Goal: Task Accomplishment & Management: Use online tool/utility

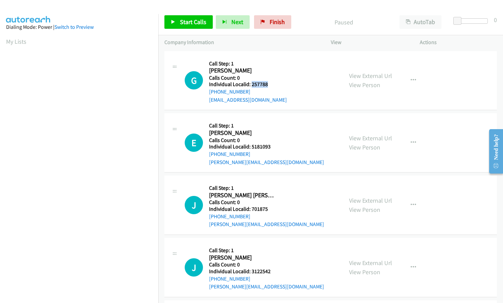
drag, startPoint x: 251, startPoint y: 83, endPoint x: 270, endPoint y: 84, distance: 19.3
click at [270, 84] on h5 "Individual Localid: 257788" at bounding box center [248, 84] width 78 height 7
copy h5 "257788"
drag, startPoint x: 252, startPoint y: 146, endPoint x: 268, endPoint y: 147, distance: 16.3
click at [269, 147] on h5 "Individual Localid: 5181093" at bounding box center [266, 146] width 115 height 7
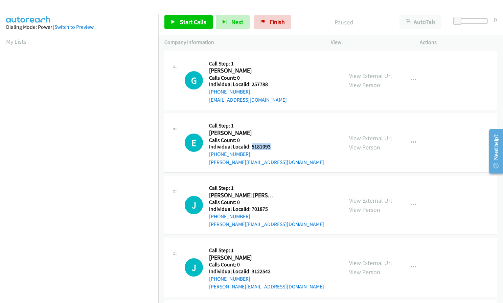
copy h5 "5181093"
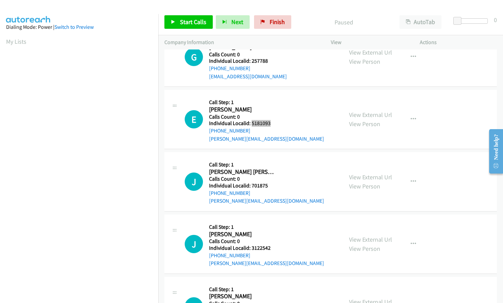
scroll to position [25, 0]
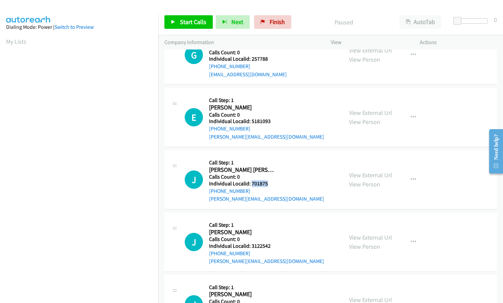
drag, startPoint x: 252, startPoint y: 183, endPoint x: 273, endPoint y: 184, distance: 21.4
click at [273, 184] on h5 "Individual Localid: 701875" at bounding box center [266, 183] width 115 height 7
copy h5 "701875"
drag, startPoint x: 252, startPoint y: 245, endPoint x: 270, endPoint y: 245, distance: 18.3
click at [270, 245] on h5 "Individual Localid: 3122542" at bounding box center [266, 245] width 115 height 7
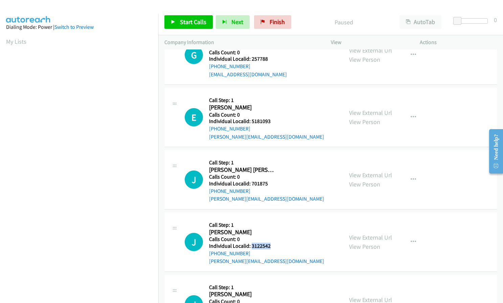
copy h5 "3122542"
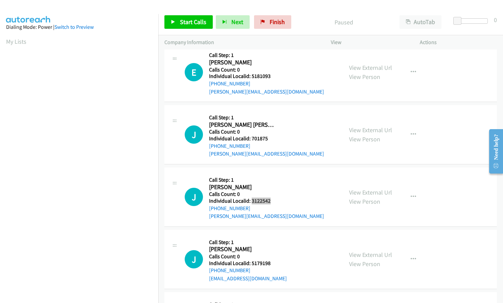
scroll to position [93, 0]
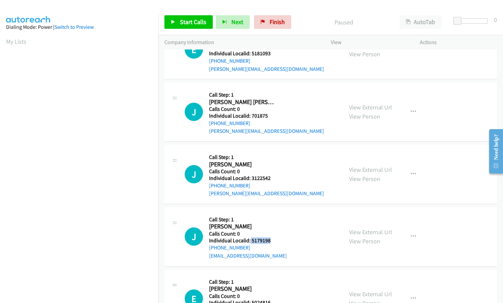
drag, startPoint x: 255, startPoint y: 240, endPoint x: 269, endPoint y: 240, distance: 13.9
click at [269, 240] on h5 "Individual Localid: 5179198" at bounding box center [248, 240] width 78 height 7
copy h5 "5179198"
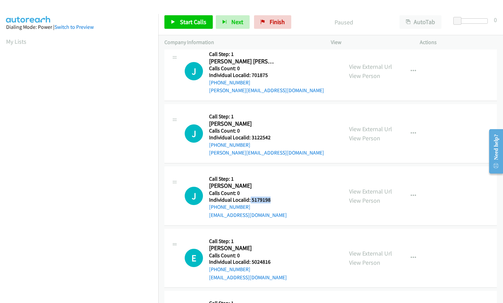
scroll to position [135, 0]
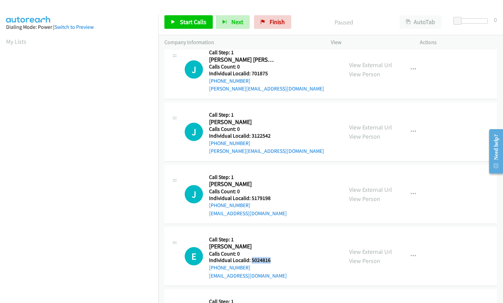
drag, startPoint x: 251, startPoint y: 268, endPoint x: 277, endPoint y: 262, distance: 26.5
click at [277, 262] on h5 "Individual Localid: 5024816" at bounding box center [248, 260] width 78 height 7
copy h5 "5024816"
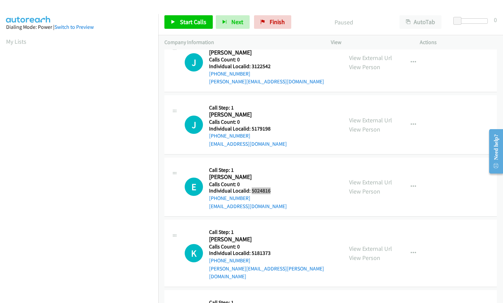
scroll to position [220, 0]
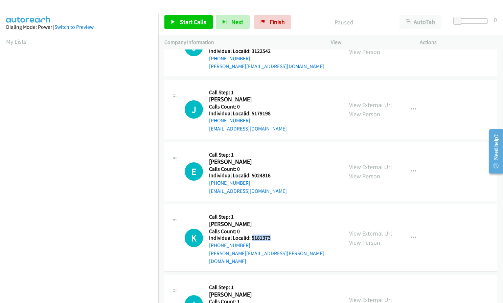
drag, startPoint x: 251, startPoint y: 236, endPoint x: 272, endPoint y: 236, distance: 21.0
click at [272, 236] on h5 "Individual Localid: 5181373" at bounding box center [273, 237] width 128 height 7
copy h5 "5181373"
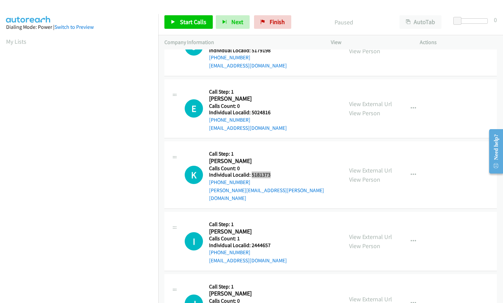
scroll to position [296, 0]
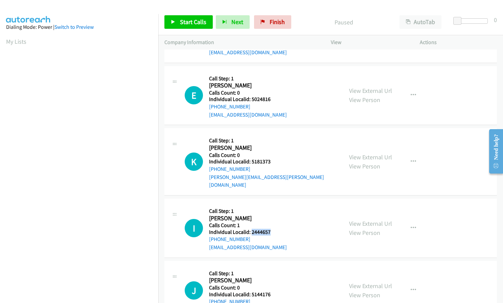
drag, startPoint x: 251, startPoint y: 223, endPoint x: 271, endPoint y: 223, distance: 20.3
click at [271, 229] on h5 "Individual Localid: 2444657" at bounding box center [248, 232] width 78 height 7
copy h5 "2444657"
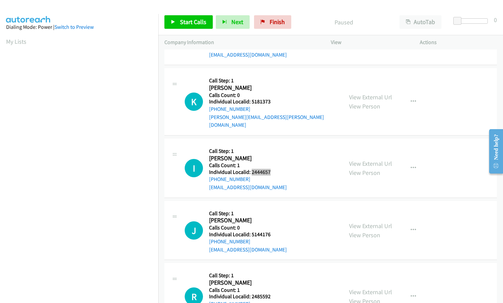
scroll to position [364, 0]
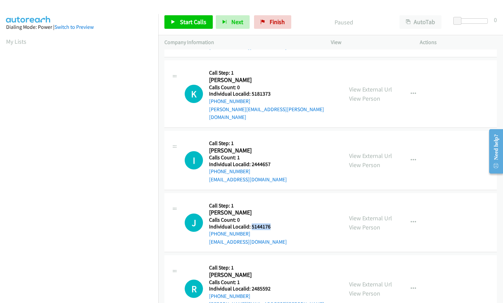
drag, startPoint x: 252, startPoint y: 217, endPoint x: 275, endPoint y: 218, distance: 23.4
click at [275, 223] on h5 "Individual Localid: 5144176" at bounding box center [248, 226] width 78 height 7
copy h5 "5144176"
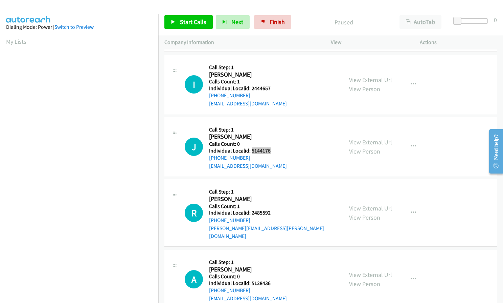
scroll to position [440, 0]
drag, startPoint x: 251, startPoint y: 203, endPoint x: 270, endPoint y: 205, distance: 19.4
click at [270, 209] on h5 "Individual Localid: 2485592" at bounding box center [273, 212] width 128 height 7
copy h5 "2485592"
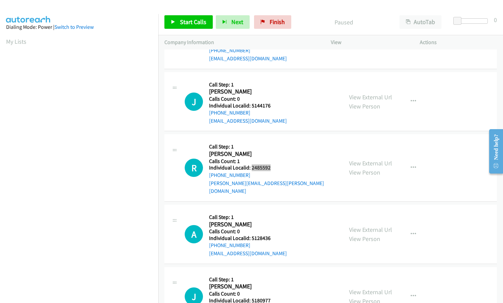
scroll to position [499, 0]
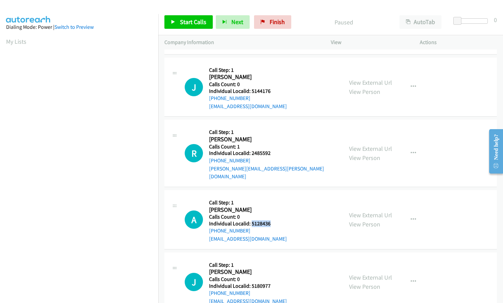
drag, startPoint x: 253, startPoint y: 209, endPoint x: 273, endPoint y: 208, distance: 20.0
click at [273, 220] on h5 "Individual Localid: 5128436" at bounding box center [248, 223] width 78 height 7
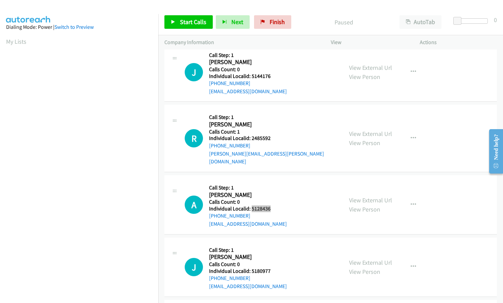
scroll to position [559, 0]
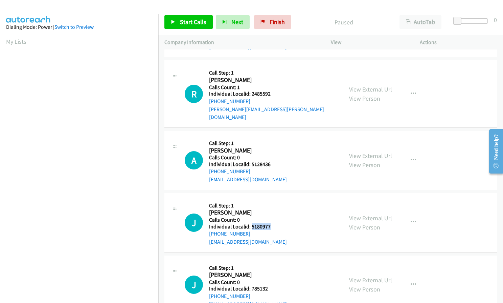
drag, startPoint x: 251, startPoint y: 211, endPoint x: 272, endPoint y: 210, distance: 21.0
click at [272, 223] on h5 "Individual Localid: 5180977" at bounding box center [248, 226] width 78 height 7
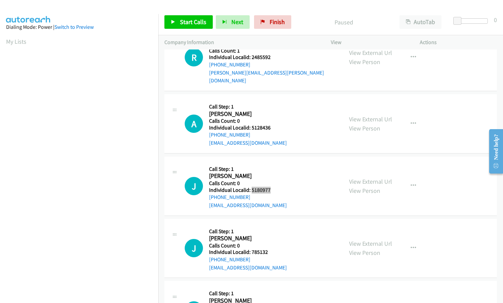
scroll to position [601, 0]
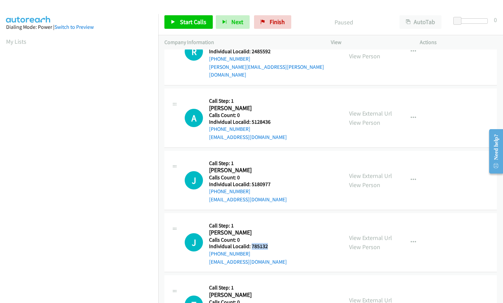
drag, startPoint x: 252, startPoint y: 230, endPoint x: 269, endPoint y: 230, distance: 16.6
click at [269, 243] on h5 "Individual Localid: 785132" at bounding box center [248, 246] width 78 height 7
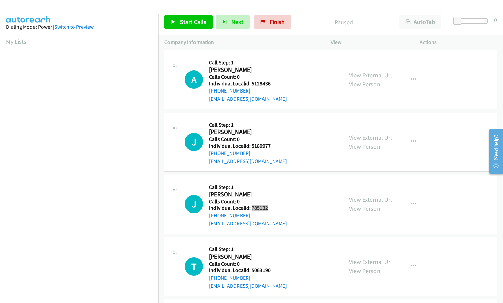
scroll to position [643, 0]
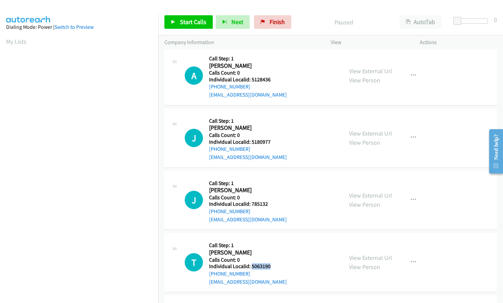
drag, startPoint x: 252, startPoint y: 249, endPoint x: 274, endPoint y: 250, distance: 21.7
click at [274, 263] on h5 "Individual Localid: 5063190" at bounding box center [248, 266] width 78 height 7
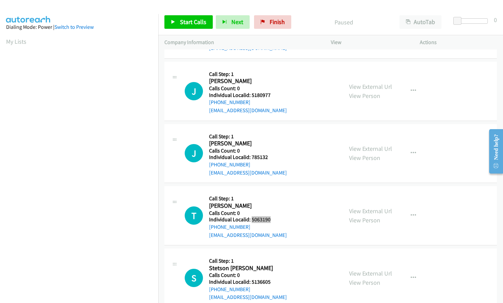
scroll to position [728, 0]
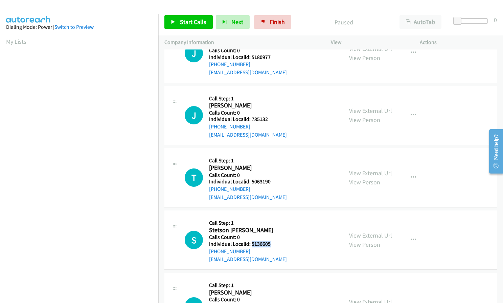
drag, startPoint x: 252, startPoint y: 227, endPoint x: 271, endPoint y: 227, distance: 19.3
click at [271, 240] on h5 "Individual Localid: 5136605" at bounding box center [248, 243] width 78 height 7
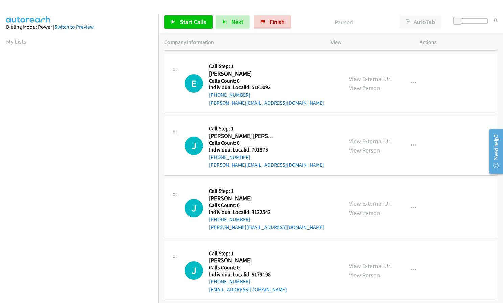
scroll to position [0, 0]
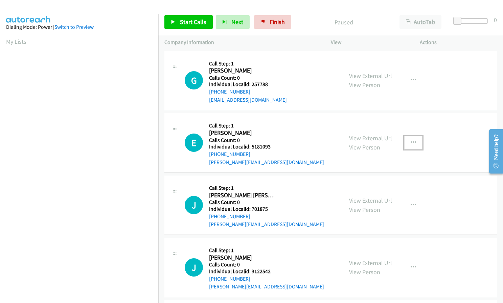
click at [405, 138] on button "button" at bounding box center [414, 143] width 18 height 14
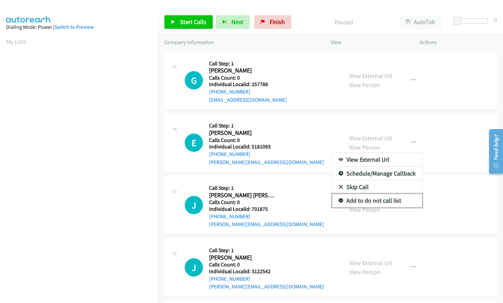
click at [339, 199] on icon at bounding box center [341, 200] width 5 height 5
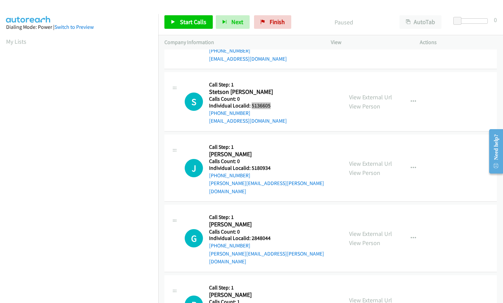
scroll to position [872, 0]
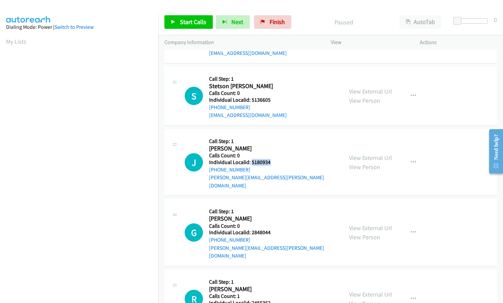
drag, startPoint x: 251, startPoint y: 149, endPoint x: 271, endPoint y: 148, distance: 20.3
click at [271, 159] on h5 "Individual Localid: 5180934" at bounding box center [273, 162] width 128 height 7
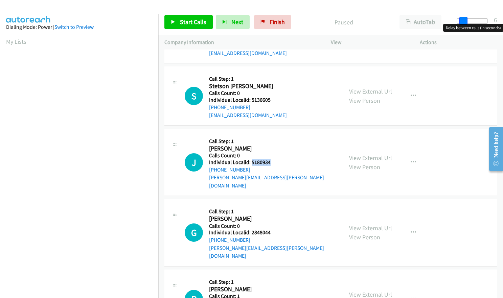
drag, startPoint x: 456, startPoint y: 20, endPoint x: 462, endPoint y: 20, distance: 5.8
click at [462, 20] on span at bounding box center [464, 21] width 8 height 8
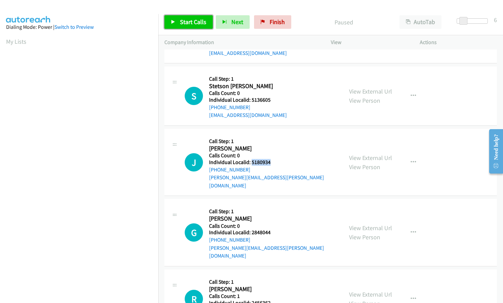
click at [192, 23] on span "Start Calls" at bounding box center [193, 22] width 26 height 8
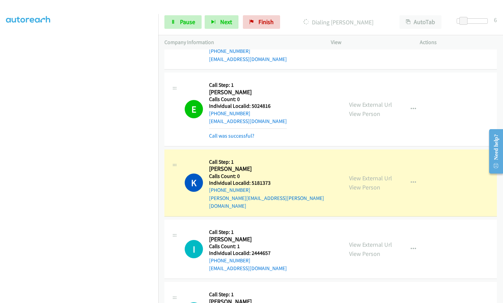
scroll to position [305, 0]
drag, startPoint x: 252, startPoint y: 105, endPoint x: 272, endPoint y: 105, distance: 20.6
click at [272, 105] on h5 "Individual Localid: 5024816" at bounding box center [248, 105] width 78 height 7
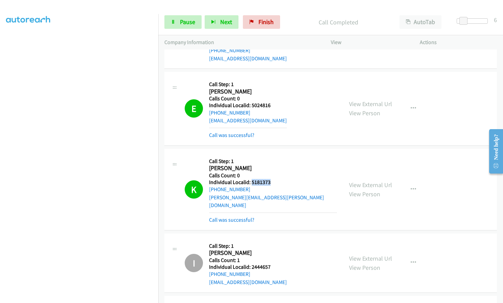
drag, startPoint x: 252, startPoint y: 183, endPoint x: 270, endPoint y: 181, distance: 18.7
click at [270, 181] on h5 "Individual Localid: 5181373" at bounding box center [273, 182] width 128 height 7
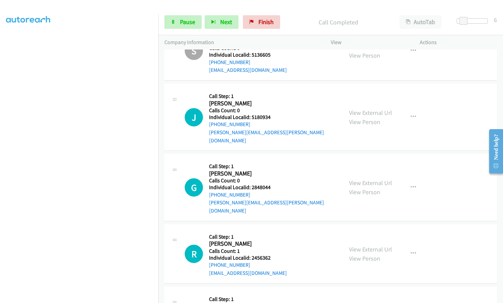
scroll to position [973, 0]
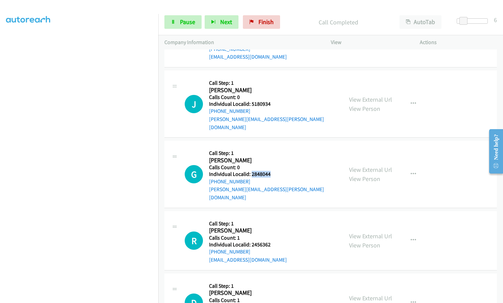
drag, startPoint x: 251, startPoint y: 151, endPoint x: 274, endPoint y: 151, distance: 22.3
click at [274, 171] on h5 "Individual Localid: 2848044" at bounding box center [273, 174] width 128 height 7
click at [187, 24] on span "Pause" at bounding box center [187, 22] width 15 height 8
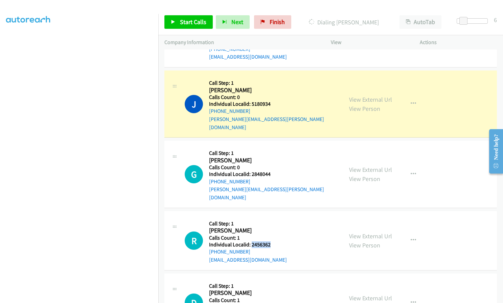
drag, startPoint x: 252, startPoint y: 212, endPoint x: 271, endPoint y: 212, distance: 19.3
click at [271, 241] on h5 "Individual Localid: 2456362" at bounding box center [248, 244] width 78 height 7
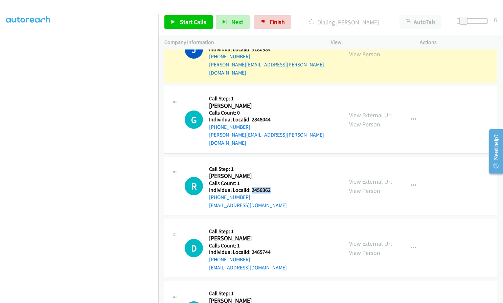
scroll to position [1041, 0]
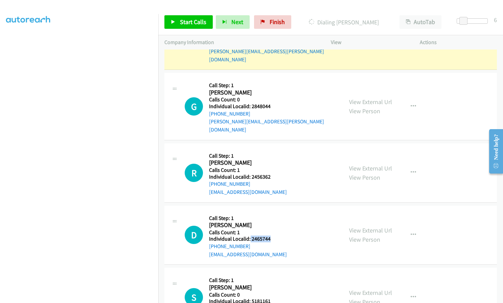
drag, startPoint x: 258, startPoint y: 205, endPoint x: 272, endPoint y: 206, distance: 13.9
click at [272, 235] on h5 "Individual Localid: 2465744" at bounding box center [248, 238] width 78 height 7
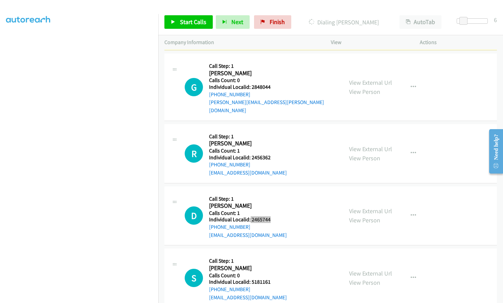
scroll to position [1066, 0]
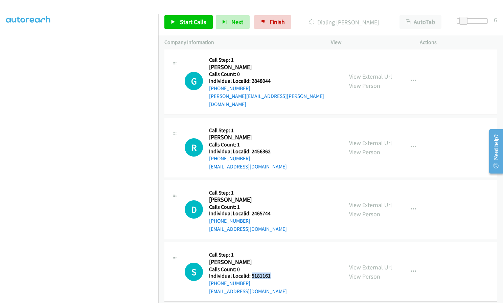
drag, startPoint x: 251, startPoint y: 244, endPoint x: 273, endPoint y: 243, distance: 22.0
click at [273, 272] on h5 "Individual Localid: 5181161" at bounding box center [248, 275] width 78 height 7
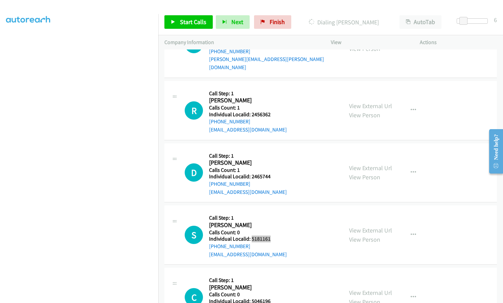
scroll to position [1117, 0]
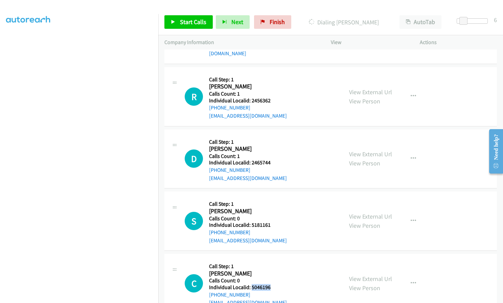
drag, startPoint x: 252, startPoint y: 254, endPoint x: 273, endPoint y: 253, distance: 21.7
click at [273, 284] on h5 "Individual Localid: 5046196" at bounding box center [248, 287] width 78 height 7
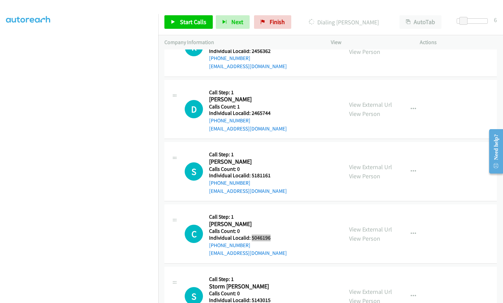
scroll to position [1193, 0]
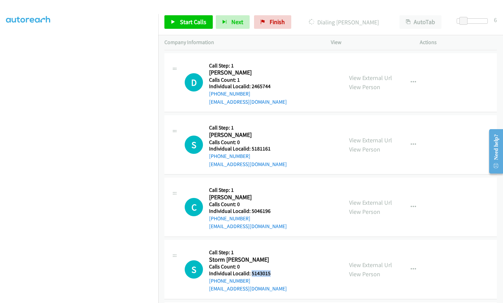
drag, startPoint x: 251, startPoint y: 240, endPoint x: 272, endPoint y: 240, distance: 21.0
click at [272, 270] on h5 "Individual Localid: 5143015" at bounding box center [248, 273] width 78 height 7
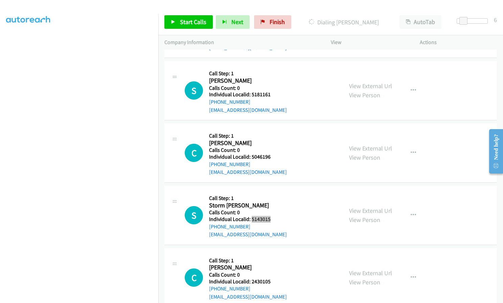
scroll to position [1261, 0]
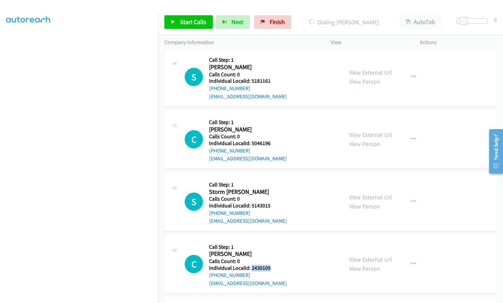
drag, startPoint x: 253, startPoint y: 235, endPoint x: 270, endPoint y: 235, distance: 17.3
click at [270, 264] on h5 "Individual Localid: 2430105" at bounding box center [248, 267] width 78 height 7
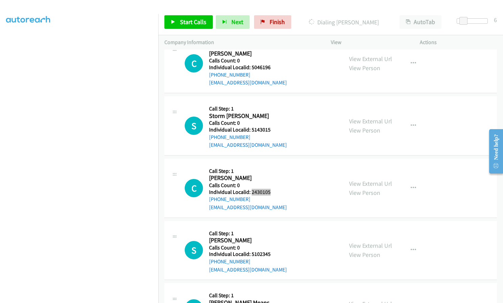
scroll to position [1337, 0]
drag, startPoint x: 252, startPoint y: 220, endPoint x: 276, endPoint y: 220, distance: 24.0
click at [276, 250] on h5 "Individual Localid: 5102345" at bounding box center [248, 253] width 78 height 7
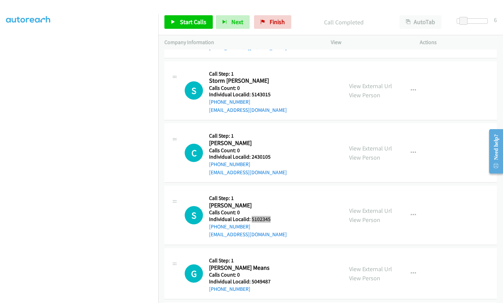
scroll to position [1394, 0]
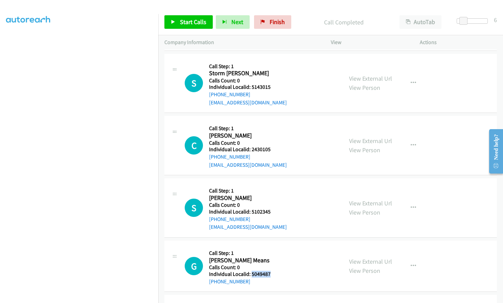
drag, startPoint x: 252, startPoint y: 241, endPoint x: 269, endPoint y: 242, distance: 17.3
click at [271, 270] on h5 "Individual Localid: 5049487" at bounding box center [243, 273] width 68 height 7
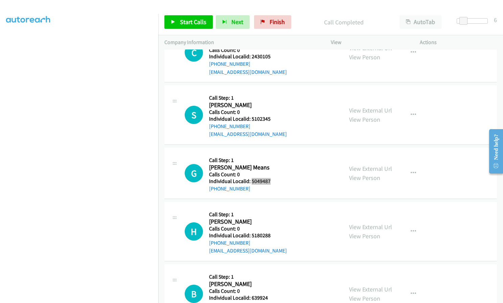
scroll to position [1487, 0]
drag, startPoint x: 251, startPoint y: 202, endPoint x: 270, endPoint y: 202, distance: 19.3
click at [270, 232] on h5 "Individual Localid: 5180288" at bounding box center [248, 235] width 78 height 7
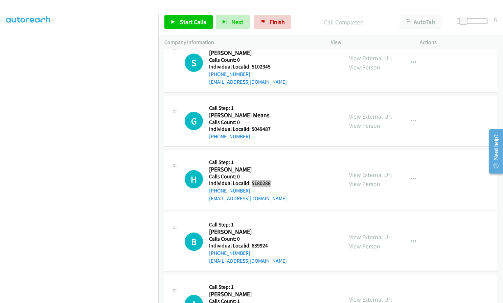
scroll to position [1546, 0]
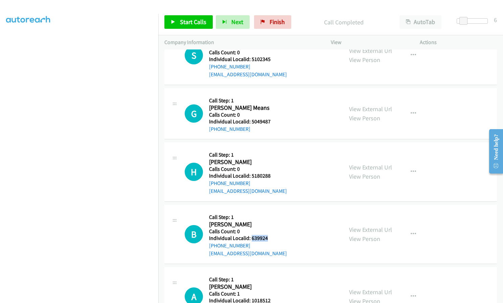
drag, startPoint x: 251, startPoint y: 205, endPoint x: 269, endPoint y: 204, distance: 17.9
click at [270, 235] on h5 "Individual Localid: 639924" at bounding box center [248, 238] width 78 height 7
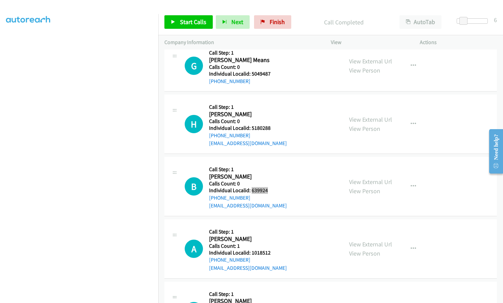
scroll to position [1614, 0]
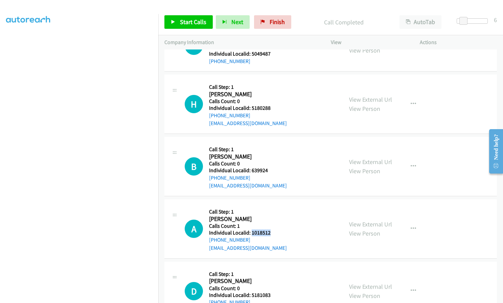
drag, startPoint x: 252, startPoint y: 200, endPoint x: 272, endPoint y: 200, distance: 20.0
click at [272, 229] on h5 "Individual Localid: 1018512" at bounding box center [248, 232] width 78 height 7
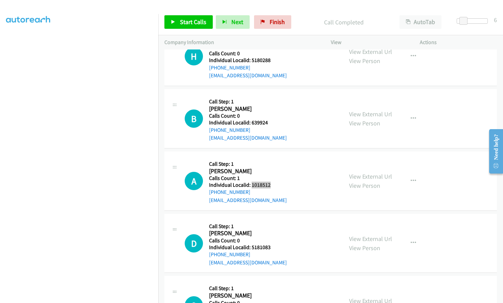
scroll to position [1665, 0]
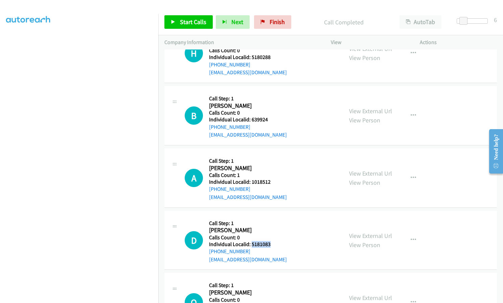
drag, startPoint x: 252, startPoint y: 212, endPoint x: 273, endPoint y: 212, distance: 21.0
click at [273, 241] on h5 "Individual Localid: 5181083" at bounding box center [248, 244] width 78 height 7
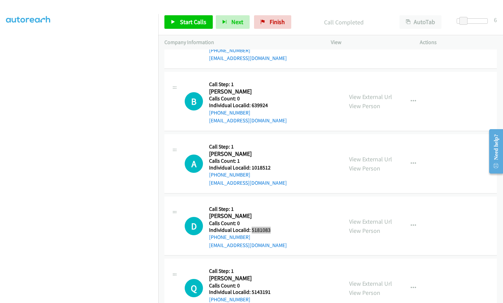
scroll to position [1707, 0]
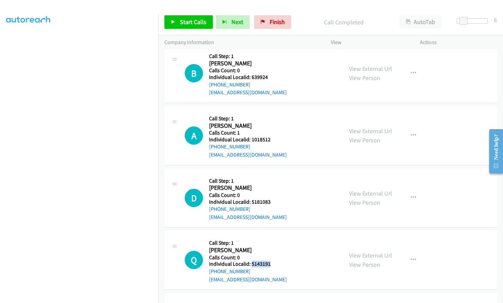
drag, startPoint x: 251, startPoint y: 231, endPoint x: 271, endPoint y: 231, distance: 20.3
click at [271, 260] on h5 "Individual Localid: 5143191" at bounding box center [248, 263] width 78 height 7
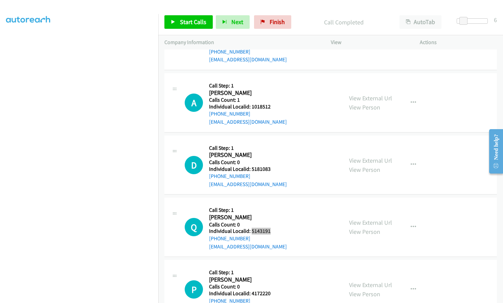
scroll to position [1741, 0]
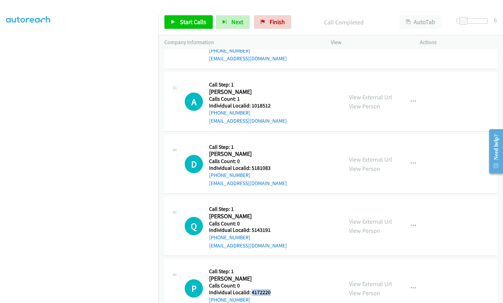
drag, startPoint x: 251, startPoint y: 259, endPoint x: 271, endPoint y: 259, distance: 20.6
click at [271, 265] on div "P Callback Scheduled Call Step: 1 Peyton Moore America/New_York Calls Count: 0 …" at bounding box center [261, 288] width 152 height 47
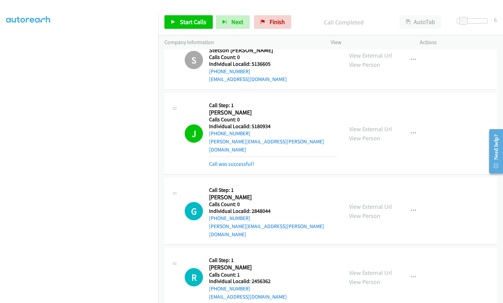
scroll to position [894, 0]
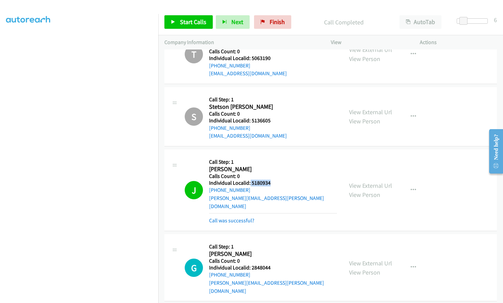
drag, startPoint x: 250, startPoint y: 166, endPoint x: 273, endPoint y: 165, distance: 22.7
click at [273, 179] on h5 "Individual Localid: 5180934" at bounding box center [273, 182] width 128 height 7
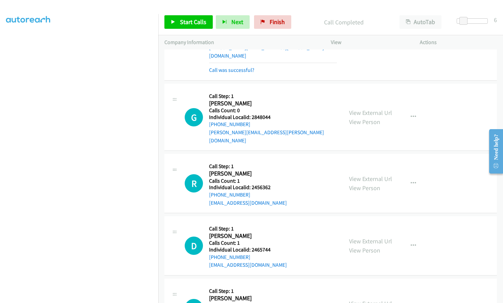
scroll to position [1047, 0]
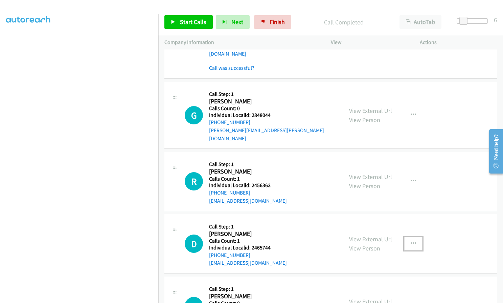
click at [411, 241] on icon "button" at bounding box center [413, 243] width 5 height 5
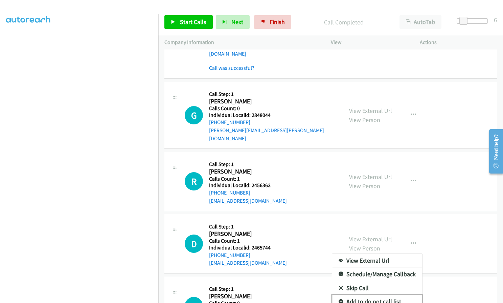
click at [340, 299] on icon at bounding box center [341, 301] width 5 height 5
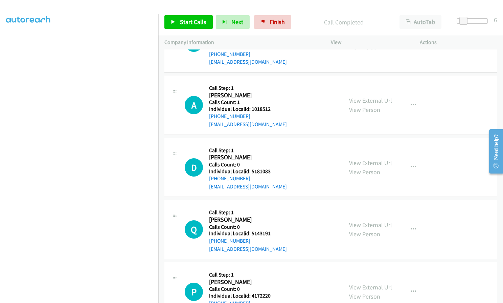
scroll to position [1741, 0]
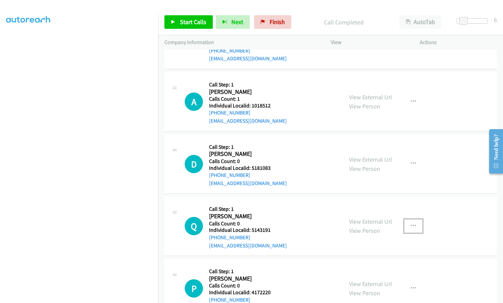
click at [411, 219] on button "button" at bounding box center [414, 226] width 18 height 14
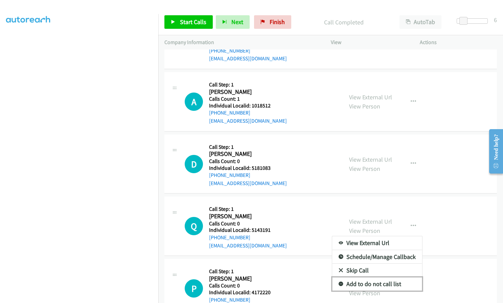
click at [339, 282] on icon at bounding box center [341, 284] width 5 height 5
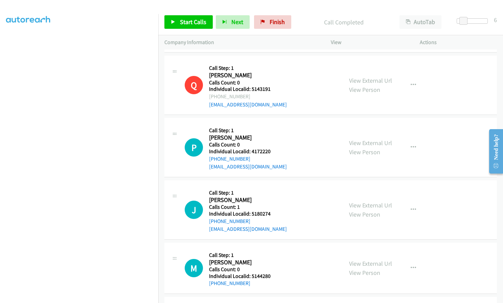
scroll to position [1893, 0]
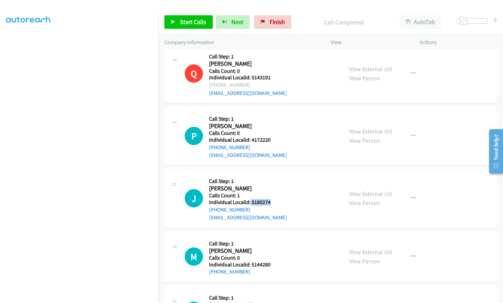
drag, startPoint x: 250, startPoint y: 169, endPoint x: 270, endPoint y: 169, distance: 20.3
click at [270, 175] on div "J Callback Scheduled Call Step: 1 Jordan Conlay America/New_York Calls Count: 1…" at bounding box center [261, 198] width 152 height 47
drag, startPoint x: 252, startPoint y: 232, endPoint x: 270, endPoint y: 232, distance: 17.9
click at [270, 237] on div "M Callback Scheduled Call Step: 1 Michael Gerlach America/New_York Calls Count:…" at bounding box center [261, 256] width 152 height 39
click at [195, 20] on span "Start Calls" at bounding box center [193, 22] width 26 height 8
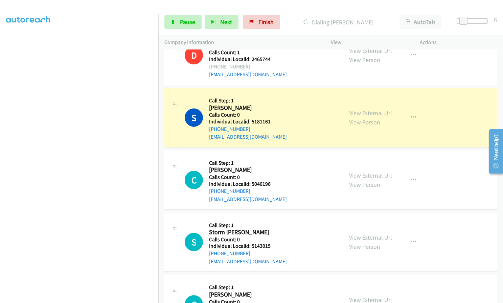
scroll to position [1241, 0]
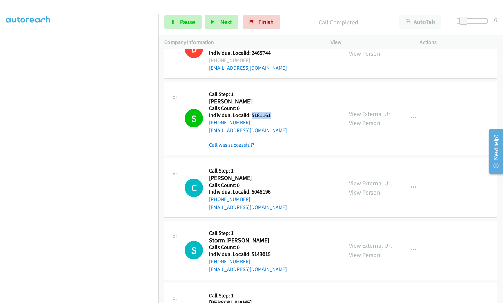
drag, startPoint x: 251, startPoint y: 83, endPoint x: 273, endPoint y: 83, distance: 22.0
click at [273, 112] on h5 "Individual Localid: 5181161" at bounding box center [248, 115] width 78 height 7
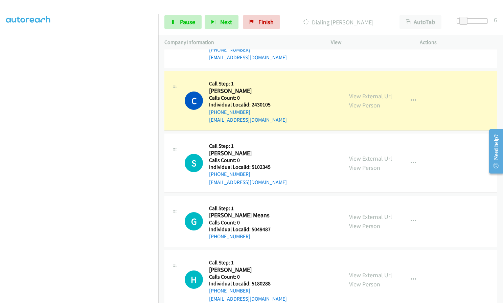
scroll to position [1444, 0]
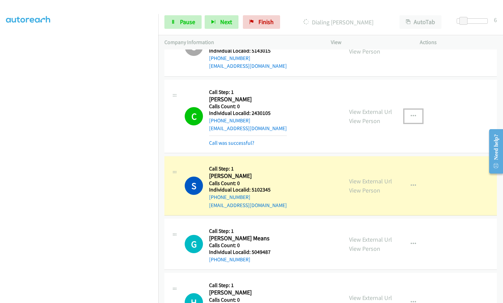
click at [411, 113] on icon "button" at bounding box center [413, 115] width 5 height 5
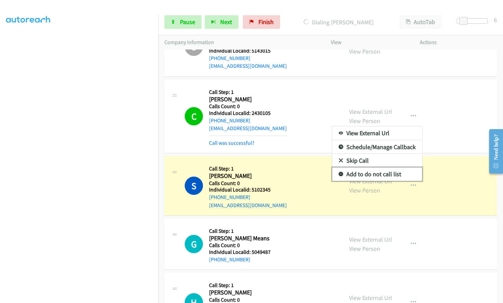
click at [339, 172] on icon at bounding box center [341, 174] width 5 height 5
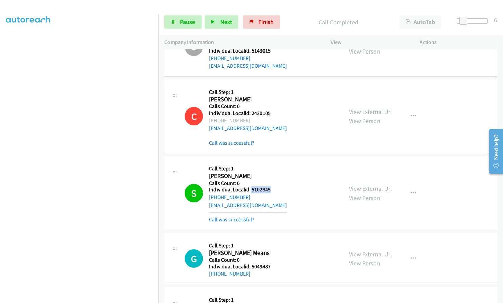
drag, startPoint x: 250, startPoint y: 157, endPoint x: 272, endPoint y: 157, distance: 22.0
click at [272, 186] on h5 "Individual Localid: 5102345" at bounding box center [248, 189] width 78 height 7
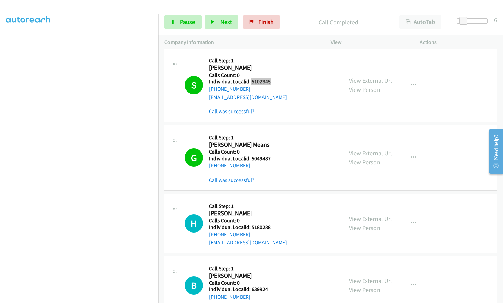
scroll to position [1555, 0]
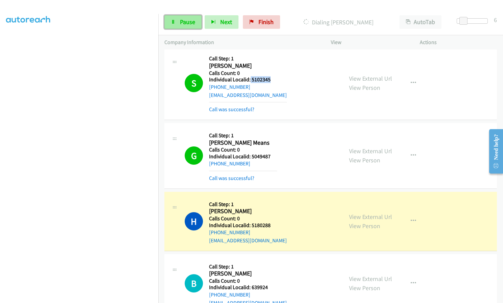
click at [186, 18] on span "Pause" at bounding box center [187, 22] width 15 height 8
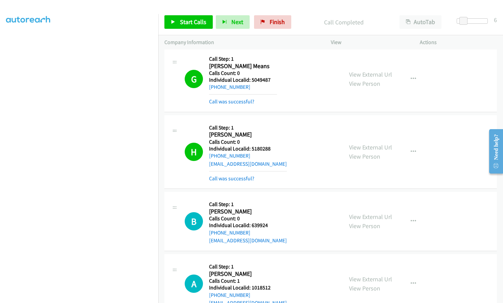
scroll to position [1639, 0]
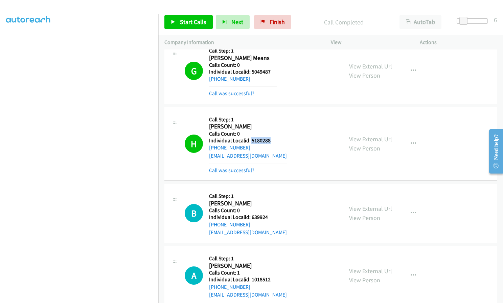
drag, startPoint x: 250, startPoint y: 107, endPoint x: 273, endPoint y: 108, distance: 23.0
click at [274, 137] on h5 "Individual Localid: 5180288" at bounding box center [248, 140] width 78 height 7
click at [185, 20] on span "Start Calls" at bounding box center [193, 22] width 26 height 8
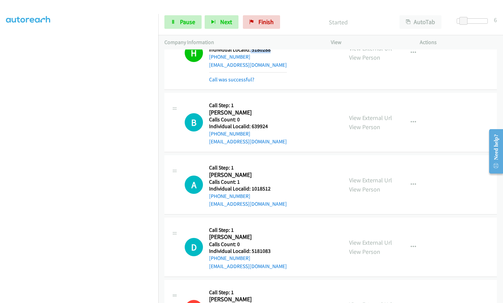
scroll to position [1732, 0]
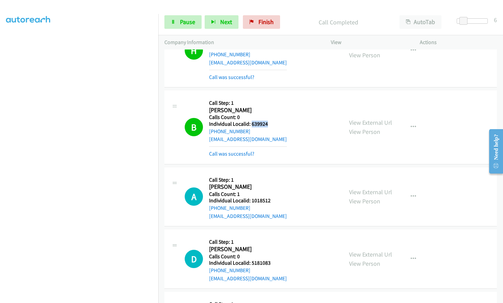
drag, startPoint x: 251, startPoint y: 91, endPoint x: 268, endPoint y: 91, distance: 16.6
click at [268, 121] on h5 "Individual Localid: 639924" at bounding box center [248, 124] width 78 height 7
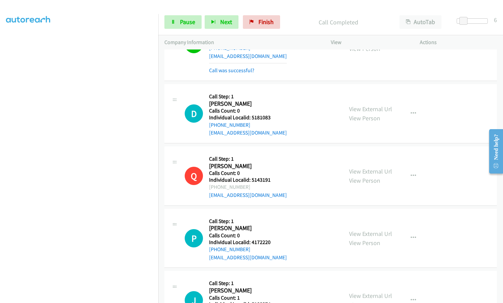
scroll to position [1893, 0]
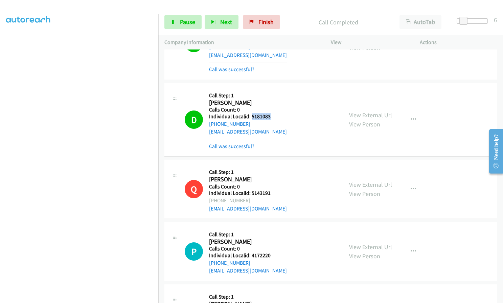
drag, startPoint x: 251, startPoint y: 84, endPoint x: 272, endPoint y: 84, distance: 21.3
click at [272, 113] on h5 "Individual Localid: 5181083" at bounding box center [248, 116] width 78 height 7
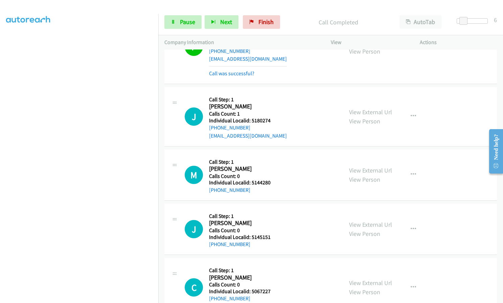
scroll to position [2113, 0]
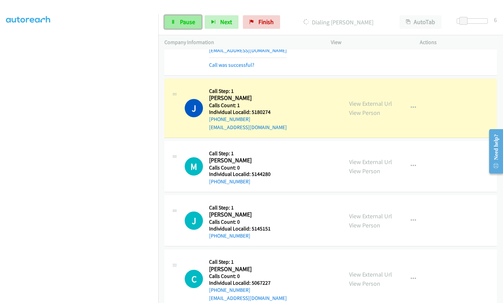
click at [180, 24] on span "Pause" at bounding box center [187, 22] width 15 height 8
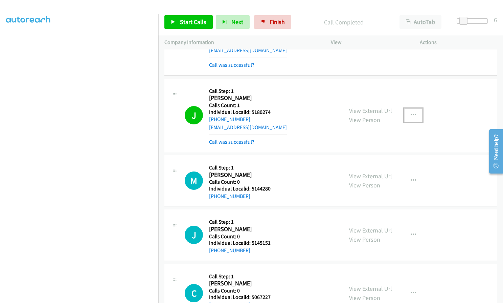
click at [414, 108] on button "button" at bounding box center [414, 115] width 18 height 14
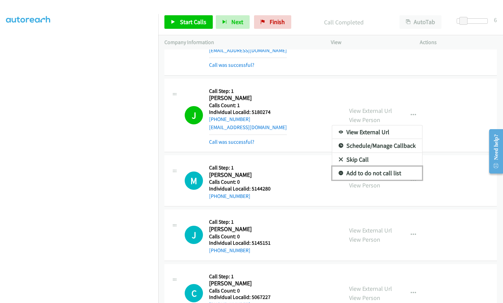
click at [339, 171] on icon at bounding box center [341, 173] width 5 height 5
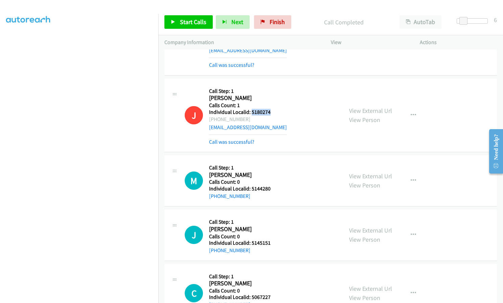
drag, startPoint x: 252, startPoint y: 80, endPoint x: 272, endPoint y: 80, distance: 20.0
click at [272, 85] on div "J Callback Scheduled Call Step: 1 Jordan Conlay America/New_York Calls Count: 1…" at bounding box center [261, 115] width 152 height 61
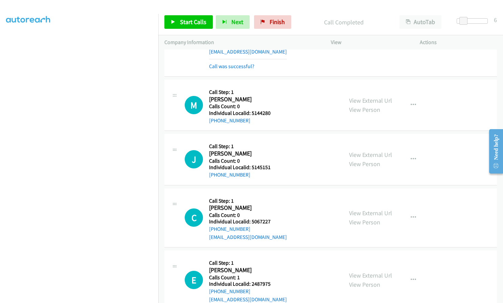
scroll to position [2189, 0]
drag, startPoint x: 251, startPoint y: 134, endPoint x: 271, endPoint y: 134, distance: 20.6
click at [271, 139] on div "J Callback Scheduled Call Step: 1 James Munch America/New_York Calls Count: 0 I…" at bounding box center [261, 158] width 152 height 39
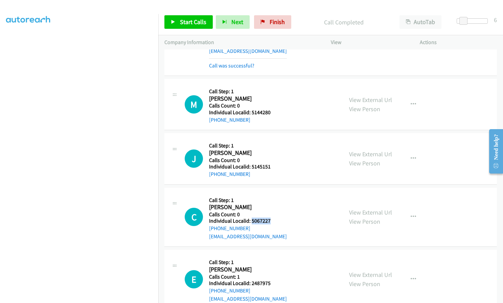
drag, startPoint x: 253, startPoint y: 188, endPoint x: 274, endPoint y: 188, distance: 20.7
click at [274, 194] on div "C Callback Scheduled Call Step: 1 Carson Moffitt America/New_York Calls Count: …" at bounding box center [261, 217] width 152 height 47
drag, startPoint x: 254, startPoint y: 250, endPoint x: 270, endPoint y: 250, distance: 15.9
click at [270, 280] on h5 "Individual Localid: 2487975" at bounding box center [248, 283] width 78 height 7
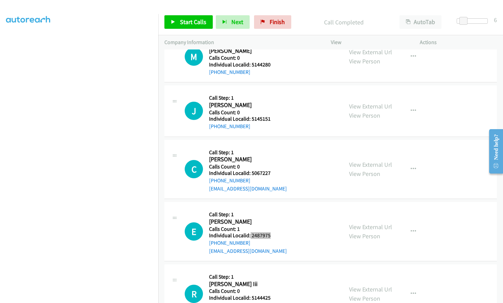
scroll to position [2265, 0]
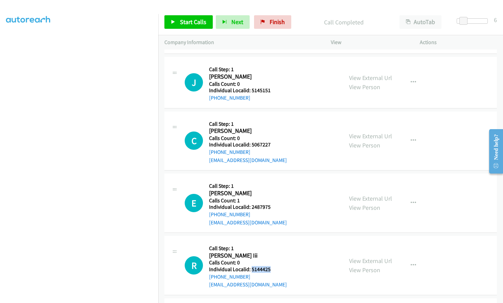
drag, startPoint x: 251, startPoint y: 237, endPoint x: 273, endPoint y: 236, distance: 22.0
click at [273, 242] on div "R Callback Scheduled Call Step: 1 Robert Crenshaw Iii America/New_York Calls Co…" at bounding box center [261, 265] width 152 height 47
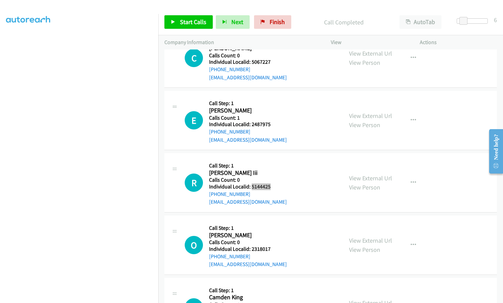
scroll to position [2350, 0]
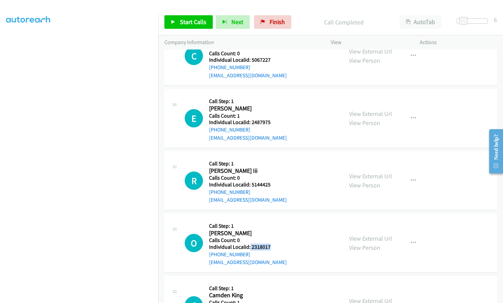
drag, startPoint x: 250, startPoint y: 213, endPoint x: 269, endPoint y: 213, distance: 19.3
click at [269, 243] on h5 "Individual Localid: 2318017" at bounding box center [248, 246] width 78 height 7
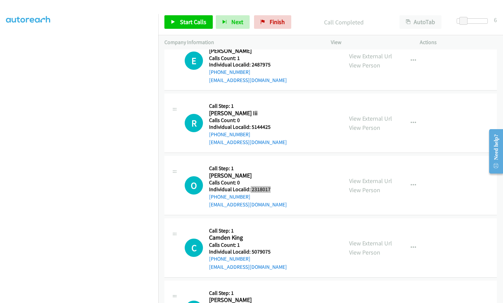
scroll to position [2409, 0]
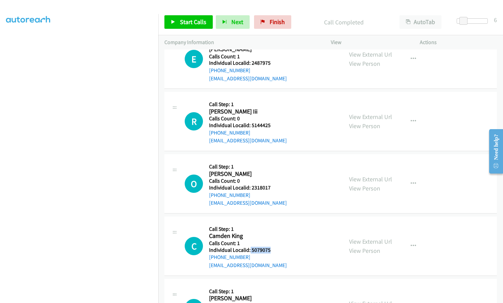
drag, startPoint x: 250, startPoint y: 218, endPoint x: 272, endPoint y: 218, distance: 22.0
click at [272, 222] on div "C Callback Scheduled Call Step: 1 Camden King America/New_York Calls Count: 1 I…" at bounding box center [261, 245] width 152 height 47
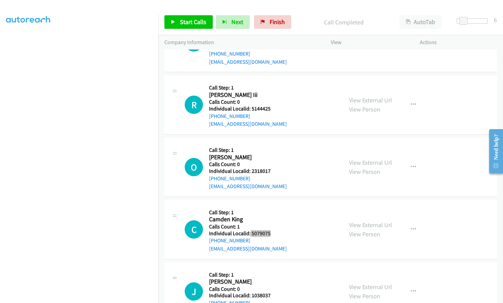
scroll to position [2485, 0]
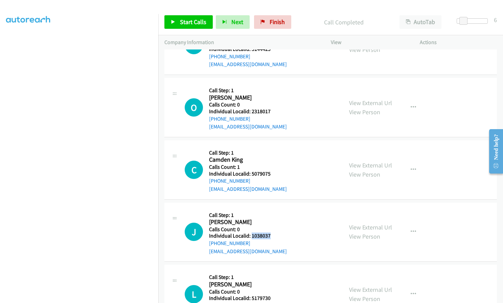
drag, startPoint x: 252, startPoint y: 203, endPoint x: 270, endPoint y: 203, distance: 19.0
click at [270, 209] on div "J Callback Scheduled Call Step: 1 Jon Jeffreys America/New_York Calls Count: 0 …" at bounding box center [261, 232] width 152 height 47
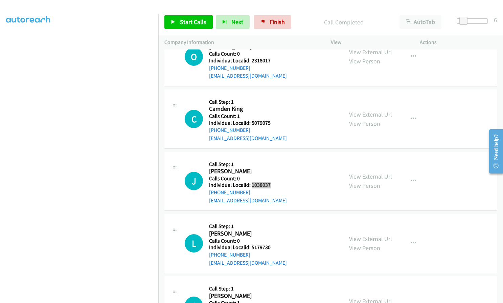
scroll to position [2553, 0]
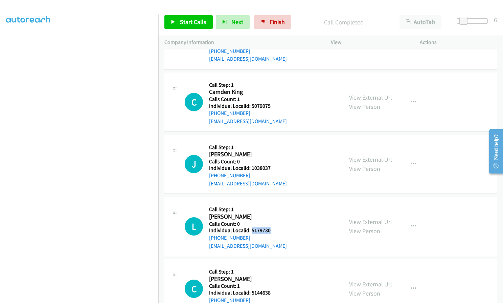
drag, startPoint x: 251, startPoint y: 198, endPoint x: 270, endPoint y: 198, distance: 19.3
click at [270, 203] on div "L Callback Scheduled Call Step: 1 Layton Cotten America/New_York Calls Count: 0…" at bounding box center [261, 226] width 152 height 47
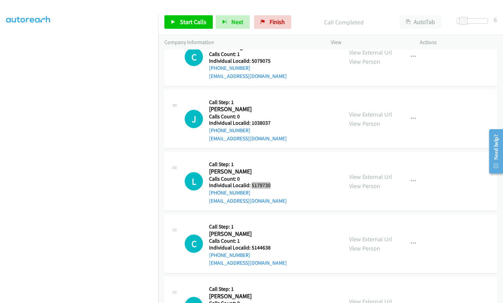
scroll to position [2604, 0]
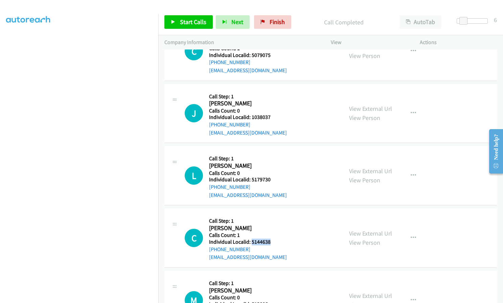
drag, startPoint x: 251, startPoint y: 210, endPoint x: 271, endPoint y: 210, distance: 20.6
click at [271, 214] on div "C Callback Scheduled Call Step: 1 Cale Norburg America/New_York Calls Count: 1 …" at bounding box center [261, 237] width 152 height 47
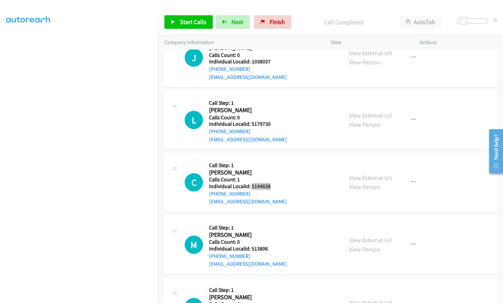
scroll to position [2680, 0]
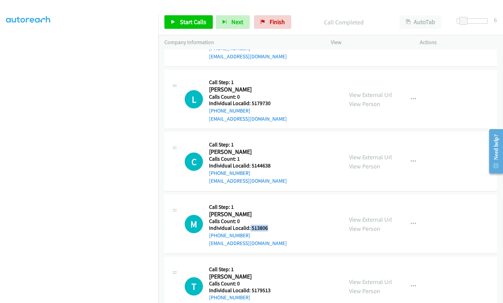
drag, startPoint x: 250, startPoint y: 194, endPoint x: 271, endPoint y: 195, distance: 21.4
click at [271, 200] on div "M Callback Scheduled Call Step: 1 Michael Tester America/New_York Calls Count: …" at bounding box center [261, 223] width 152 height 47
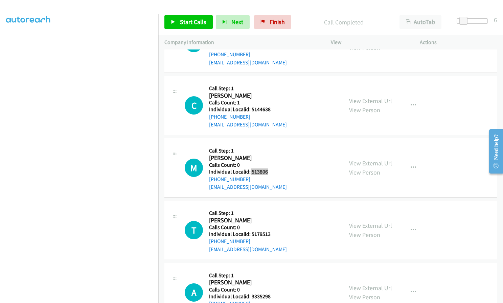
scroll to position [2748, 0]
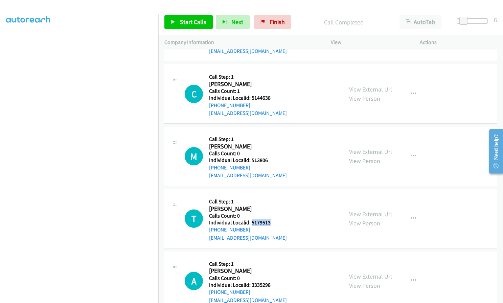
drag, startPoint x: 251, startPoint y: 189, endPoint x: 271, endPoint y: 189, distance: 20.6
click at [271, 195] on div "T Callback Scheduled Call Step: 1 Tami Bakke America/New_York Calls Count: 0 In…" at bounding box center [261, 218] width 152 height 47
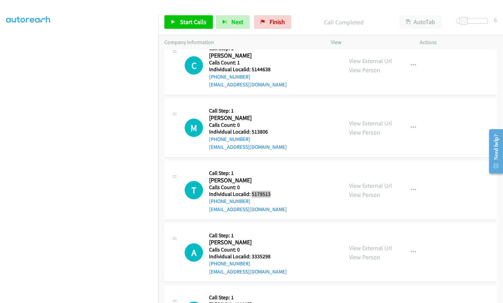
scroll to position [2782, 0]
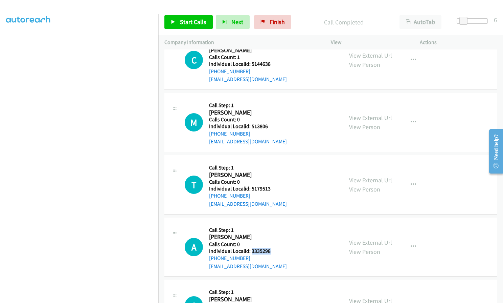
drag, startPoint x: 253, startPoint y: 218, endPoint x: 270, endPoint y: 218, distance: 17.6
click at [270, 247] on h5 "Individual Localid: 3335298" at bounding box center [248, 250] width 78 height 7
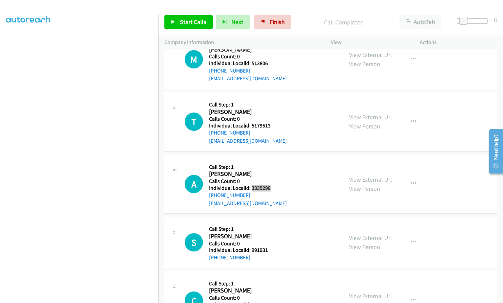
scroll to position [2858, 0]
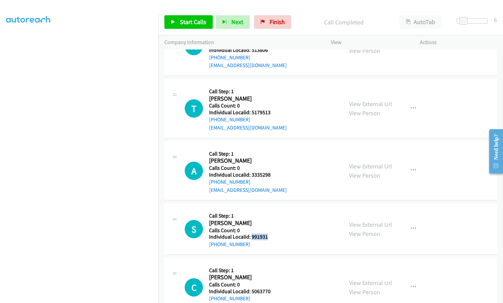
drag, startPoint x: 251, startPoint y: 203, endPoint x: 269, endPoint y: 204, distance: 18.0
click at [270, 209] on div "S Callback Scheduled Call Step: 1 Skyler Fox America/New_York Calls Count: 0 In…" at bounding box center [261, 228] width 152 height 39
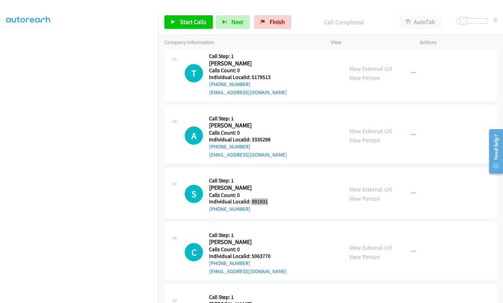
scroll to position [2900, 0]
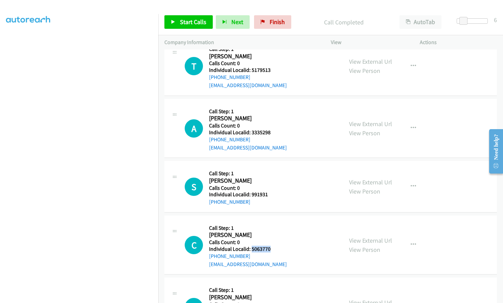
drag, startPoint x: 251, startPoint y: 216, endPoint x: 266, endPoint y: 216, distance: 15.6
click at [270, 245] on h5 "Individual Localid: 5063770" at bounding box center [248, 248] width 78 height 7
click at [191, 20] on span "Start Calls" at bounding box center [193, 22] width 26 height 8
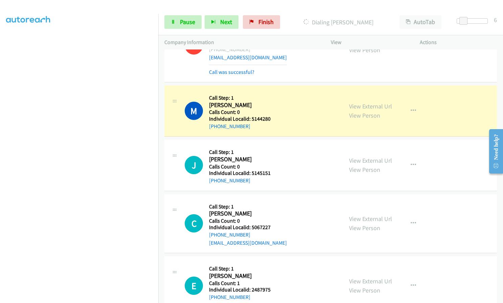
scroll to position [2181, 0]
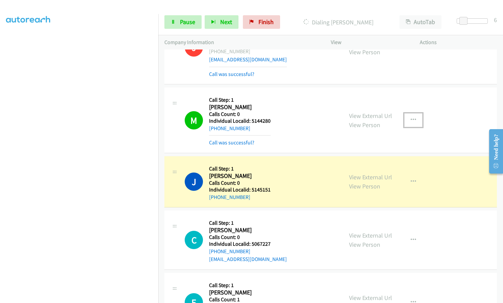
click at [411, 117] on icon "button" at bounding box center [413, 119] width 5 height 5
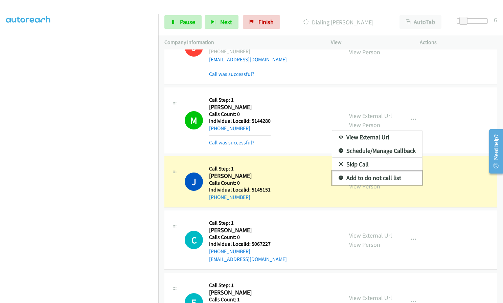
click at [339, 176] on icon at bounding box center [341, 178] width 5 height 5
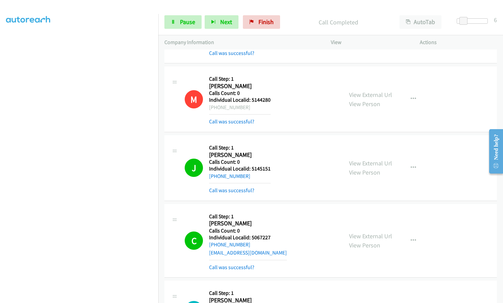
scroll to position [2257, 0]
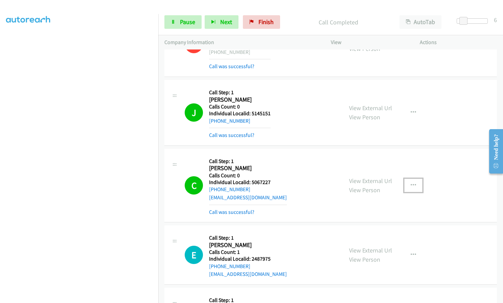
click at [411, 182] on icon "button" at bounding box center [413, 184] width 5 height 5
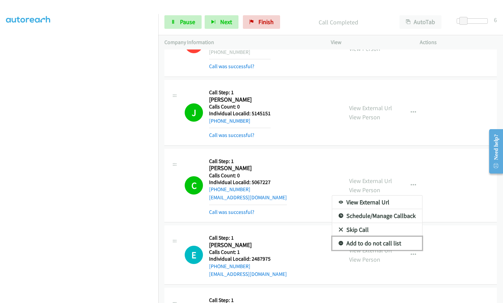
click at [339, 241] on icon at bounding box center [341, 243] width 5 height 5
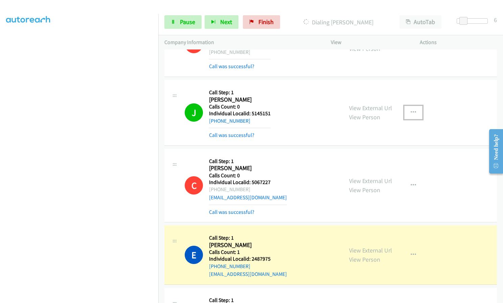
click at [415, 106] on button "button" at bounding box center [414, 113] width 18 height 14
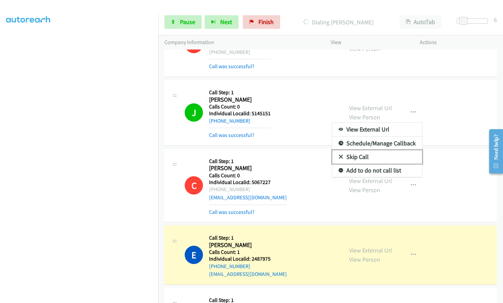
click at [339, 155] on icon at bounding box center [341, 157] width 5 height 5
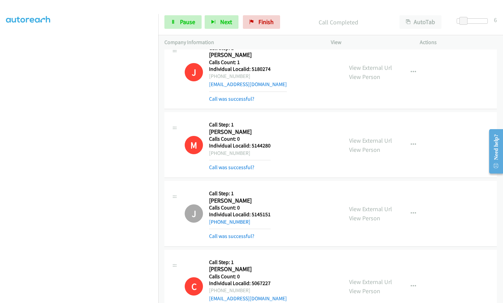
scroll to position [2155, 0]
drag, startPoint x: 251, startPoint y: 114, endPoint x: 271, endPoint y: 114, distance: 19.6
click at [271, 119] on div "M Callback Scheduled Call Step: 1 Michael Gerlach America/New_York Calls Count:…" at bounding box center [261, 145] width 152 height 53
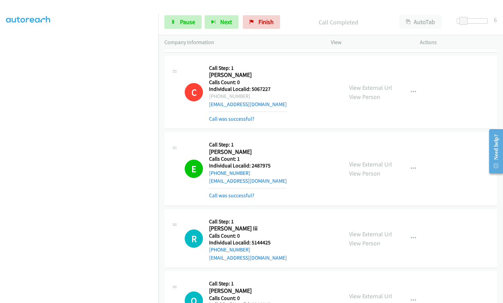
scroll to position [2333, 0]
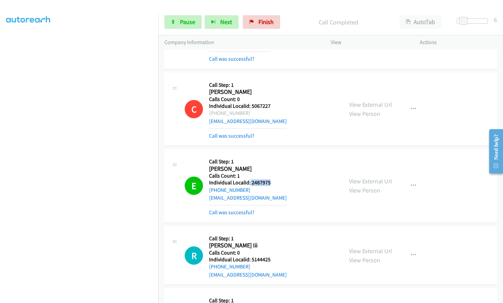
drag, startPoint x: 249, startPoint y: 149, endPoint x: 272, endPoint y: 150, distance: 22.7
click at [272, 179] on h5 "Individual Localid: 2487975" at bounding box center [248, 182] width 78 height 7
click at [180, 25] on span "Pause" at bounding box center [187, 22] width 15 height 8
click at [180, 25] on span "Start Calls" at bounding box center [193, 22] width 26 height 8
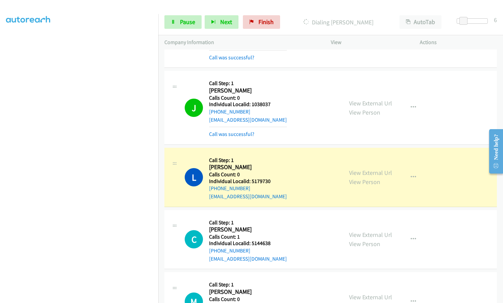
scroll to position [2756, 0]
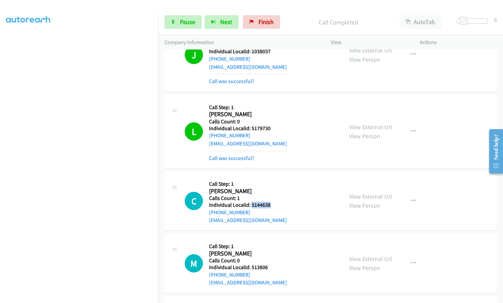
drag, startPoint x: 251, startPoint y: 172, endPoint x: 270, endPoint y: 172, distance: 19.3
click at [274, 177] on div "C Callback Scheduled Call Step: 1 Cale Norburg America/New_York Calls Count: 1 …" at bounding box center [261, 200] width 152 height 47
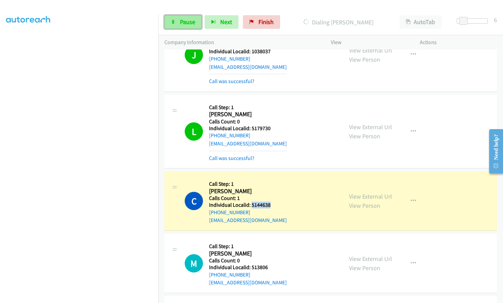
click at [189, 25] on span "Pause" at bounding box center [187, 22] width 15 height 8
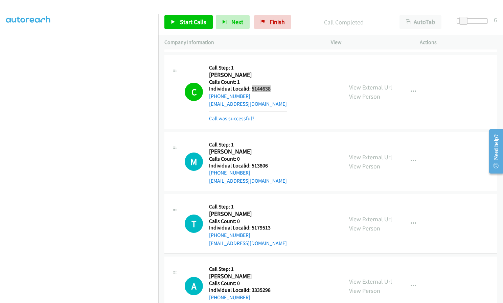
scroll to position [2875, 0]
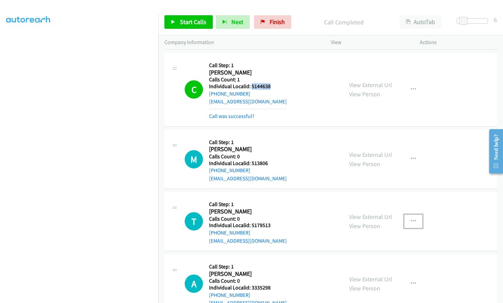
click at [411, 218] on icon "button" at bounding box center [413, 220] width 5 height 5
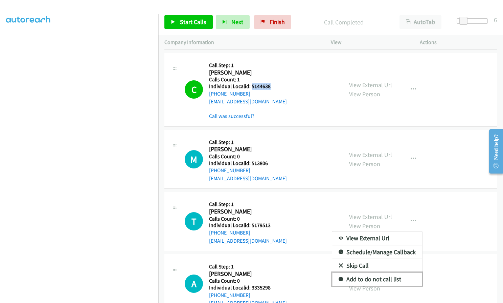
click at [339, 277] on icon at bounding box center [341, 279] width 5 height 5
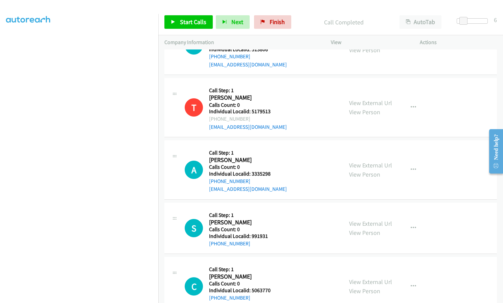
scroll to position [3002, 0]
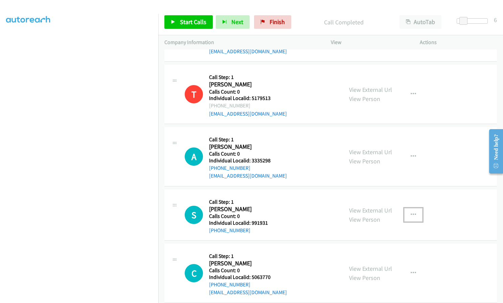
click at [411, 212] on icon "button" at bounding box center [413, 214] width 5 height 5
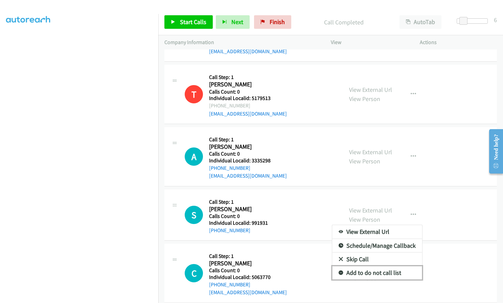
click at [339, 270] on icon at bounding box center [341, 272] width 5 height 5
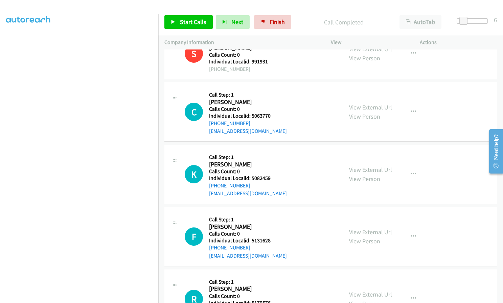
scroll to position [3171, 0]
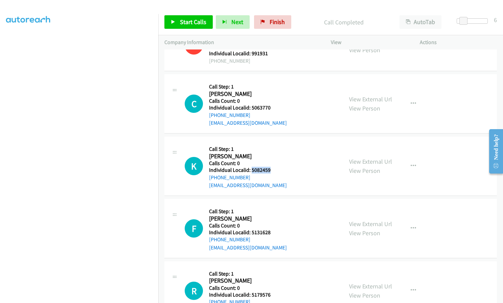
drag, startPoint x: 251, startPoint y: 139, endPoint x: 271, endPoint y: 138, distance: 21.0
click at [271, 143] on div "K Callback Scheduled Call Step: 1 Kevin Lane America/New_York Calls Count: 0 In…" at bounding box center [261, 166] width 152 height 47
drag, startPoint x: 251, startPoint y: 199, endPoint x: 269, endPoint y: 198, distance: 19.0
click at [269, 229] on h5 "Individual Localid: 5131628" at bounding box center [248, 232] width 78 height 7
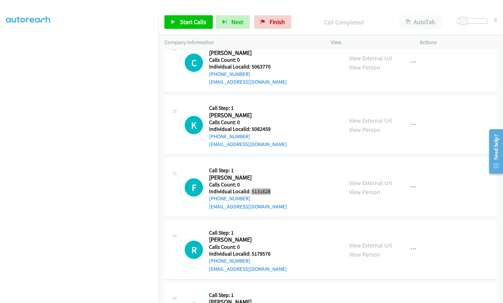
scroll to position [3230, 0]
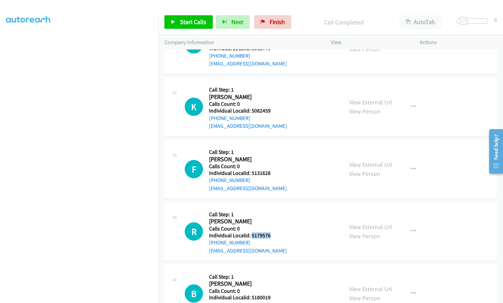
drag, startPoint x: 251, startPoint y: 201, endPoint x: 268, endPoint y: 201, distance: 17.3
click at [268, 232] on h5 "Individual Localid: 5179576" at bounding box center [248, 235] width 78 height 7
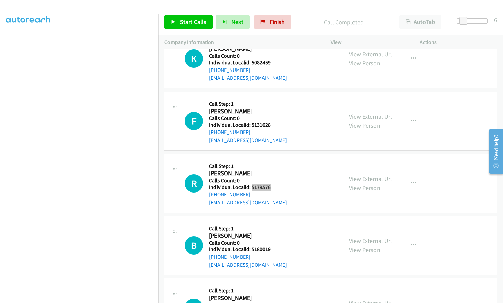
scroll to position [3298, 0]
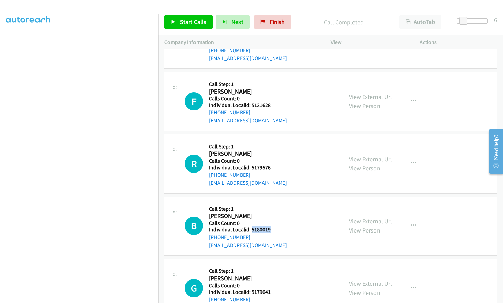
drag, startPoint x: 253, startPoint y: 197, endPoint x: 271, endPoint y: 197, distance: 17.6
click at [271, 202] on div "B Callback Scheduled Call Step: 1 Brandon Seedorff America/New_York Calls Count…" at bounding box center [261, 225] width 152 height 47
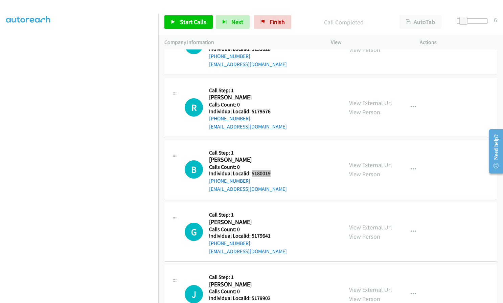
scroll to position [3357, 0]
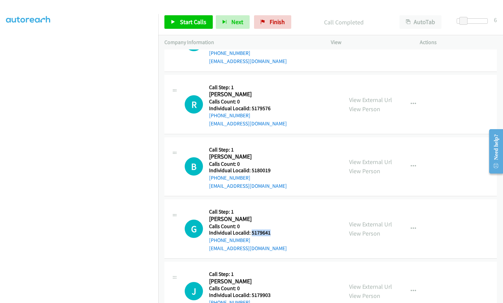
drag, startPoint x: 251, startPoint y: 200, endPoint x: 274, endPoint y: 200, distance: 22.7
click at [274, 205] on div "G Callback Scheduled Call Step: 1 Gavin Zackman America/New_York Calls Count: 0…" at bounding box center [261, 228] width 152 height 47
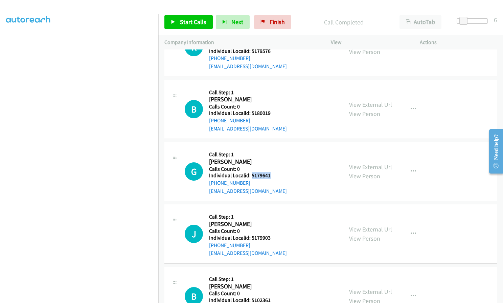
scroll to position [3416, 0]
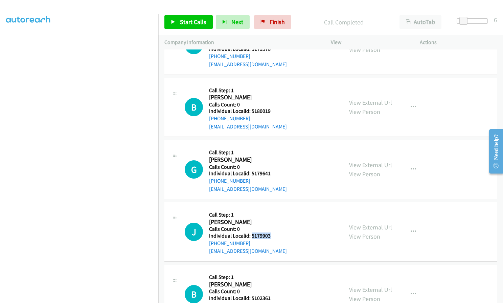
drag, startPoint x: 252, startPoint y: 209, endPoint x: 273, endPoint y: 205, distance: 21.4
click at [273, 208] on div "J Callback Scheduled Call Step: 1 Joshua Linden America/New_York Calls Count: 0…" at bounding box center [261, 231] width 152 height 47
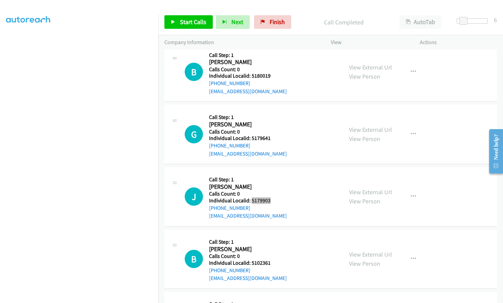
scroll to position [3459, 0]
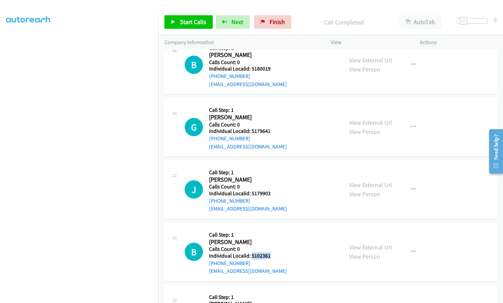
drag, startPoint x: 251, startPoint y: 224, endPoint x: 271, endPoint y: 224, distance: 20.3
click at [271, 228] on div "B Callback Scheduled Call Step: 1 Braxton Cline America/New_York Calls Count: 0…" at bounding box center [261, 251] width 152 height 47
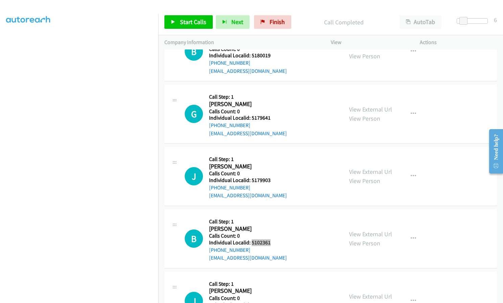
scroll to position [3509, 0]
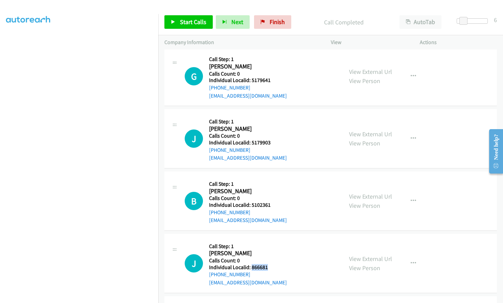
drag, startPoint x: 251, startPoint y: 234, endPoint x: 268, endPoint y: 235, distance: 17.3
click at [268, 240] on div "J Callback Scheduled Call Step: 1 Justin Mathis America/New_York Calls Count: 0…" at bounding box center [261, 263] width 152 height 47
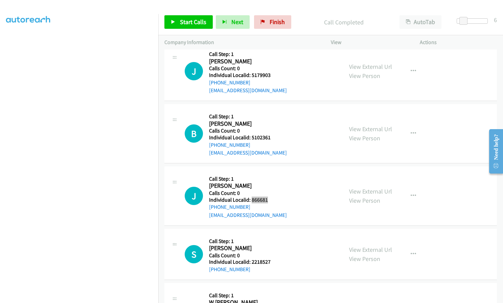
scroll to position [3577, 0]
drag, startPoint x: 252, startPoint y: 229, endPoint x: 270, endPoint y: 229, distance: 18.6
click at [270, 234] on div "S Callback Scheduled Call Step: 1 Seth Hines America/New_York Calls Count: 0 In…" at bounding box center [261, 253] width 152 height 39
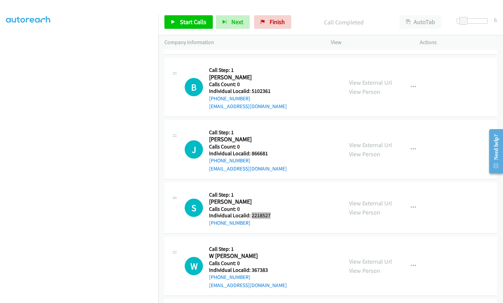
scroll to position [3628, 0]
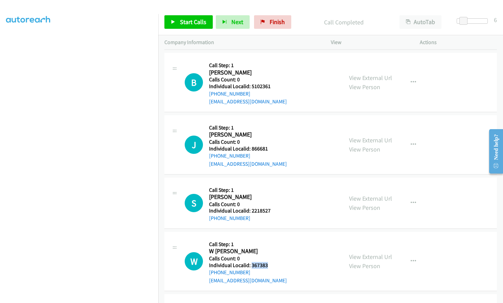
drag, startPoint x: 252, startPoint y: 233, endPoint x: 271, endPoint y: 233, distance: 20.0
click at [271, 238] on div "W Callback Scheduled Call Step: 1 W Danny Slaton America/New_York Calls Count: …" at bounding box center [261, 261] width 152 height 47
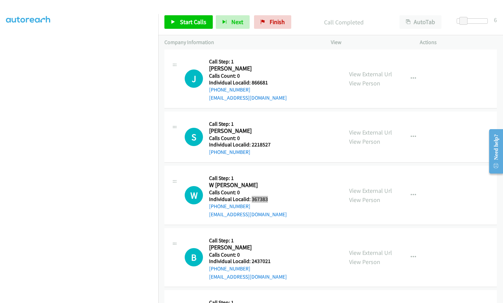
scroll to position [3704, 0]
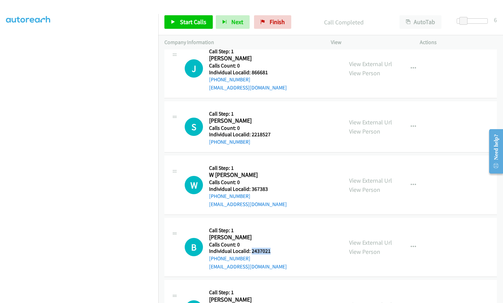
drag, startPoint x: 251, startPoint y: 218, endPoint x: 270, endPoint y: 219, distance: 19.6
click at [270, 224] on div "B Callback Scheduled Call Step: 1 Bryton Maas America/New_York Calls Count: 0 I…" at bounding box center [261, 247] width 152 height 47
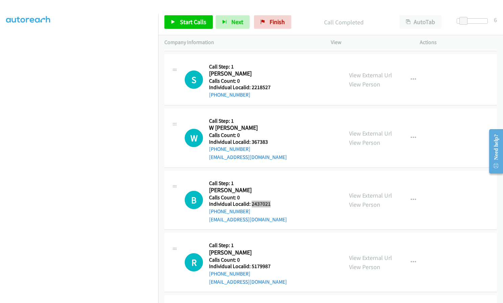
scroll to position [3755, 0]
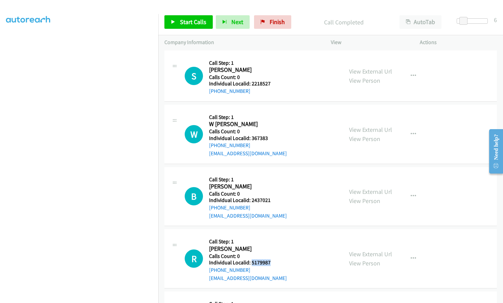
drag, startPoint x: 251, startPoint y: 231, endPoint x: 270, endPoint y: 231, distance: 19.3
click at [270, 259] on h5 "Individual Localid: 5179987" at bounding box center [248, 262] width 78 height 7
click at [188, 19] on span "Start Calls" at bounding box center [193, 22] width 26 height 8
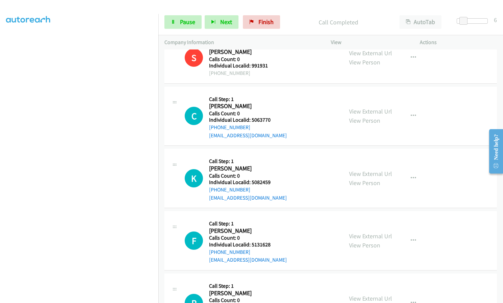
scroll to position [3188, 0]
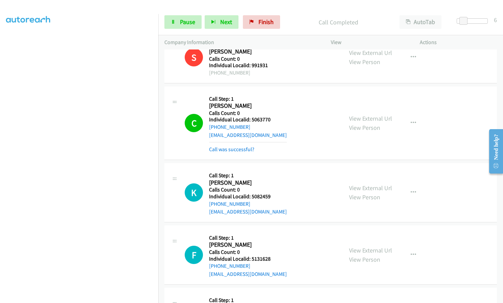
drag, startPoint x: 16, startPoint y: 162, endPoint x: 6, endPoint y: 165, distance: 10.8
click at [5, 165] on aside "Dialing Mode: Power | Switch to Preview My Lists" at bounding box center [79, 129] width 158 height 375
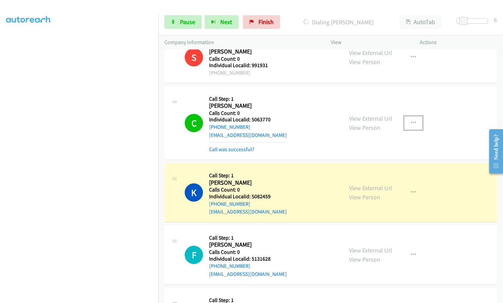
click at [412, 120] on icon "button" at bounding box center [413, 122] width 5 height 5
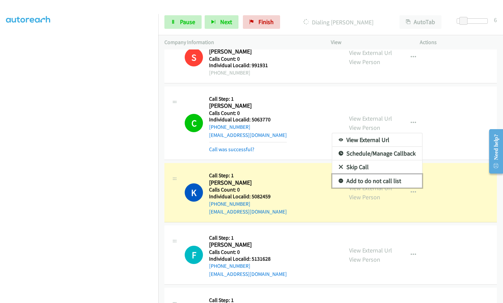
click at [339, 179] on icon at bounding box center [341, 181] width 5 height 5
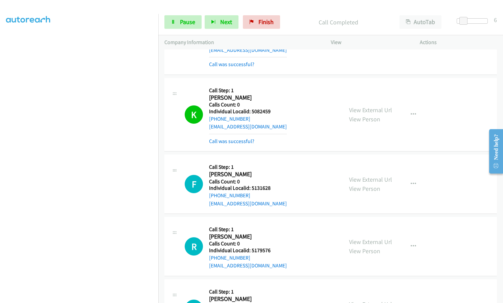
scroll to position [3281, 0]
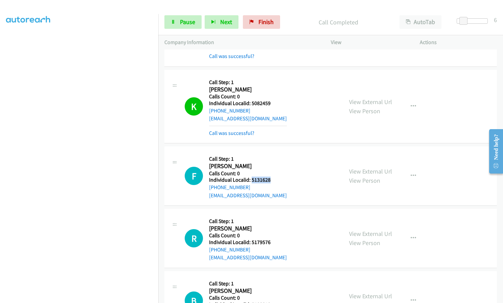
drag, startPoint x: 251, startPoint y: 145, endPoint x: 270, endPoint y: 149, distance: 19.7
click at [270, 152] on div "F Callback Scheduled Call Step: 1 Francois Bergamin America/New_York Calls Coun…" at bounding box center [261, 175] width 152 height 47
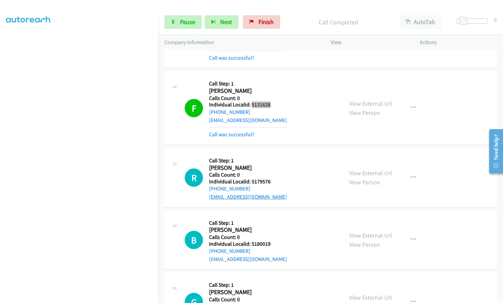
scroll to position [3357, 0]
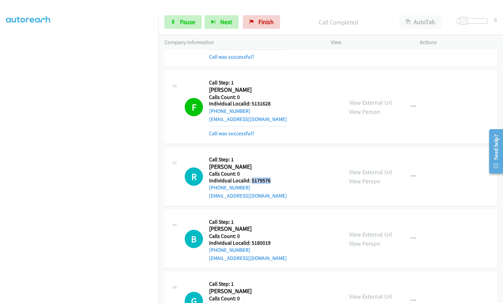
drag, startPoint x: 252, startPoint y: 148, endPoint x: 271, endPoint y: 149, distance: 19.3
click at [271, 153] on div "R Callback Scheduled Call Step: 1 Ryan Gregory America/New_York Calls Count: 0 …" at bounding box center [261, 176] width 152 height 47
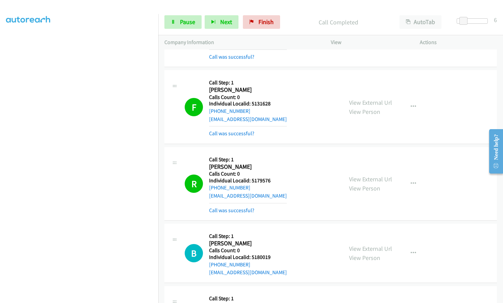
drag, startPoint x: 17, startPoint y: 170, endPoint x: 4, endPoint y: 162, distance: 15.4
click at [0, 162] on aside "Dialing Mode: Power | Switch to Preview My Lists" at bounding box center [79, 129] width 158 height 375
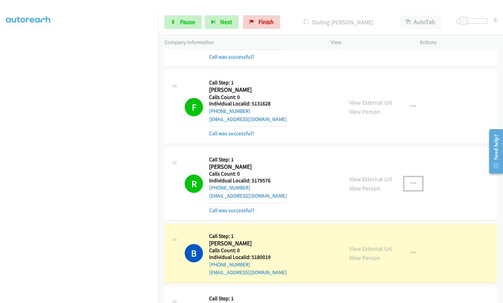
click at [412, 177] on button "button" at bounding box center [414, 184] width 18 height 14
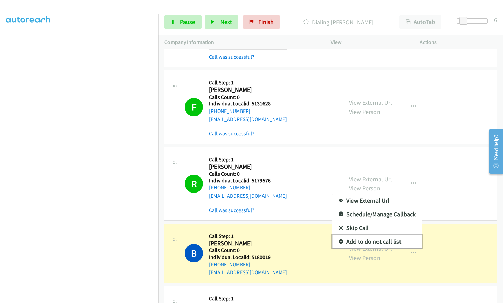
click at [339, 239] on icon at bounding box center [341, 241] width 5 height 5
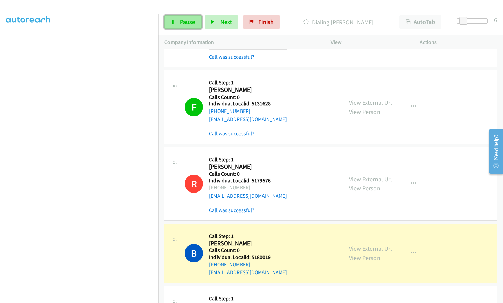
click at [190, 21] on span "Pause" at bounding box center [187, 22] width 15 height 8
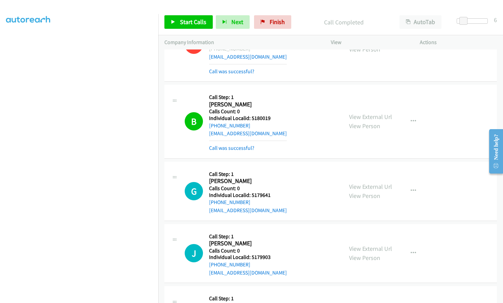
scroll to position [3535, 0]
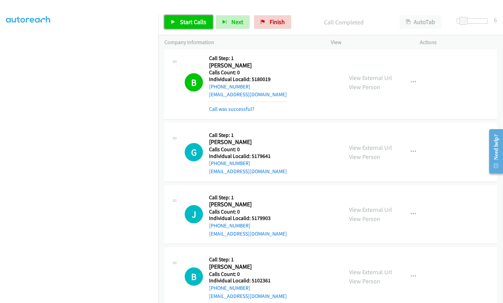
click at [192, 22] on span "Start Calls" at bounding box center [193, 22] width 26 height 8
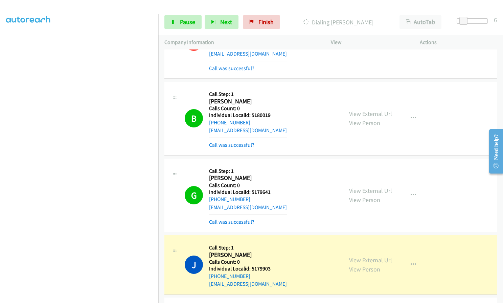
scroll to position [3484, 0]
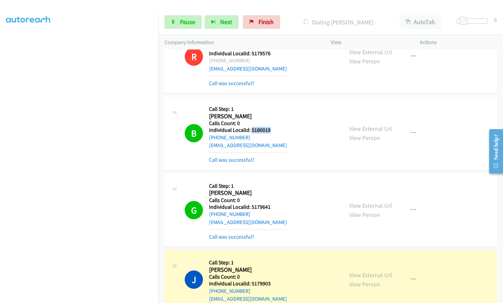
drag, startPoint x: 251, startPoint y: 97, endPoint x: 275, endPoint y: 99, distance: 24.7
click at [275, 103] on div "B Callback Scheduled Call Step: 1 Brandon Seedorff America/New_York Calls Count…" at bounding box center [261, 133] width 152 height 61
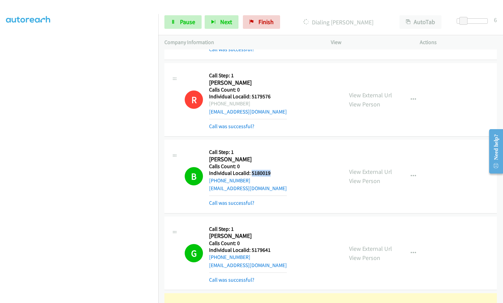
scroll to position [3450, 0]
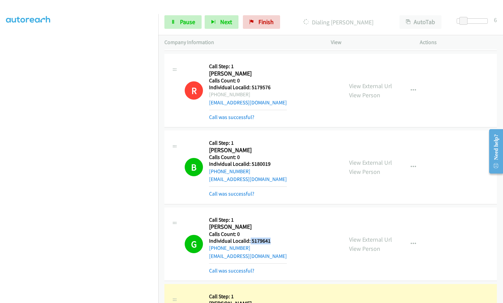
drag, startPoint x: 250, startPoint y: 207, endPoint x: 270, endPoint y: 207, distance: 19.6
click at [270, 237] on h5 "Individual Localid: 5179641" at bounding box center [248, 240] width 78 height 7
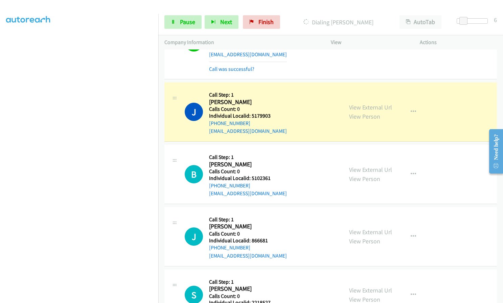
scroll to position [3653, 0]
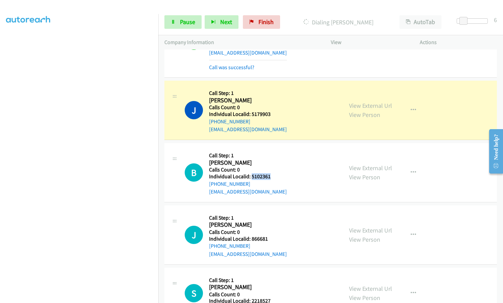
drag, startPoint x: 251, startPoint y: 144, endPoint x: 273, endPoint y: 144, distance: 21.7
click at [273, 149] on div "B Callback Scheduled Call Step: 1 Braxton Cline America/New_York Calls Count: 0…" at bounding box center [261, 172] width 152 height 47
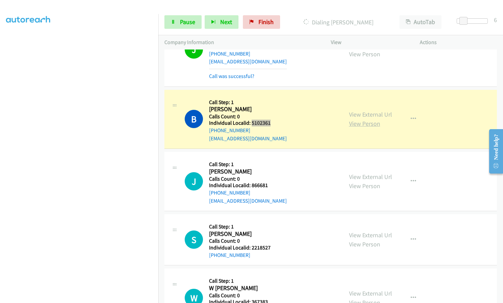
scroll to position [3730, 0]
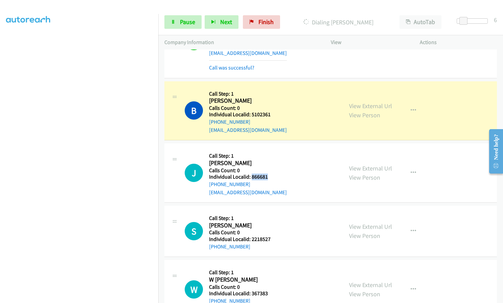
drag, startPoint x: 251, startPoint y: 145, endPoint x: 269, endPoint y: 145, distance: 17.9
click at [269, 149] on div "J Callback Scheduled Call Step: 1 Justin Mathis America/New_York Calls Count: 0…" at bounding box center [261, 172] width 152 height 47
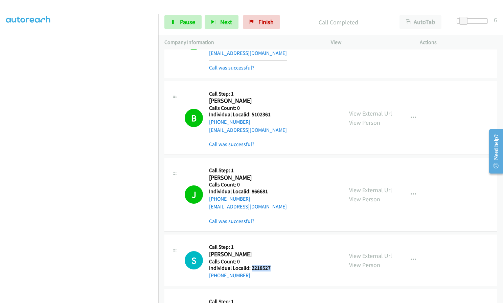
drag, startPoint x: 251, startPoint y: 237, endPoint x: 273, endPoint y: 237, distance: 21.7
click at [273, 240] on div "S Callback Scheduled Call Step: 1 Seth Hines America/New_York Calls Count: 0 In…" at bounding box center [261, 259] width 152 height 39
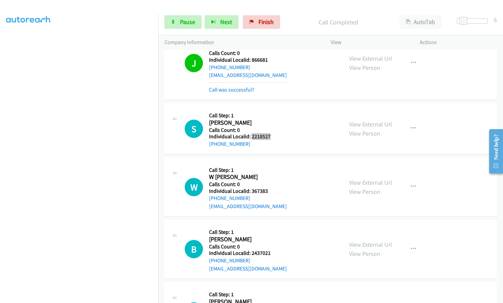
scroll to position [3873, 0]
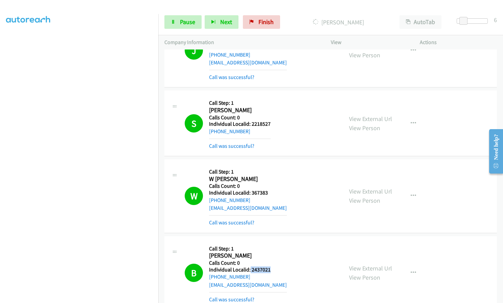
drag, startPoint x: 250, startPoint y: 236, endPoint x: 272, endPoint y: 237, distance: 22.0
click at [272, 242] on div "B Callback Scheduled Call Step: 1 Bryton Maas America/New_York Calls Count: 0 I…" at bounding box center [261, 272] width 152 height 61
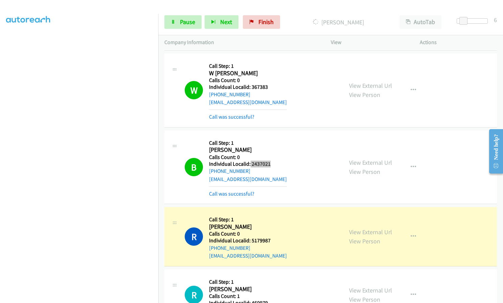
scroll to position [4009, 0]
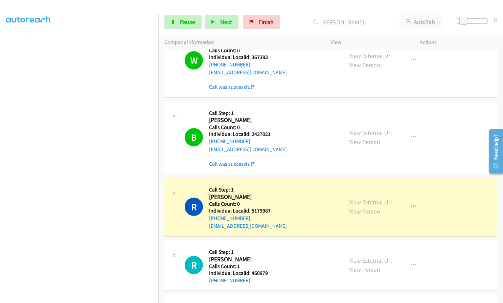
click at [411, 107] on div "View External Url View Person View External Url Email Schedule/Manage Callback …" at bounding box center [390, 137] width 95 height 61
click at [412, 134] on icon "button" at bounding box center [413, 136] width 5 height 5
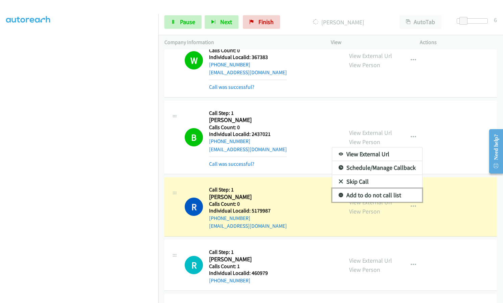
click at [339, 193] on icon at bounding box center [341, 195] width 5 height 5
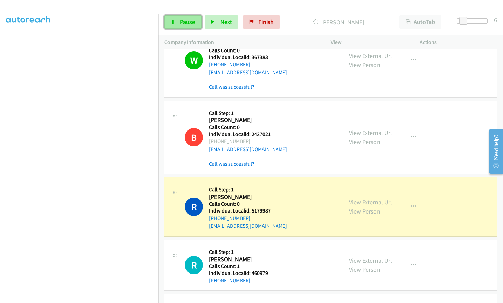
click at [192, 24] on span "Pause" at bounding box center [187, 22] width 15 height 8
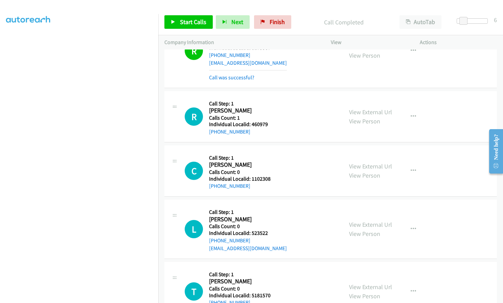
scroll to position [4178, 0]
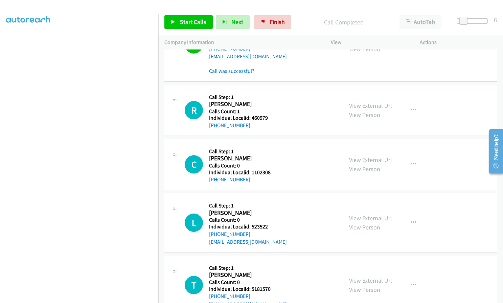
click at [294, 139] on div "C Callback Scheduled Call Step: 1 Cody Brewington America/Chicago Calls Count: …" at bounding box center [331, 164] width 333 height 51
drag, startPoint x: 253, startPoint y: 88, endPoint x: 269, endPoint y: 88, distance: 16.6
click at [269, 91] on div "R Callback Scheduled Call Step: 1 Robert Hildebrand America/New_York Calls Coun…" at bounding box center [261, 110] width 152 height 39
click at [267, 108] on h5 "Calls Count: 1" at bounding box center [238, 111] width 59 height 7
drag, startPoint x: 251, startPoint y: 86, endPoint x: 271, endPoint y: 86, distance: 20.7
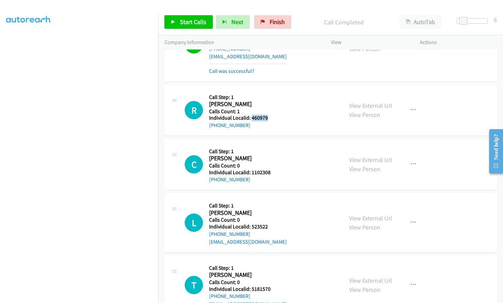
click at [271, 91] on div "R Callback Scheduled Call Step: 1 Robert Hildebrand America/New_York Calls Coun…" at bounding box center [261, 110] width 152 height 39
drag, startPoint x: 251, startPoint y: 139, endPoint x: 271, endPoint y: 139, distance: 20.6
click at [271, 145] on div "C Callback Scheduled Call Step: 1 Cody Brewington America/Chicago Calls Count: …" at bounding box center [261, 164] width 152 height 39
drag, startPoint x: 251, startPoint y: 196, endPoint x: 269, endPoint y: 195, distance: 18.3
click at [269, 199] on div "L Callback Scheduled Call Step: 1 Luke Crouse America/Chicago Calls Count: 0 In…" at bounding box center [261, 222] width 152 height 47
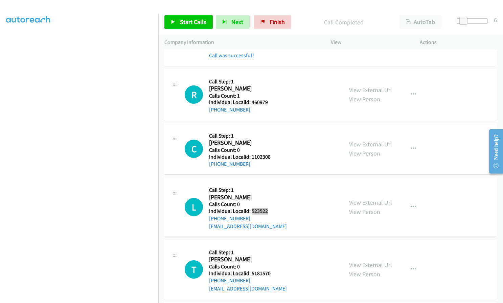
scroll to position [4237, 0]
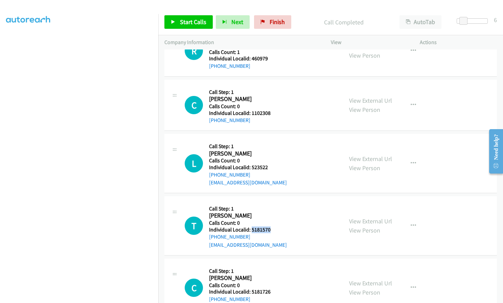
drag, startPoint x: 256, startPoint y: 197, endPoint x: 270, endPoint y: 197, distance: 13.5
click at [271, 226] on h5 "Individual Localid: 5181570" at bounding box center [248, 229] width 78 height 7
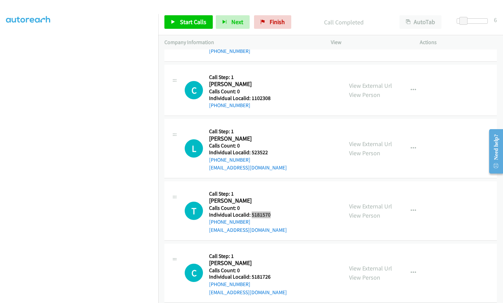
scroll to position [4297, 0]
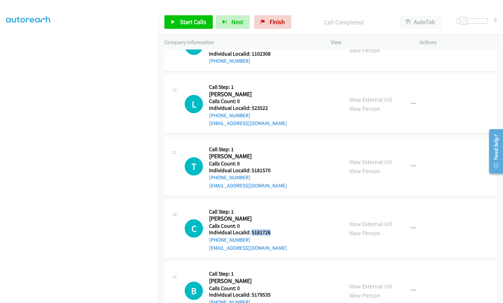
drag, startPoint x: 251, startPoint y: 200, endPoint x: 272, endPoint y: 199, distance: 21.3
click at [272, 229] on h5 "Individual Localid: 5181726" at bounding box center [248, 232] width 78 height 7
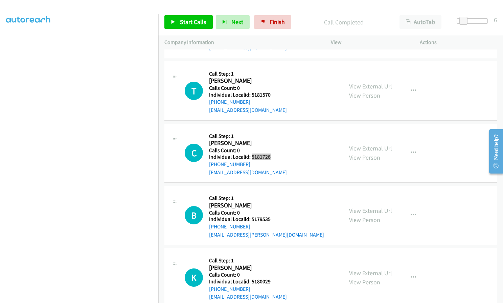
scroll to position [4373, 0]
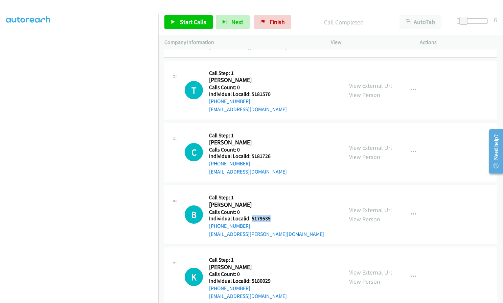
drag, startPoint x: 251, startPoint y: 187, endPoint x: 270, endPoint y: 186, distance: 19.6
click at [270, 191] on div "B Callback Scheduled Call Step: 1 Bryan Vest America/New_York Calls Count: 0 In…" at bounding box center [261, 214] width 152 height 47
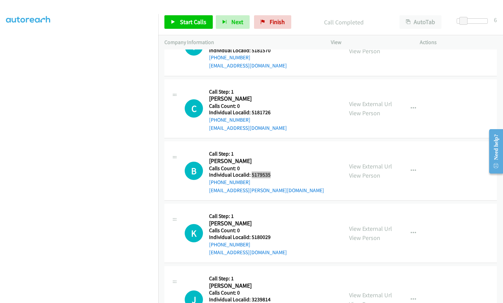
scroll to position [4423, 0]
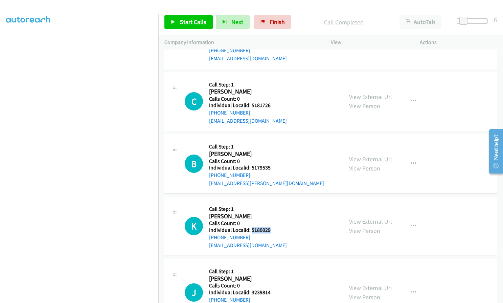
drag, startPoint x: 252, startPoint y: 197, endPoint x: 270, endPoint y: 197, distance: 18.6
click at [270, 202] on div "K Callback Scheduled Call Step: 1 Kurtis Hause America/Chicago Calls Count: 0 I…" at bounding box center [261, 225] width 152 height 47
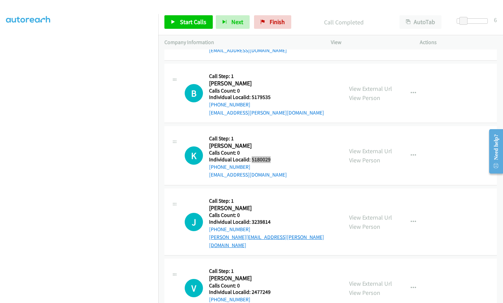
scroll to position [4500, 0]
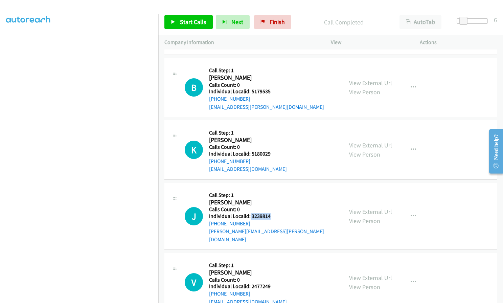
drag, startPoint x: 249, startPoint y: 182, endPoint x: 273, endPoint y: 183, distance: 23.0
click at [273, 213] on h5 "Individual Localid: 3239814" at bounding box center [273, 216] width 128 height 7
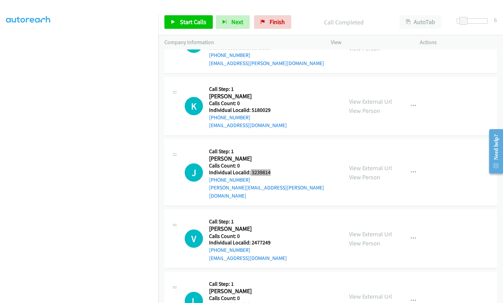
scroll to position [4550, 0]
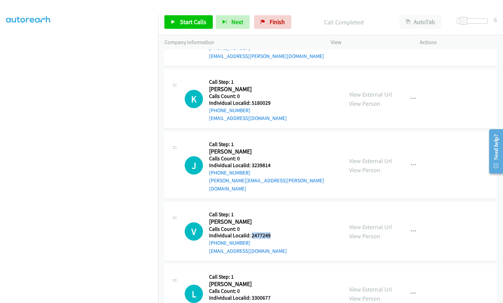
drag, startPoint x: 251, startPoint y: 194, endPoint x: 264, endPoint y: 195, distance: 13.2
click at [270, 208] on div "V Callback Scheduled Call Step: 1 Victor Montoya America/Chicago Calls Count: 0…" at bounding box center [261, 231] width 152 height 47
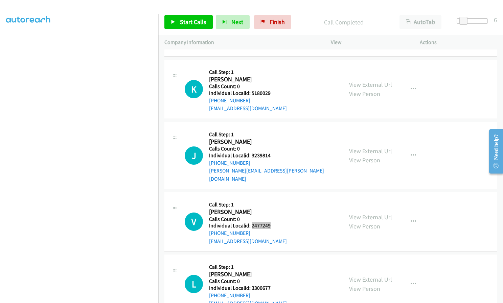
scroll to position [4601, 0]
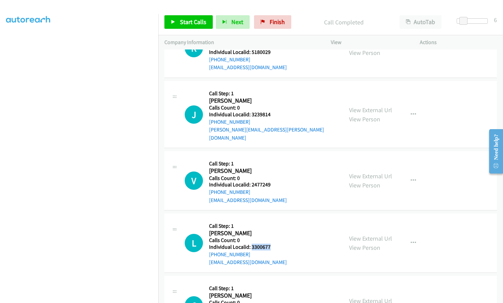
drag, startPoint x: 252, startPoint y: 206, endPoint x: 270, endPoint y: 206, distance: 18.6
click at [270, 219] on div "L Callback Scheduled Call Step: 1 Luke Meadows America/Chicago Calls Count: 0 I…" at bounding box center [261, 242] width 152 height 47
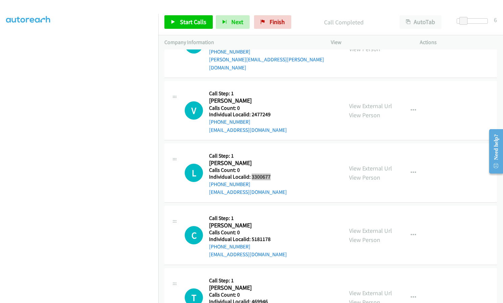
scroll to position [4677, 0]
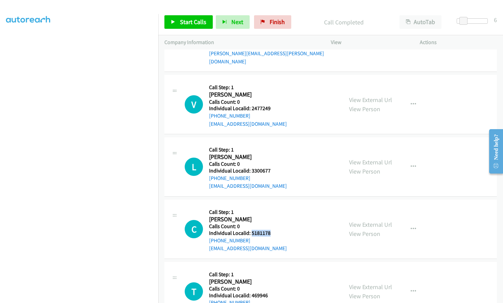
drag, startPoint x: 251, startPoint y: 193, endPoint x: 271, endPoint y: 194, distance: 20.7
click at [271, 205] on div "C Callback Scheduled Call Step: 1 Caleb Griffith America/Chicago Calls Count: 0…" at bounding box center [261, 228] width 152 height 47
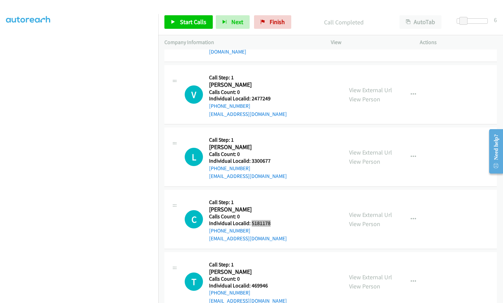
scroll to position [4728, 0]
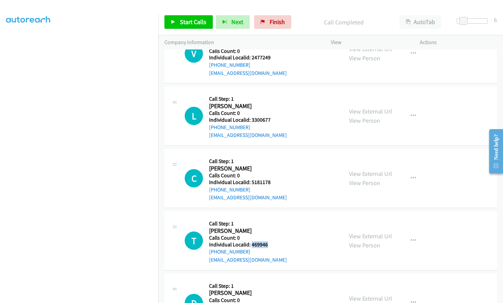
drag, startPoint x: 252, startPoint y: 204, endPoint x: 259, endPoint y: 204, distance: 7.1
click at [271, 217] on div "T Callback Scheduled Call Step: 1 Taylor Painter America/Chicago Calls Count: 0…" at bounding box center [261, 240] width 152 height 47
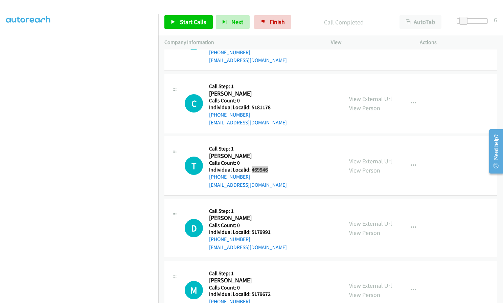
scroll to position [4804, 0]
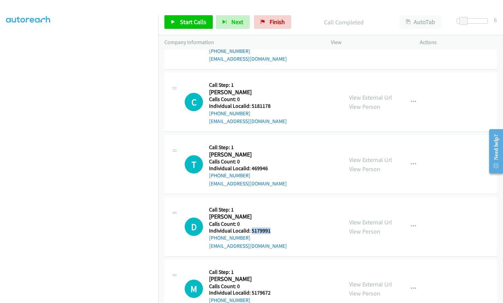
drag, startPoint x: 252, startPoint y: 190, endPoint x: 271, endPoint y: 189, distance: 19.6
click at [271, 203] on div "D Callback Scheduled Call Step: 1 Drew Konieczny America/Chicago Calls Count: 0…" at bounding box center [261, 226] width 152 height 47
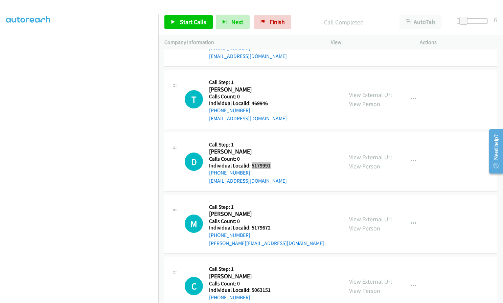
scroll to position [4872, 0]
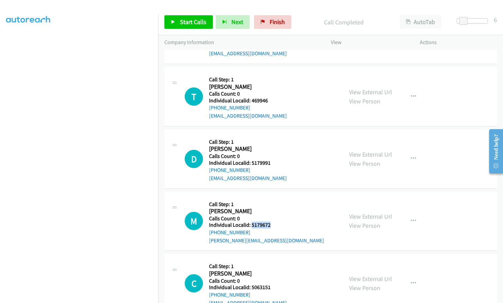
drag, startPoint x: 251, startPoint y: 183, endPoint x: 269, endPoint y: 183, distance: 17.6
click at [269, 221] on h5 "Individual Localid: 5179672" at bounding box center [266, 224] width 115 height 7
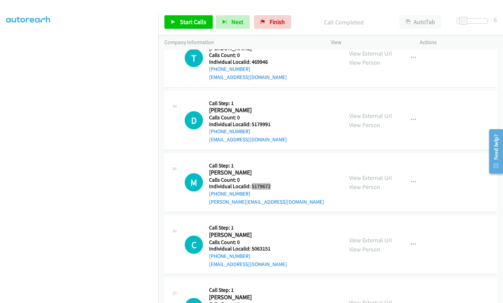
scroll to position [4914, 0]
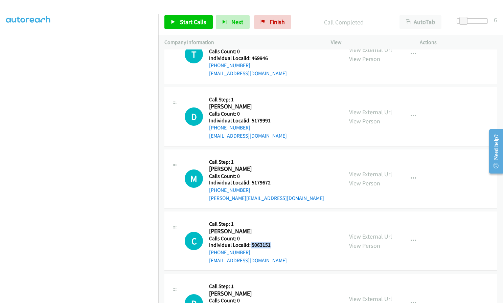
drag, startPoint x: 250, startPoint y: 203, endPoint x: 270, endPoint y: 203, distance: 20.3
click at [270, 241] on h5 "Individual Localid: 5063151" at bounding box center [248, 244] width 78 height 7
drag, startPoint x: 252, startPoint y: 265, endPoint x: 270, endPoint y: 266, distance: 19.0
click at [270, 280] on div "D Callback Scheduled Call Step: 1 Damon Henry America/Chicago Calls Count: 0 In…" at bounding box center [261, 303] width 152 height 47
click at [187, 23] on span "Start Calls" at bounding box center [193, 22] width 26 height 8
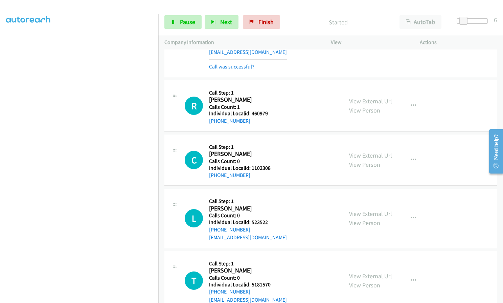
scroll to position [4187, 0]
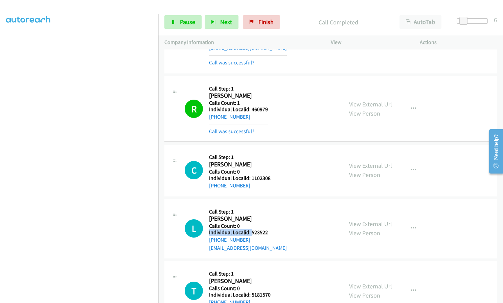
drag, startPoint x: 251, startPoint y: 185, endPoint x: 272, endPoint y: 192, distance: 22.3
click at [272, 205] on div "L Callback Scheduled Call Step: 1 Luke Crouse America/Chicago Calls Count: 0 In…" at bounding box center [261, 228] width 152 height 47
click at [270, 205] on div "L Callback Scheduled Call Step: 1 Luke Crouse America/Chicago Calls Count: 0 In…" at bounding box center [261, 228] width 152 height 47
drag, startPoint x: 250, startPoint y: 201, endPoint x: 261, endPoint y: 201, distance: 10.8
click at [270, 205] on div "L Callback Scheduled Call Step: 1 Luke Crouse America/Chicago Calls Count: 0 In…" at bounding box center [261, 228] width 152 height 47
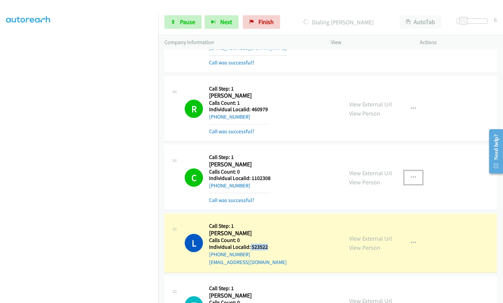
click at [411, 175] on icon "button" at bounding box center [413, 177] width 5 height 5
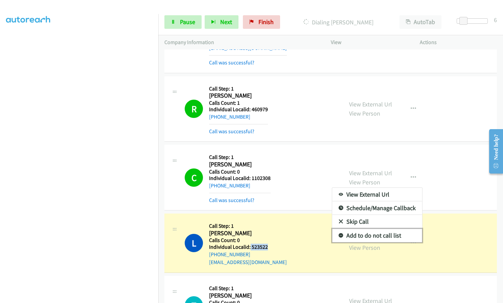
click at [339, 233] on icon at bounding box center [341, 235] width 5 height 5
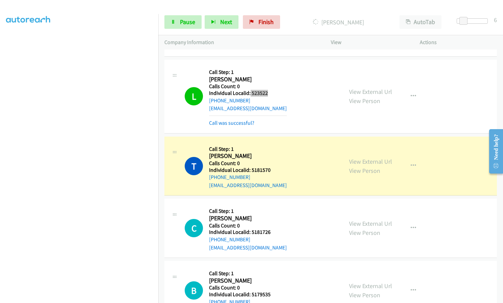
scroll to position [4356, 0]
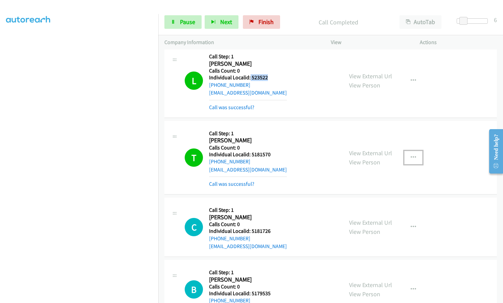
click at [411, 155] on icon "button" at bounding box center [413, 157] width 5 height 5
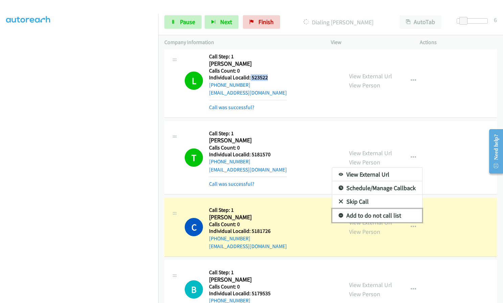
click at [339, 213] on icon at bounding box center [341, 215] width 5 height 5
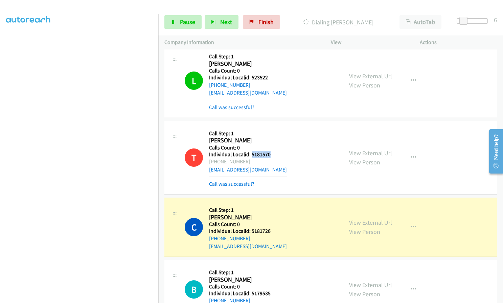
drag, startPoint x: 251, startPoint y: 119, endPoint x: 271, endPoint y: 121, distance: 20.7
click at [271, 151] on h5 "Individual Localid: 5181570" at bounding box center [248, 154] width 78 height 7
click at [188, 22] on span "Pause" at bounding box center [187, 22] width 15 height 8
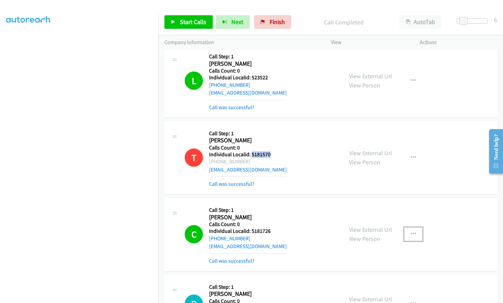
click at [418, 227] on button "button" at bounding box center [414, 234] width 18 height 14
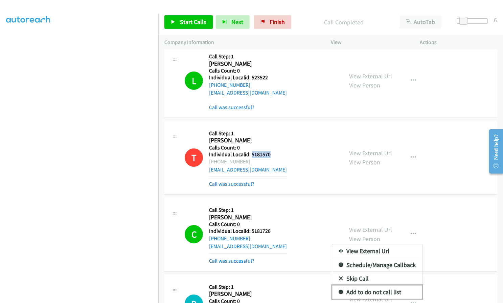
click at [339, 290] on icon at bounding box center [341, 292] width 5 height 5
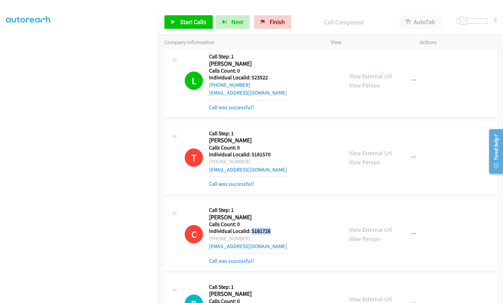
drag, startPoint x: 253, startPoint y: 199, endPoint x: 268, endPoint y: 200, distance: 14.9
click at [277, 227] on h5 "Individual Localid: 5181726" at bounding box center [248, 230] width 78 height 7
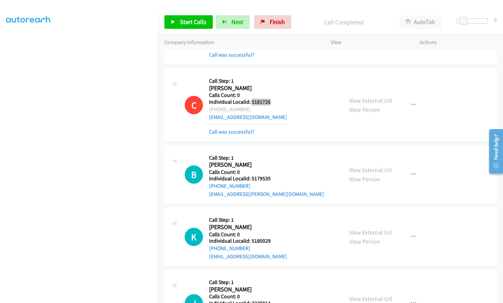
scroll to position [4550, 0]
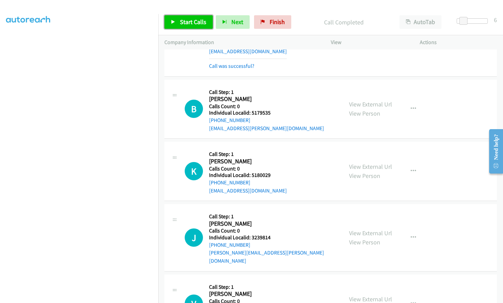
click at [189, 17] on link "Start Calls" at bounding box center [189, 22] width 48 height 14
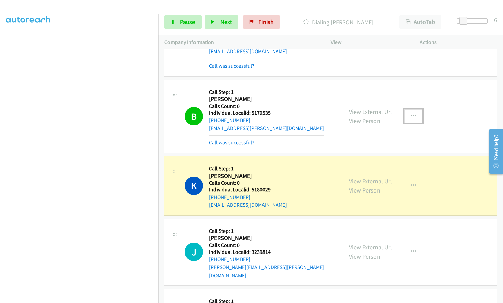
click at [411, 113] on icon "button" at bounding box center [413, 115] width 5 height 5
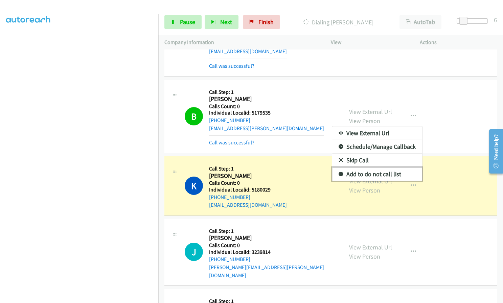
drag, startPoint x: 340, startPoint y: 140, endPoint x: 147, endPoint y: 130, distance: 192.9
click at [340, 172] on icon at bounding box center [341, 174] width 5 height 5
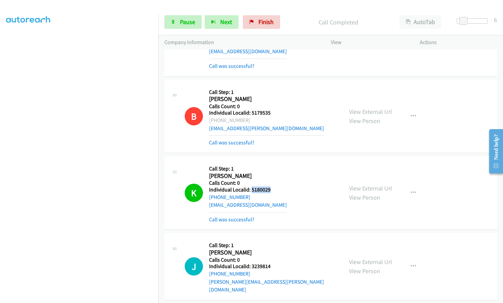
drag, startPoint x: 252, startPoint y: 158, endPoint x: 270, endPoint y: 157, distance: 17.6
click at [270, 162] on div "K Callback Scheduled Call Step: 1 Kurtis Hause America/Chicago Calls Count: 0 I…" at bounding box center [261, 192] width 152 height 61
drag, startPoint x: 251, startPoint y: 234, endPoint x: 270, endPoint y: 233, distance: 19.0
click at [270, 263] on h5 "Individual Localid: 3239814" at bounding box center [273, 266] width 128 height 7
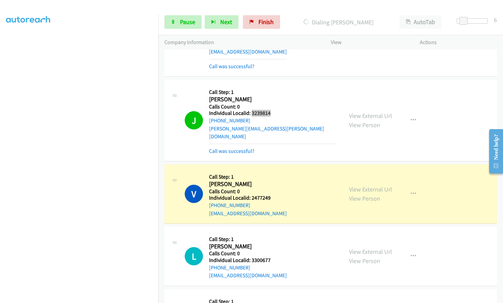
scroll to position [4711, 0]
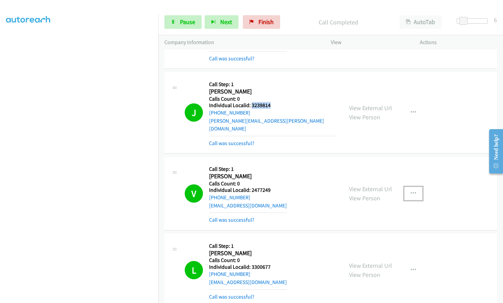
click at [412, 191] on icon "button" at bounding box center [413, 193] width 5 height 5
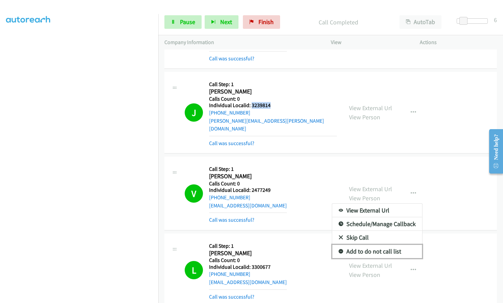
click at [339, 249] on icon at bounding box center [341, 251] width 5 height 5
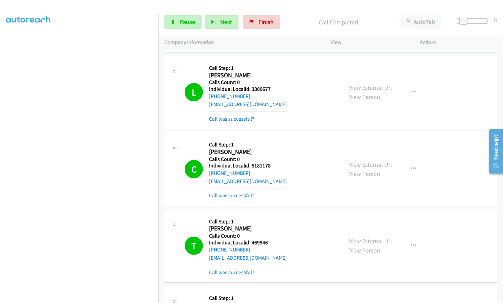
scroll to position [4881, 0]
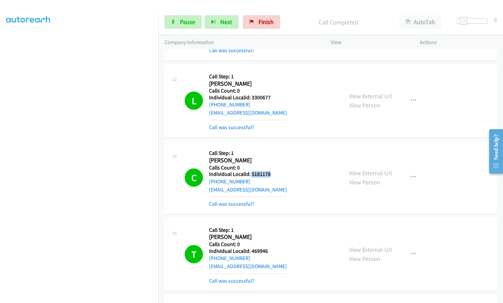
drag, startPoint x: 251, startPoint y: 132, endPoint x: 273, endPoint y: 132, distance: 21.7
click at [273, 147] on div "C Callback Scheduled Call Step: 1 Caleb Griffith America/Chicago Calls Count: 0…" at bounding box center [261, 177] width 152 height 61
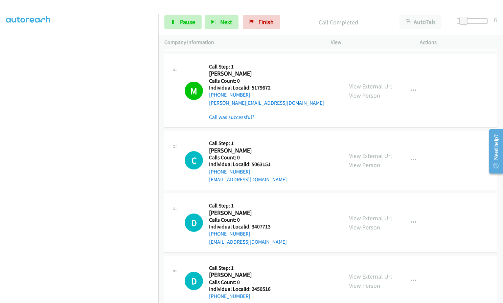
scroll to position [5270, 0]
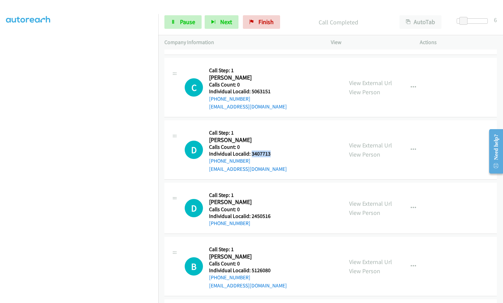
drag, startPoint x: 251, startPoint y: 113, endPoint x: 274, endPoint y: 114, distance: 23.0
click at [274, 126] on div "D Callback Scheduled Call Step: 1 Damon Henry America/Chicago Calls Count: 0 In…" at bounding box center [261, 149] width 152 height 47
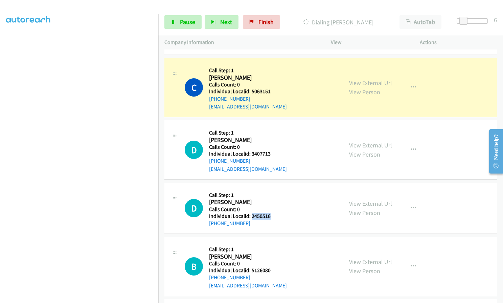
drag, startPoint x: 251, startPoint y: 175, endPoint x: 271, endPoint y: 175, distance: 20.6
click at [271, 189] on div "D Callback Scheduled Call Step: 1 Darren Flynn America/New_York Calls Count: 0 …" at bounding box center [261, 208] width 152 height 39
click at [184, 19] on span "Pause" at bounding box center [187, 22] width 15 height 8
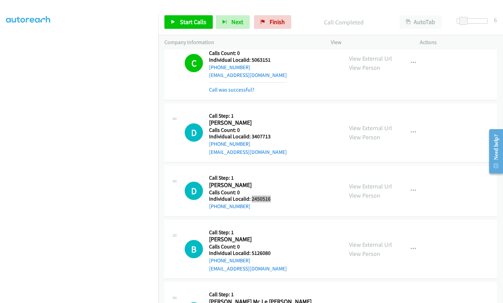
scroll to position [5302, 0]
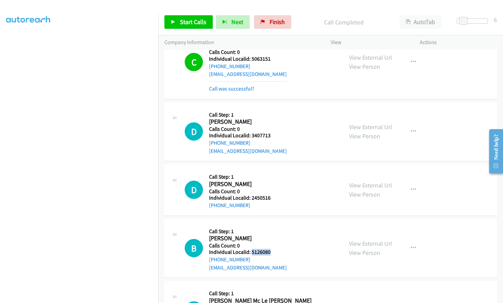
drag, startPoint x: 252, startPoint y: 211, endPoint x: 271, endPoint y: 211, distance: 19.3
click at [271, 225] on div "B Callback Scheduled Call Step: 1 Brayden Yingling America/New_York Calls Count…" at bounding box center [261, 248] width 152 height 47
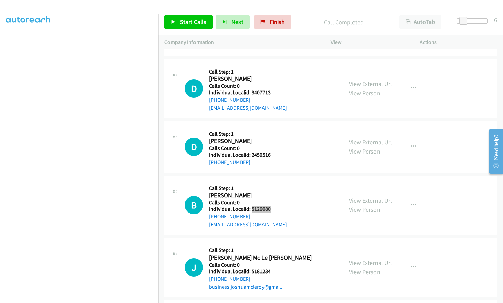
scroll to position [5362, 0]
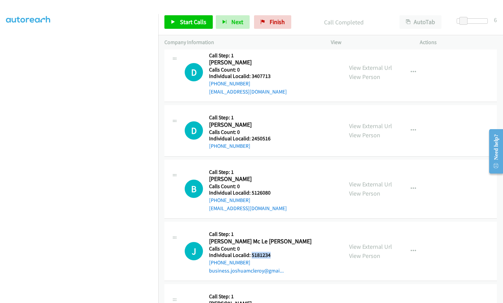
drag, startPoint x: 251, startPoint y: 215, endPoint x: 271, endPoint y: 214, distance: 20.0
click at [271, 252] on h5 "Individual Localid: 5181234" at bounding box center [260, 255] width 103 height 7
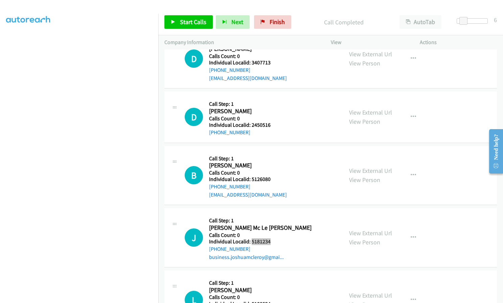
scroll to position [5421, 0]
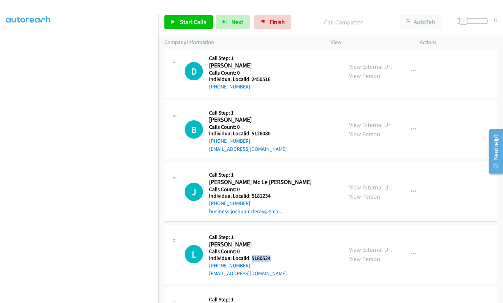
drag, startPoint x: 253, startPoint y: 216, endPoint x: 271, endPoint y: 217, distance: 18.3
click at [271, 231] on div "L Callback Scheduled Call Step: 1 Leland Seaford America/New_York Calls Count: …" at bounding box center [261, 254] width 152 height 47
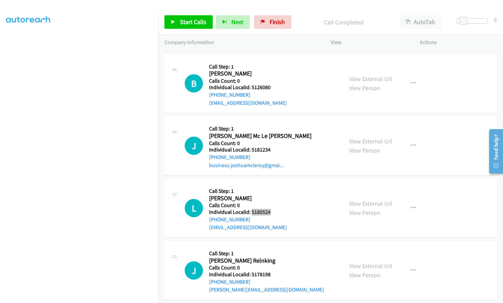
scroll to position [5488, 0]
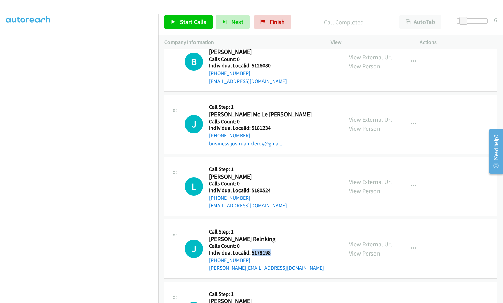
drag, startPoint x: 256, startPoint y: 212, endPoint x: 273, endPoint y: 212, distance: 16.2
click at [273, 225] on div "J Callback Scheduled Call Step: 1 Jessen Relnking America/Chicago Calls Count: …" at bounding box center [261, 248] width 152 height 47
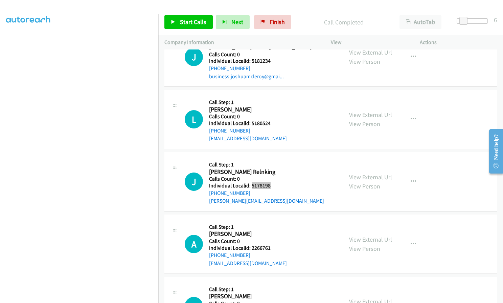
scroll to position [5565, 0]
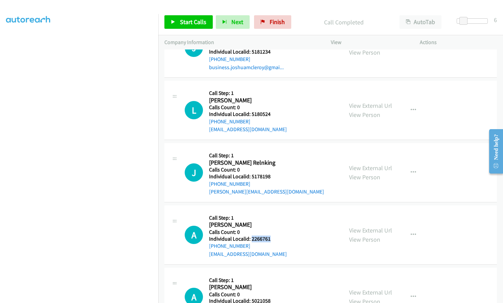
drag, startPoint x: 252, startPoint y: 198, endPoint x: 271, endPoint y: 198, distance: 19.6
click at [271, 211] on div "A Callback Scheduled Call Step: 1 Avery Flora America/New_York Calls Count: 0 I…" at bounding box center [261, 234] width 152 height 47
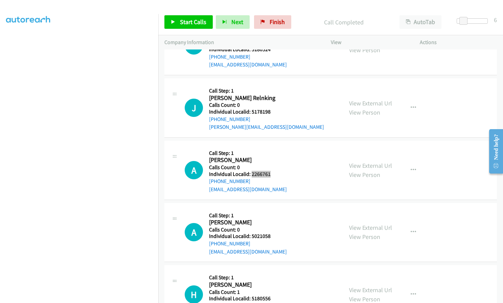
scroll to position [5632, 0]
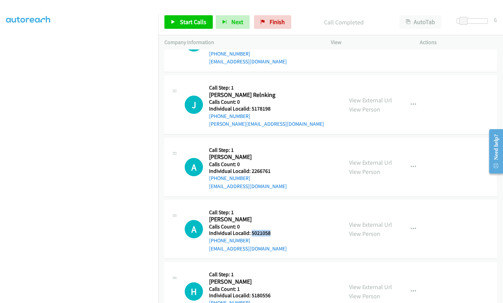
drag, startPoint x: 251, startPoint y: 192, endPoint x: 271, endPoint y: 192, distance: 20.3
click at [271, 230] on h5 "Individual Localid: 5021058" at bounding box center [248, 233] width 78 height 7
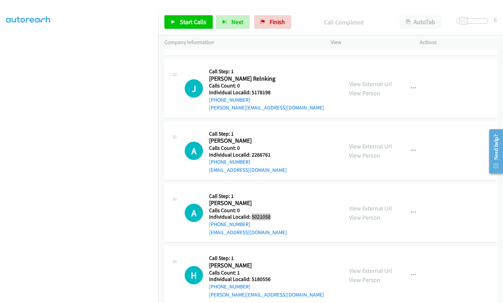
scroll to position [5692, 0]
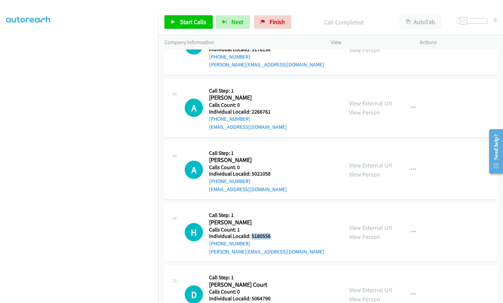
drag, startPoint x: 251, startPoint y: 195, endPoint x: 270, endPoint y: 195, distance: 19.0
click at [270, 209] on div "H Callback Scheduled Call Step: 1 Hunter Horn America/New_York Calls Count: 1 I…" at bounding box center [261, 232] width 152 height 47
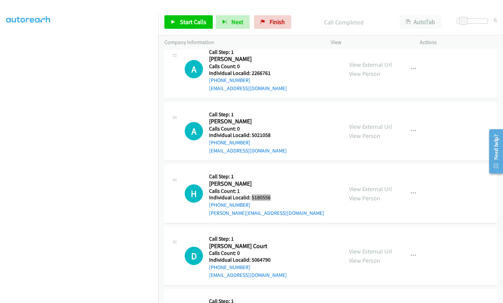
scroll to position [5734, 0]
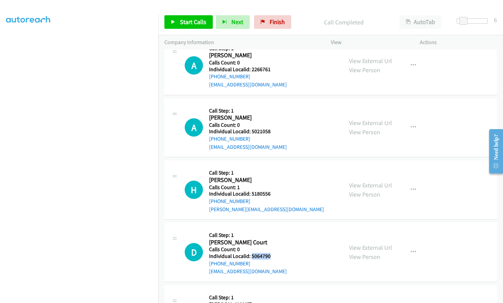
drag, startPoint x: 254, startPoint y: 216, endPoint x: 269, endPoint y: 216, distance: 15.6
click at [269, 253] on h5 "Individual Localid: 5064790" at bounding box center [248, 256] width 78 height 7
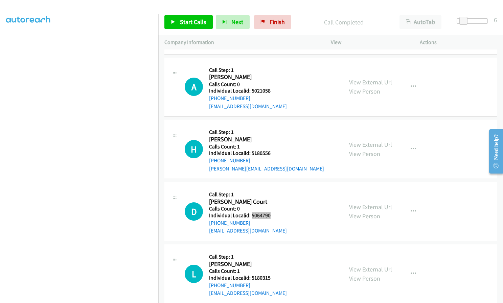
scroll to position [5785, 0]
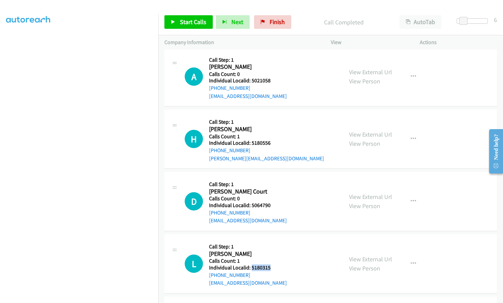
drag, startPoint x: 251, startPoint y: 225, endPoint x: 272, endPoint y: 227, distance: 21.5
click at [272, 240] on div "L Callback Scheduled Call Step: 1 Leland Stellings America/New_York Calls Count…" at bounding box center [261, 263] width 152 height 47
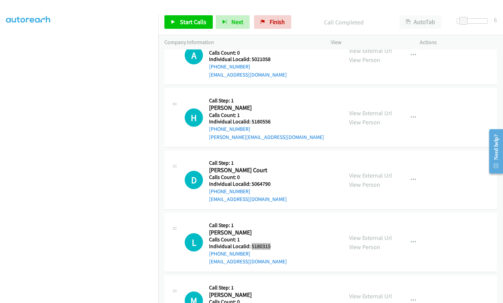
scroll to position [5852, 0]
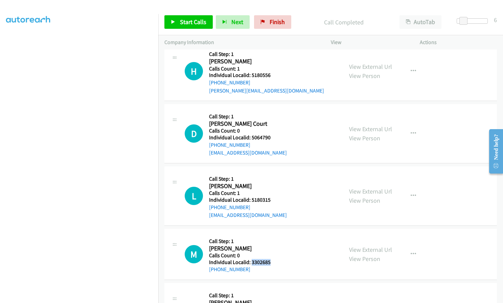
drag, startPoint x: 251, startPoint y: 222, endPoint x: 272, endPoint y: 222, distance: 21.0
click at [272, 235] on div "M Callback Scheduled Call Step: 1 Michael Wright America/Chicago Calls Count: 0…" at bounding box center [261, 254] width 152 height 39
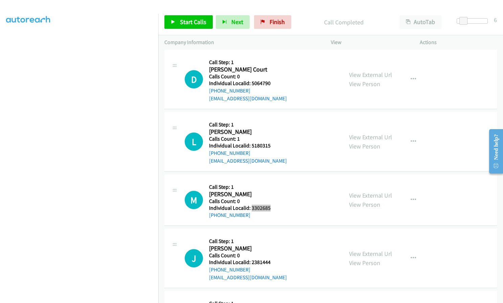
scroll to position [5920, 0]
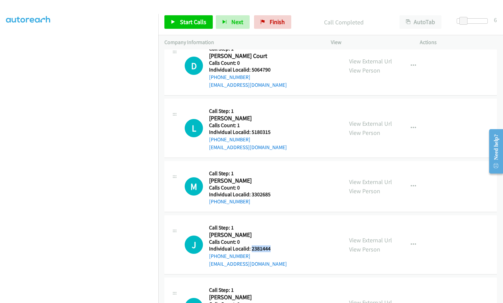
drag, startPoint x: 251, startPoint y: 209, endPoint x: 269, endPoint y: 209, distance: 19.0
click at [269, 245] on h5 "Individual Localid: 2381444" at bounding box center [248, 248] width 78 height 7
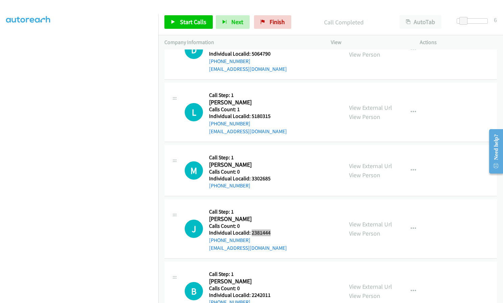
scroll to position [5971, 0]
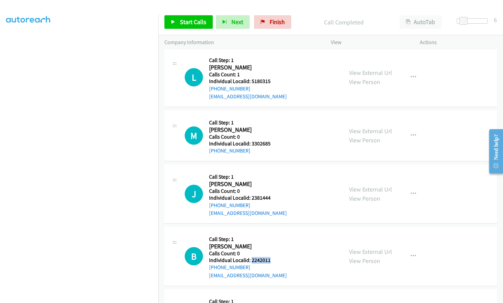
drag, startPoint x: 251, startPoint y: 220, endPoint x: 271, endPoint y: 220, distance: 20.7
click at [271, 233] on div "B Callback Scheduled Call Step: 1 Brennan Rodecker America/New_York Calls Count…" at bounding box center [261, 256] width 152 height 47
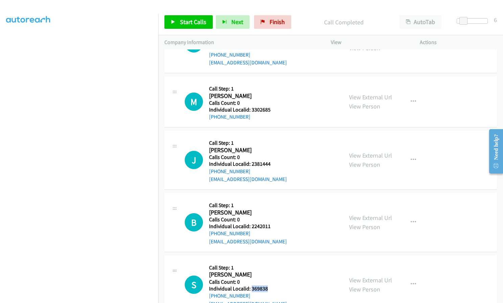
drag, startPoint x: 251, startPoint y: 248, endPoint x: 274, endPoint y: 249, distance: 23.0
click at [274, 285] on h5 "Individual Localid: 369838" at bounding box center [248, 288] width 78 height 7
click at [181, 21] on span "Start Calls" at bounding box center [193, 22] width 26 height 8
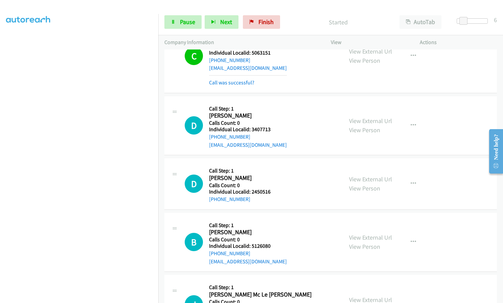
scroll to position [5311, 0]
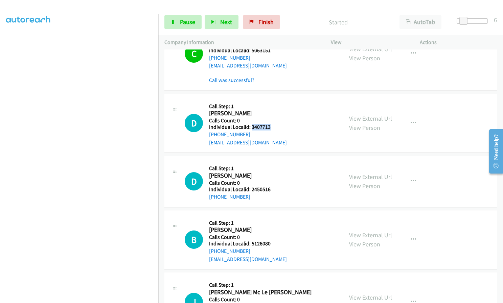
drag, startPoint x: 251, startPoint y: 86, endPoint x: 270, endPoint y: 86, distance: 19.3
click at [270, 100] on div "D Callback Scheduled Call Step: 1 Damon Henry America/Chicago Calls Count: 0 In…" at bounding box center [261, 123] width 152 height 47
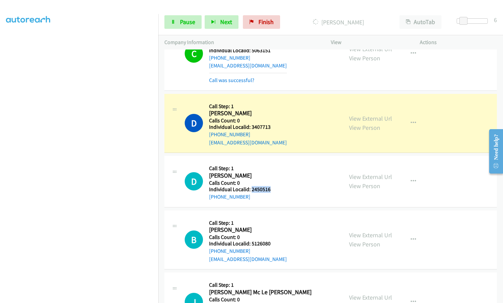
drag, startPoint x: 252, startPoint y: 149, endPoint x: 271, endPoint y: 148, distance: 19.0
click at [271, 162] on div "D Callback Scheduled Call Step: 1 Darren Flynn America/New_York Calls Count: 0 …" at bounding box center [261, 181] width 152 height 39
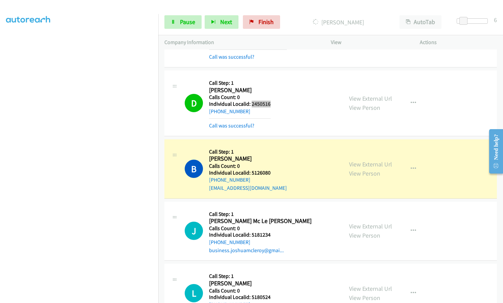
scroll to position [5412, 0]
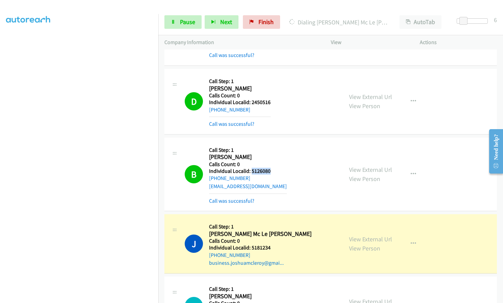
drag, startPoint x: 251, startPoint y: 130, endPoint x: 268, endPoint y: 130, distance: 17.3
click at [272, 144] on div "B Callback Scheduled Call Step: 1 Brayden Yingling America/New_York Calls Count…" at bounding box center [261, 174] width 152 height 61
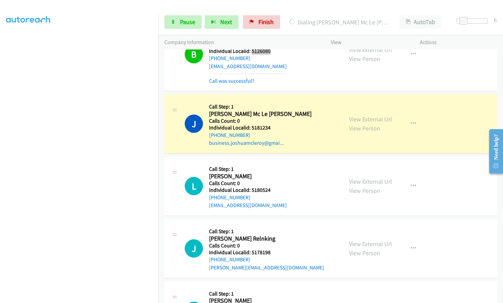
scroll to position [5539, 0]
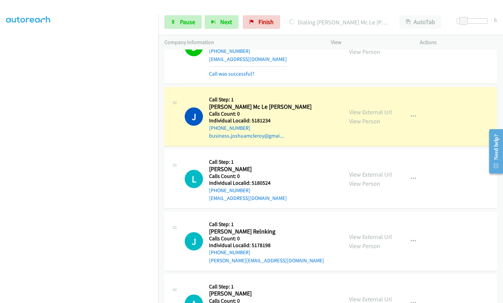
click at [276, 155] on div "L Callback Scheduled Call Step: 1 Leland Seaford America/New_York Calls Count: …" at bounding box center [261, 178] width 152 height 47
drag, startPoint x: 251, startPoint y: 144, endPoint x: 273, endPoint y: 143, distance: 22.0
click at [273, 155] on div "L Callback Scheduled Call Step: 1 Leland Seaford America/New_York Calls Count: …" at bounding box center [261, 178] width 152 height 47
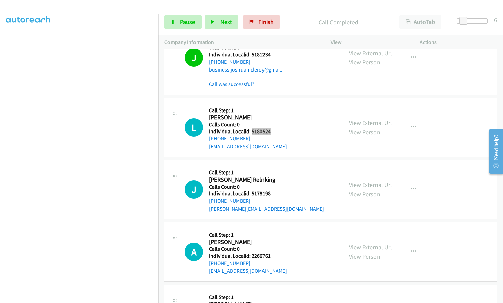
scroll to position [5607, 0]
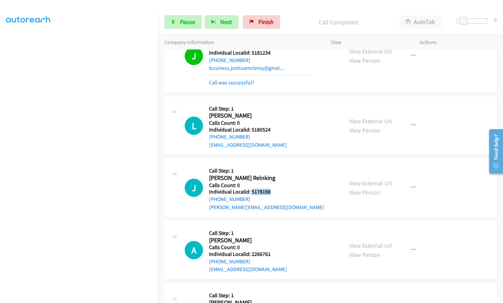
drag, startPoint x: 251, startPoint y: 151, endPoint x: 271, endPoint y: 151, distance: 20.3
click at [271, 164] on div "J Callback Scheduled Call Step: 1 Jessen Relnking America/Chicago Calls Count: …" at bounding box center [261, 187] width 152 height 47
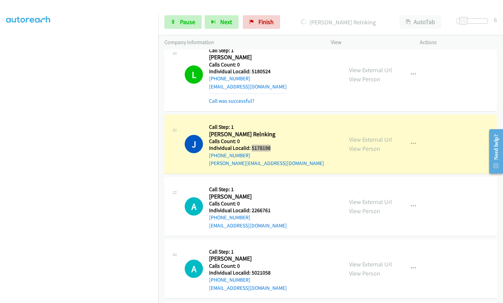
scroll to position [5666, 0]
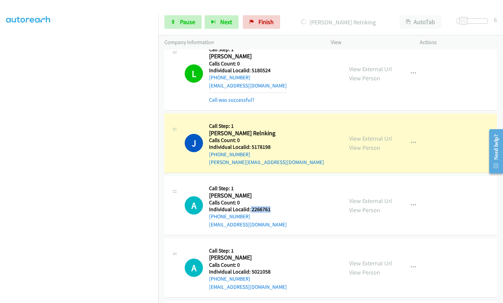
drag, startPoint x: 249, startPoint y: 169, endPoint x: 271, endPoint y: 170, distance: 22.0
click at [271, 182] on div "A Callback Scheduled Call Step: 1 Avery Flora America/New_York Calls Count: 0 I…" at bounding box center [261, 205] width 152 height 47
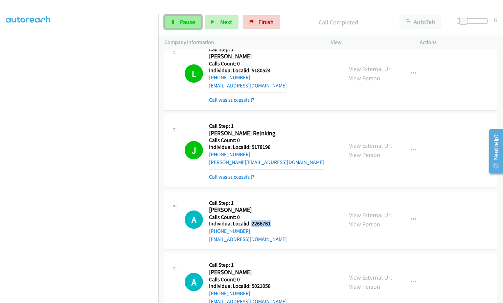
click at [182, 18] on link "Pause" at bounding box center [183, 22] width 37 height 14
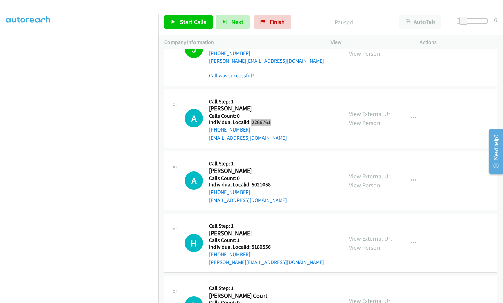
scroll to position [5768, 0]
click at [196, 22] on span "Start Calls" at bounding box center [193, 22] width 26 height 8
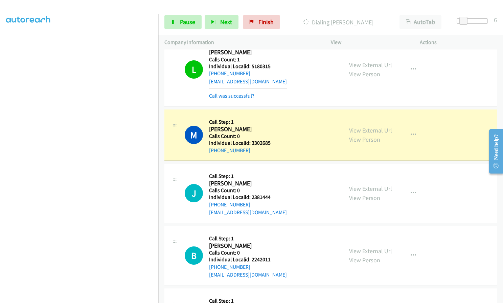
scroll to position [6132, 0]
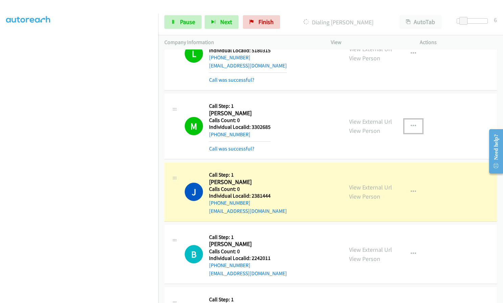
click at [407, 119] on button "button" at bounding box center [414, 126] width 18 height 14
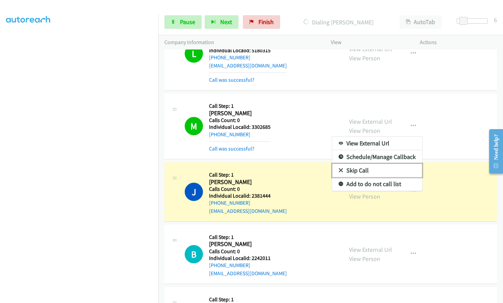
click at [339, 168] on icon at bounding box center [341, 170] width 5 height 5
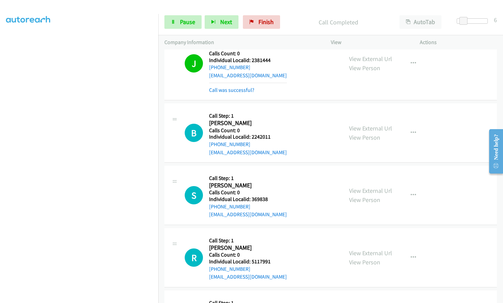
scroll to position [6276, 0]
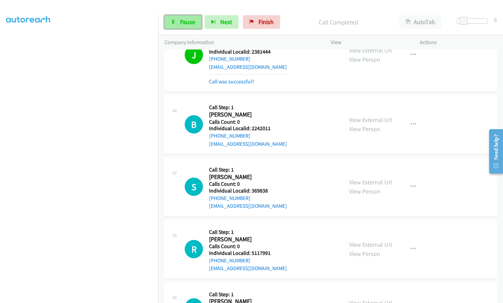
click at [191, 23] on span "Pause" at bounding box center [187, 22] width 15 height 8
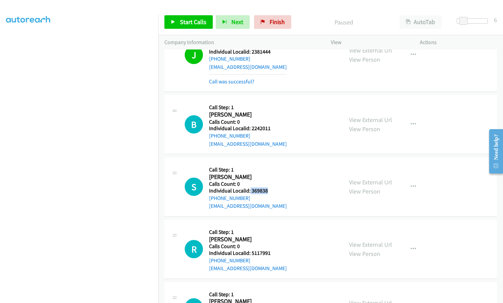
drag, startPoint x: 250, startPoint y: 151, endPoint x: 269, endPoint y: 150, distance: 19.3
click at [269, 187] on h5 "Individual Localid: 369838" at bounding box center [248, 190] width 78 height 7
drag, startPoint x: 252, startPoint y: 213, endPoint x: 273, endPoint y: 212, distance: 21.7
click at [274, 249] on h5 "Individual Localid: 5117991" at bounding box center [248, 252] width 78 height 7
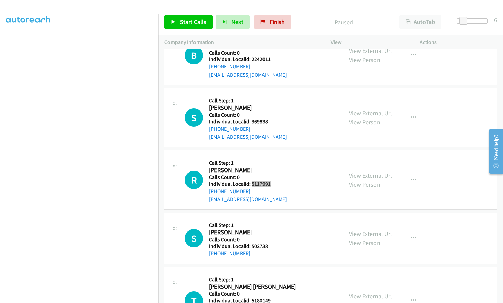
scroll to position [6352, 0]
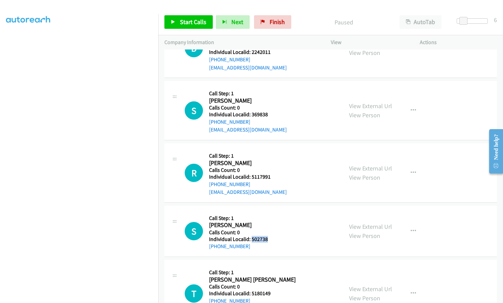
drag, startPoint x: 252, startPoint y: 200, endPoint x: 268, endPoint y: 199, distance: 16.3
click at [268, 212] on div "S Callback Scheduled Call Step: 1 Sal Netti America/New_York Calls Count: 0 Ind…" at bounding box center [261, 231] width 152 height 39
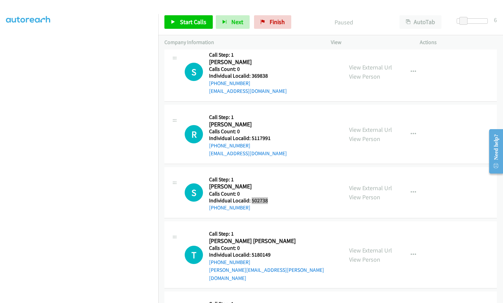
scroll to position [6411, 0]
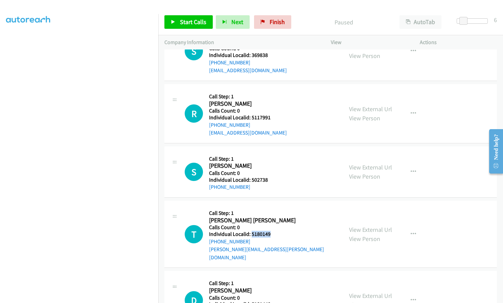
drag, startPoint x: 251, startPoint y: 193, endPoint x: 274, endPoint y: 195, distance: 23.1
click at [274, 206] on div "T Callback Scheduled Call Step: 1 Turner Buntyn America/New_York Calls Count: 0…" at bounding box center [261, 233] width 152 height 55
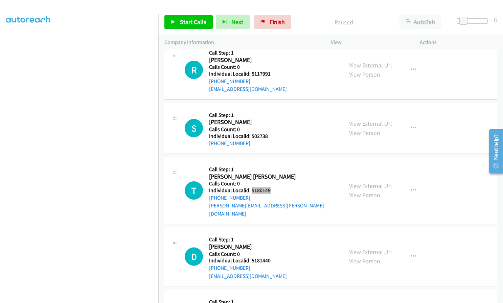
scroll to position [6470, 0]
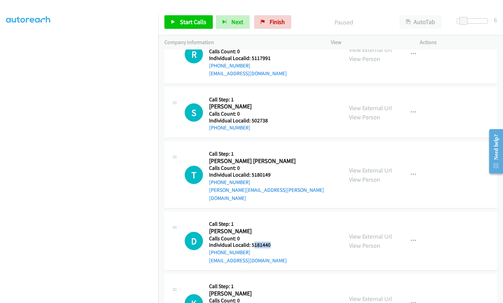
drag, startPoint x: 254, startPoint y: 197, endPoint x: 271, endPoint y: 197, distance: 16.9
click at [271, 217] on div "D Callback Scheduled Call Step: 1 Douglas Torian America/Denver Calls Count: 0 …" at bounding box center [261, 240] width 152 height 47
click at [261, 227] on h2 "Douglas Torian" at bounding box center [248, 231] width 78 height 8
drag, startPoint x: 250, startPoint y: 197, endPoint x: 271, endPoint y: 197, distance: 21.3
click at [271, 217] on div "D Callback Scheduled Call Step: 1 Douglas Torian America/Denver Calls Count: 0 …" at bounding box center [261, 240] width 152 height 47
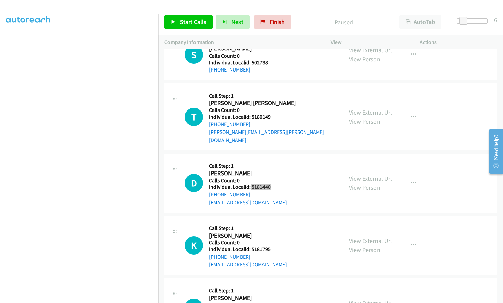
scroll to position [6538, 0]
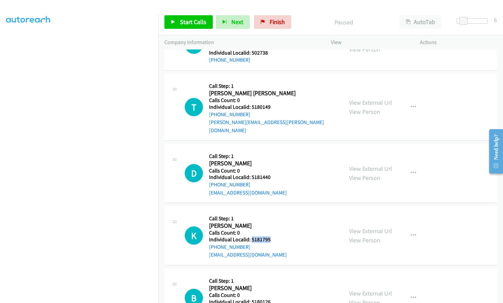
drag, startPoint x: 252, startPoint y: 189, endPoint x: 272, endPoint y: 191, distance: 20.7
click at [272, 212] on div "K Callback Scheduled Call Step: 1 Kyle Bohrer America/New_York Calls Count: 0 I…" at bounding box center [261, 235] width 152 height 47
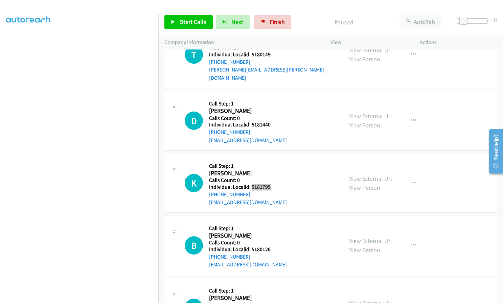
scroll to position [6597, 0]
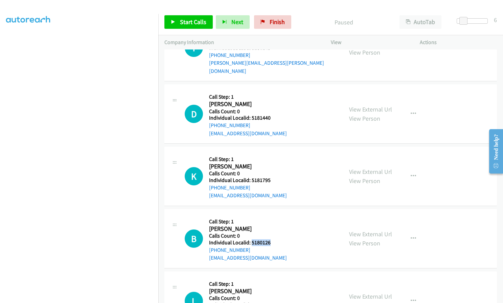
drag, startPoint x: 251, startPoint y: 194, endPoint x: 272, endPoint y: 194, distance: 21.0
click at [272, 215] on div "B Callback Scheduled Call Step: 1 Brian Mc Reynolds America/Denver Calls Count:…" at bounding box center [261, 238] width 152 height 47
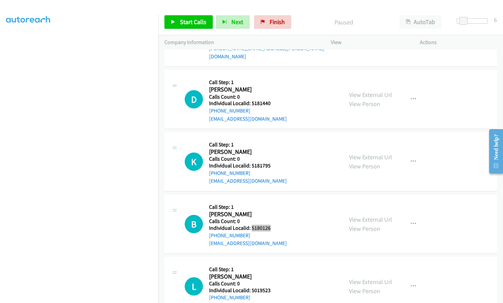
scroll to position [6656, 0]
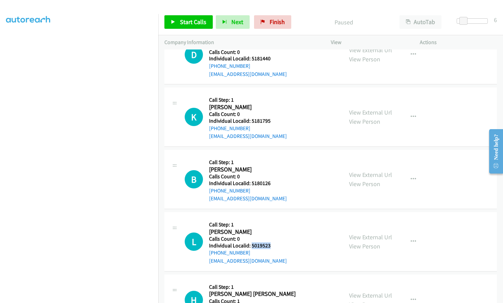
drag, startPoint x: 251, startPoint y: 198, endPoint x: 273, endPoint y: 197, distance: 21.3
click at [273, 218] on div "L Callback Scheduled Call Step: 1 Luke Hilton America/New_York Calls Count: 0 I…" at bounding box center [261, 241] width 152 height 47
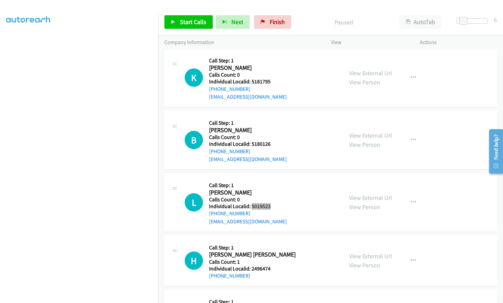
scroll to position [6699, 0]
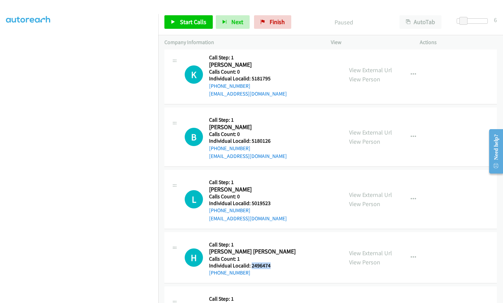
drag, startPoint x: 252, startPoint y: 218, endPoint x: 272, endPoint y: 218, distance: 20.7
click at [273, 238] on div "H Callback Scheduled Call Step: 1 Hudson Dahlquist America/Denver Calls Count: …" at bounding box center [261, 257] width 152 height 39
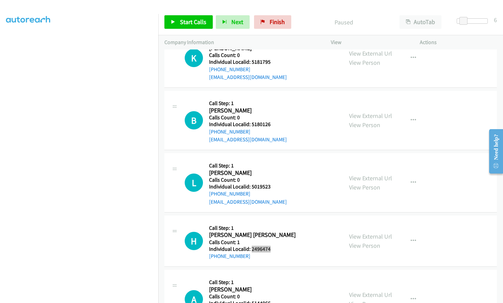
scroll to position [6758, 0]
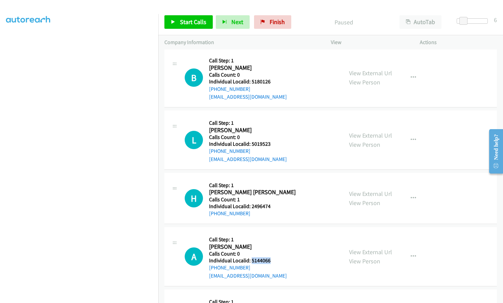
drag, startPoint x: 252, startPoint y: 211, endPoint x: 274, endPoint y: 211, distance: 21.3
click at [274, 233] on div "A Callback Scheduled Call Step: 1 Arthur Ludwick America/New_York Calls Count: …" at bounding box center [261, 256] width 152 height 47
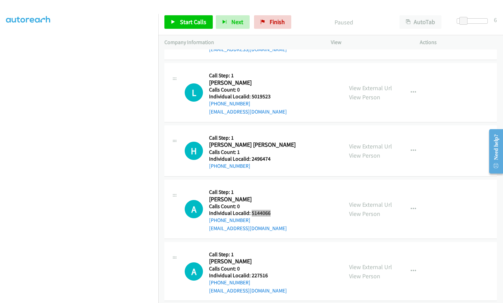
scroll to position [6817, 0]
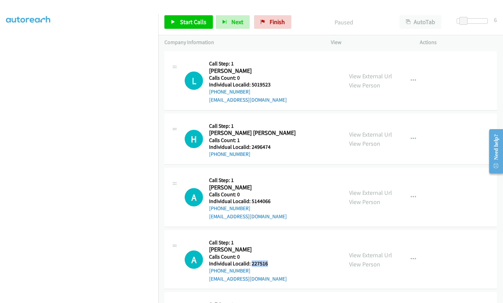
drag, startPoint x: 252, startPoint y: 216, endPoint x: 262, endPoint y: 216, distance: 9.8
click at [267, 236] on div "A Callback Scheduled Call Step: 1 Andrew Gunderson America/Chicago Calls Count:…" at bounding box center [261, 259] width 152 height 47
drag, startPoint x: 258, startPoint y: 216, endPoint x: 218, endPoint y: 193, distance: 46.7
click at [218, 230] on div "A Callback Scheduled Call Step: 1 Andrew Gunderson America/Chicago Calls Count:…" at bounding box center [331, 259] width 333 height 59
drag, startPoint x: 253, startPoint y: 215, endPoint x: 271, endPoint y: 216, distance: 18.6
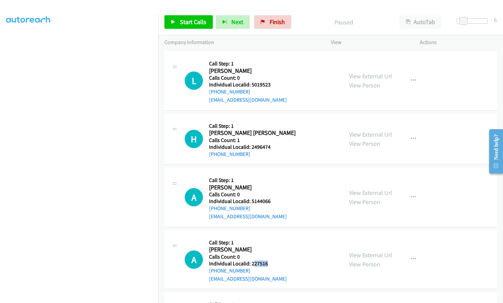
click at [271, 236] on div "A Callback Scheduled Call Step: 1 Andrew Gunderson America/Chicago Calls Count:…" at bounding box center [261, 259] width 152 height 47
click at [268, 236] on div "A Callback Scheduled Call Step: 1 Andrew Gunderson America/Chicago Calls Count:…" at bounding box center [261, 259] width 152 height 47
drag, startPoint x: 250, startPoint y: 215, endPoint x: 266, endPoint y: 216, distance: 15.9
click at [268, 236] on div "A Callback Scheduled Call Step: 1 Andrew Gunderson America/Chicago Calls Count:…" at bounding box center [261, 259] width 152 height 47
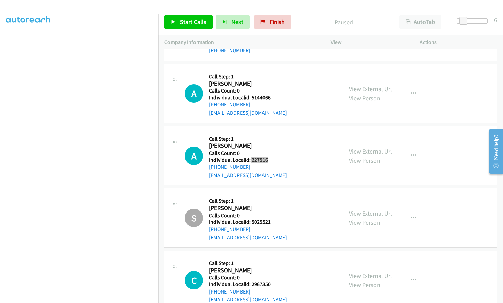
scroll to position [6927, 0]
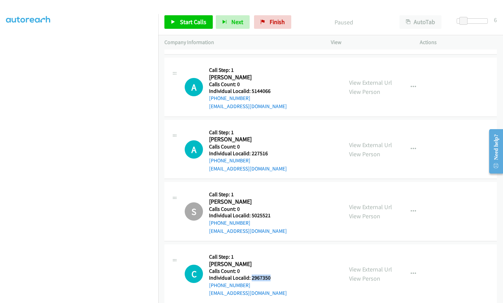
drag, startPoint x: 251, startPoint y: 228, endPoint x: 274, endPoint y: 230, distance: 23.4
click at [274, 250] on div "C Callback Scheduled Call Step: 1 Cody Martin America/Chicago Calls Count: 0 In…" at bounding box center [261, 273] width 152 height 47
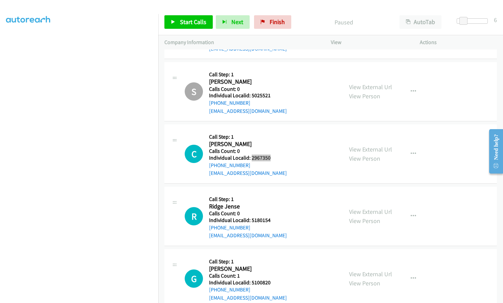
scroll to position [7054, 0]
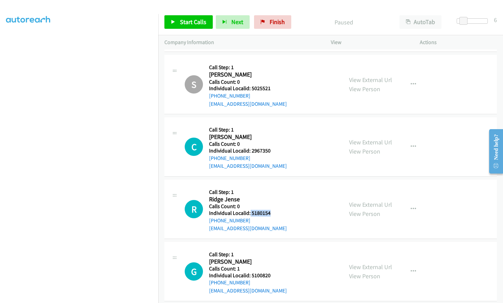
drag, startPoint x: 250, startPoint y: 165, endPoint x: 269, endPoint y: 166, distance: 18.6
click at [269, 210] on h5 "Individual Localid: 5180154" at bounding box center [248, 213] width 78 height 7
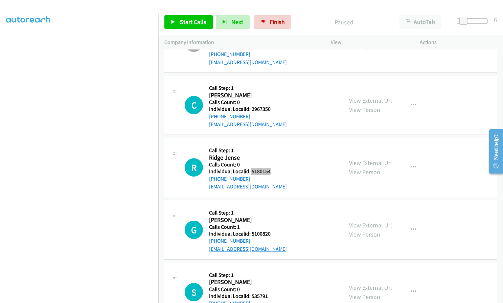
scroll to position [7105, 0]
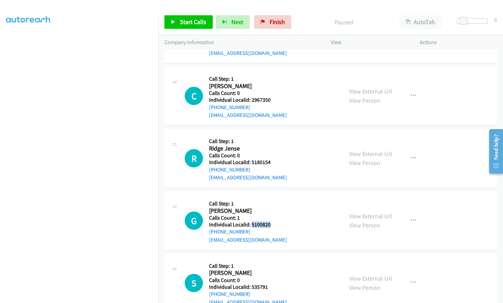
drag, startPoint x: 251, startPoint y: 176, endPoint x: 269, endPoint y: 176, distance: 17.6
click at [269, 221] on h5 "Individual Localid: 5100820" at bounding box center [248, 224] width 78 height 7
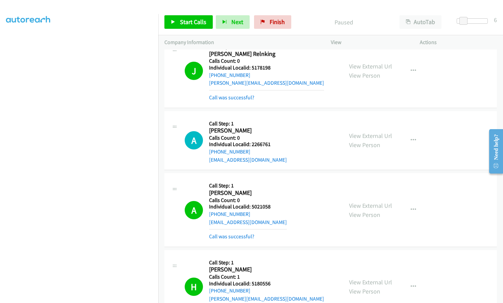
scroll to position [5742, 0]
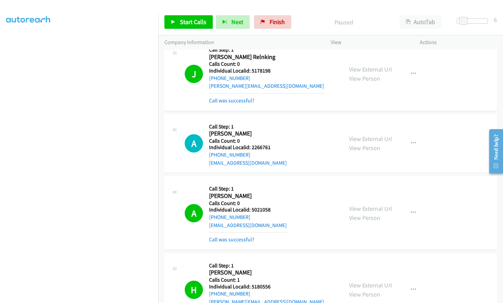
click at [249, 206] on h5 "Individual Localid: 5021058" at bounding box center [248, 209] width 78 height 7
drag, startPoint x: 249, startPoint y: 168, endPoint x: 268, endPoint y: 169, distance: 19.3
click at [269, 206] on h5 "Individual Localid: 5021058" at bounding box center [248, 209] width 78 height 7
click at [263, 192] on h2 "Alan Graham" at bounding box center [248, 196] width 78 height 8
drag, startPoint x: 251, startPoint y: 169, endPoint x: 272, endPoint y: 171, distance: 21.7
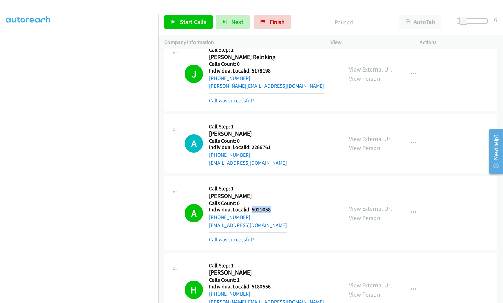
click at [272, 206] on h5 "Individual Localid: 5021058" at bounding box center [248, 209] width 78 height 7
drag, startPoint x: 252, startPoint y: 245, endPoint x: 271, endPoint y: 245, distance: 19.3
click at [271, 259] on div "H Callback Scheduled Call Step: 1 Hunter Horn America/New_York Calls Count: 1 I…" at bounding box center [261, 289] width 152 height 61
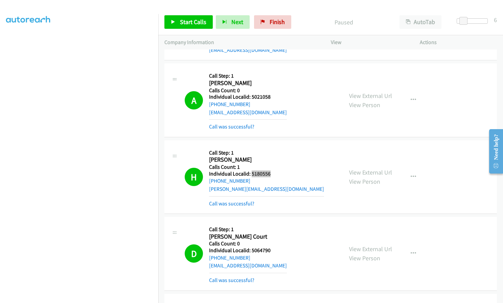
scroll to position [5886, 0]
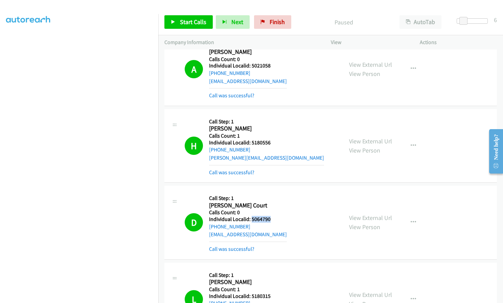
drag, startPoint x: 251, startPoint y: 180, endPoint x: 270, endPoint y: 179, distance: 19.3
click at [270, 192] on div "D Callback Scheduled Call Step: 1 Dean Court America/New_York Calls Count: 0 In…" at bounding box center [261, 222] width 152 height 61
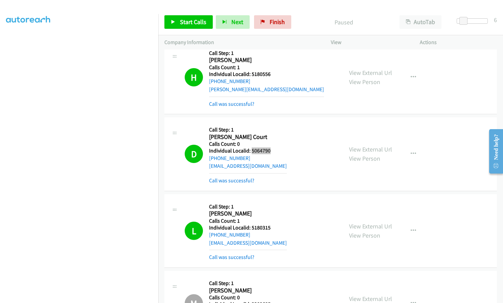
scroll to position [5962, 0]
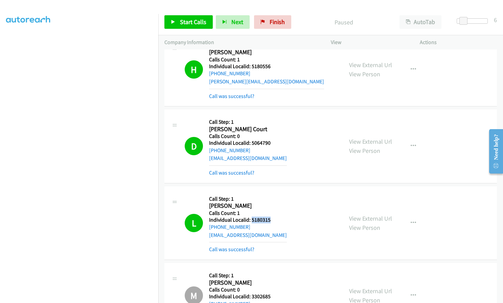
drag, startPoint x: 251, startPoint y: 179, endPoint x: 269, endPoint y: 179, distance: 19.0
click at [269, 216] on h5 "Individual Localid: 5180315" at bounding box center [248, 219] width 78 height 7
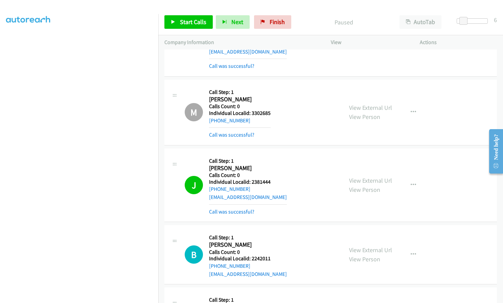
scroll to position [6149, 0]
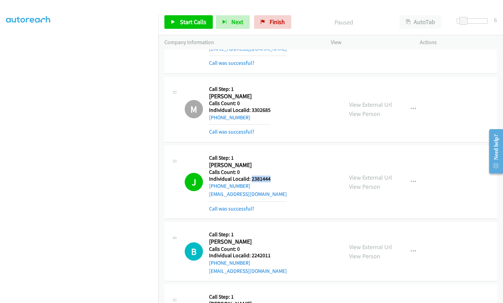
drag, startPoint x: 251, startPoint y: 137, endPoint x: 274, endPoint y: 137, distance: 22.3
click at [274, 151] on div "J Callback Scheduled Call Step: 1 Jared Warner America/Chicago Calls Count: 0 I…" at bounding box center [261, 181] width 152 height 61
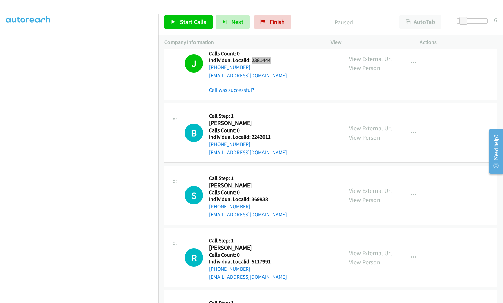
scroll to position [6276, 0]
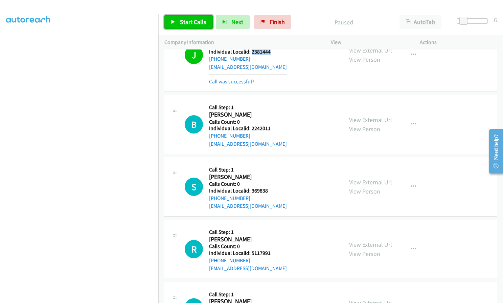
click at [192, 25] on span "Start Calls" at bounding box center [193, 22] width 26 height 8
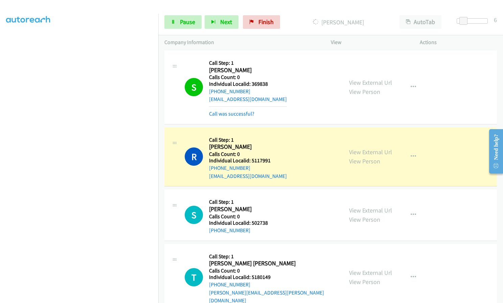
scroll to position [6394, 0]
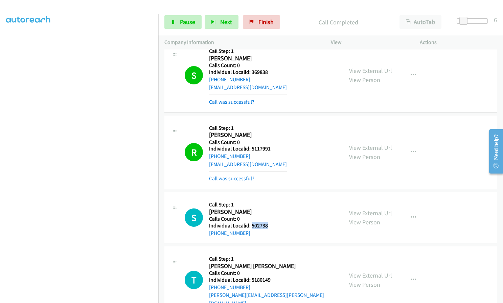
drag, startPoint x: 252, startPoint y: 186, endPoint x: 258, endPoint y: 185, distance: 6.1
click at [269, 198] on div "S Callback Scheduled Call Step: 1 Sal Netti America/New_York Calls Count: 0 Ind…" at bounding box center [261, 217] width 152 height 39
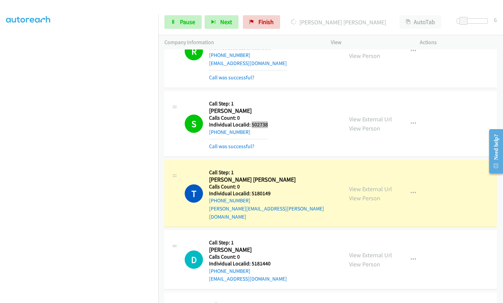
scroll to position [6496, 0]
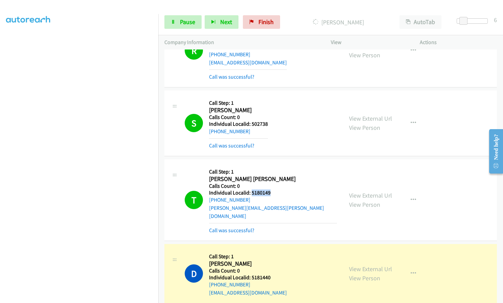
drag, startPoint x: 252, startPoint y: 151, endPoint x: 274, endPoint y: 152, distance: 22.0
click at [274, 165] on div "T Callback Scheduled Call Step: 1 Turner Buntyn America/New_York Calls Count: 0…" at bounding box center [261, 199] width 152 height 69
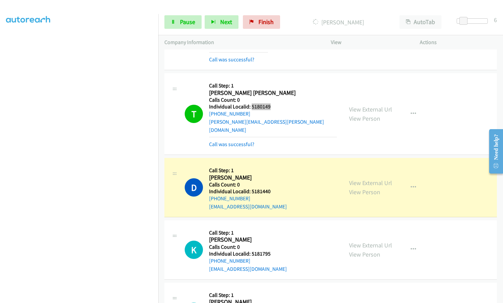
scroll to position [6589, 0]
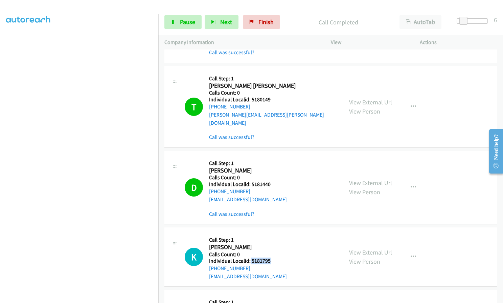
drag, startPoint x: 250, startPoint y: 212, endPoint x: 269, endPoint y: 212, distance: 19.0
click at [269, 257] on h5 "Individual Localid: 5181795" at bounding box center [248, 260] width 78 height 7
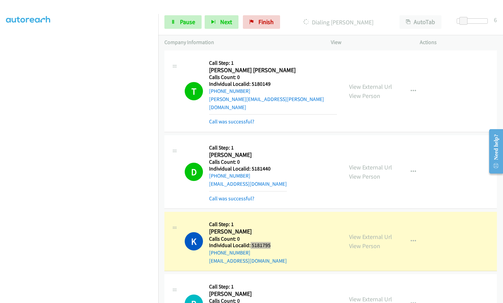
scroll to position [6682, 0]
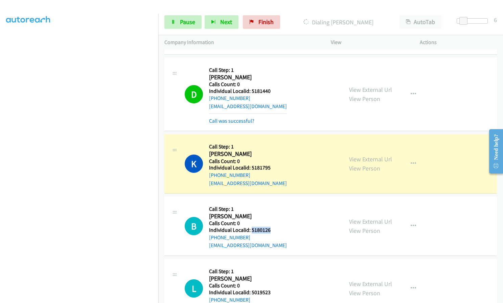
drag, startPoint x: 251, startPoint y: 181, endPoint x: 271, endPoint y: 181, distance: 20.3
click at [271, 202] on div "B Callback Scheduled Call Step: 1 Brian Mc Reynolds America/Denver Calls Count:…" at bounding box center [261, 225] width 152 height 47
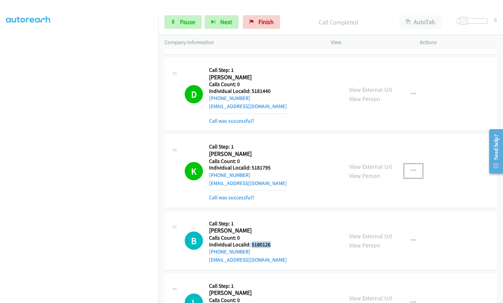
click at [412, 168] on icon "button" at bounding box center [413, 170] width 5 height 5
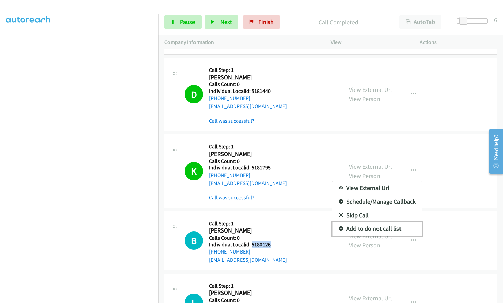
click at [339, 226] on icon at bounding box center [341, 228] width 5 height 5
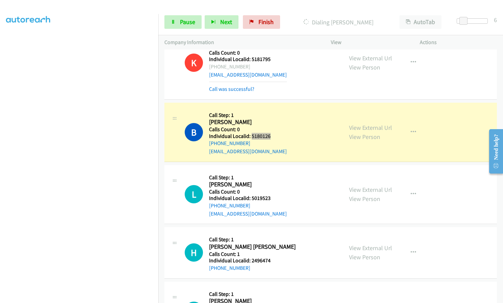
scroll to position [6792, 0]
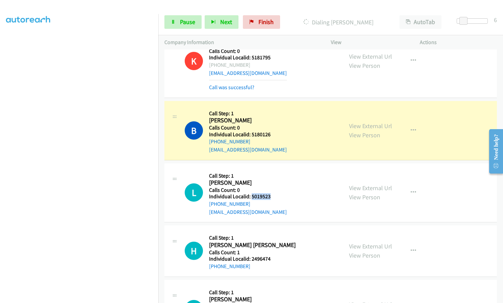
drag, startPoint x: 251, startPoint y: 148, endPoint x: 272, endPoint y: 148, distance: 21.3
click at [272, 169] on div "L Callback Scheduled Call Step: 1 Luke Hilton America/New_York Calls Count: 0 I…" at bounding box center [261, 192] width 152 height 47
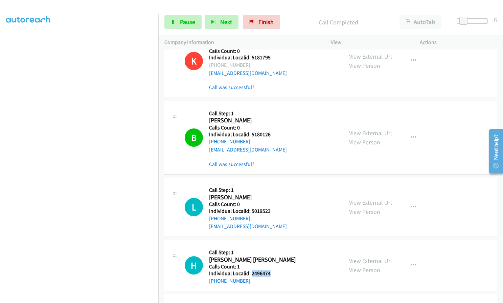
drag, startPoint x: 251, startPoint y: 225, endPoint x: 271, endPoint y: 224, distance: 20.7
click at [271, 246] on div "H Callback Scheduled Call Step: 1 Hudson Dahlquist America/Denver Calls Count: …" at bounding box center [261, 265] width 152 height 39
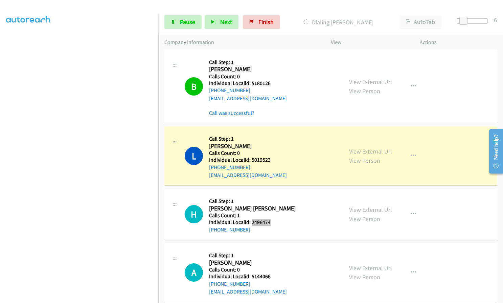
scroll to position [6843, 0]
drag, startPoint x: 251, startPoint y: 228, endPoint x: 271, endPoint y: 228, distance: 20.3
click at [271, 249] on div "A Callback Scheduled Call Step: 1 Arthur Ludwick America/New_York Calls Count: …" at bounding box center [261, 272] width 152 height 47
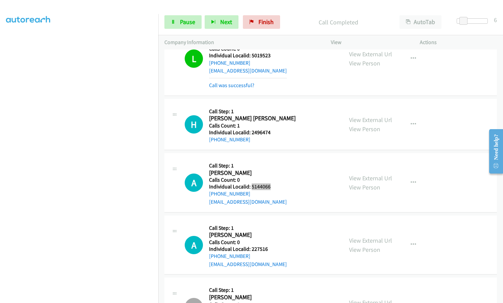
scroll to position [6953, 0]
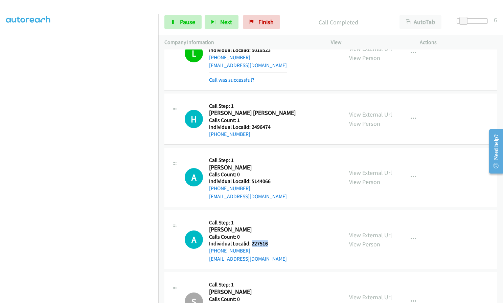
drag, startPoint x: 251, startPoint y: 195, endPoint x: 269, endPoint y: 194, distance: 18.3
click at [269, 216] on div "A Callback Scheduled Call Step: 1 Andrew Gunderson America/Chicago Calls Count:…" at bounding box center [261, 239] width 152 height 47
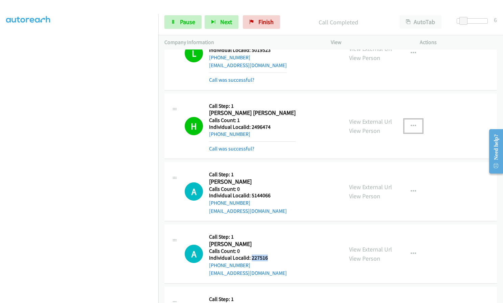
click at [412, 119] on button "button" at bounding box center [414, 126] width 18 height 14
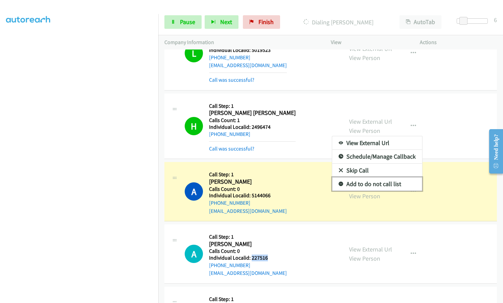
click at [339, 182] on icon at bounding box center [341, 184] width 5 height 5
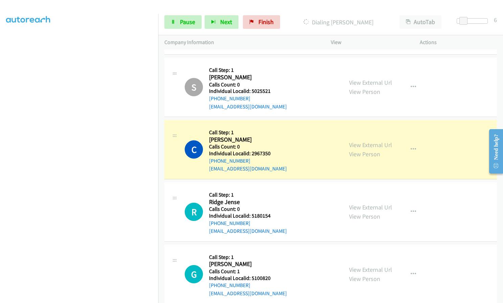
scroll to position [7215, 0]
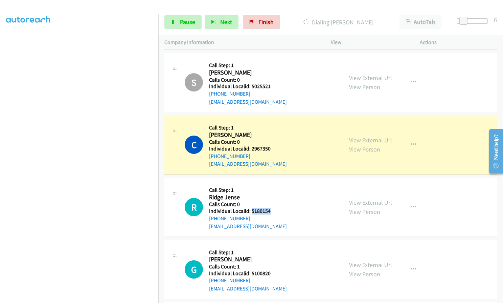
drag, startPoint x: 252, startPoint y: 164, endPoint x: 275, endPoint y: 163, distance: 22.7
click at [275, 183] on div "R Callback Scheduled Call Step: 1 Ridge Jense America/Denver Calls Count: 0 Ind…" at bounding box center [261, 206] width 152 height 47
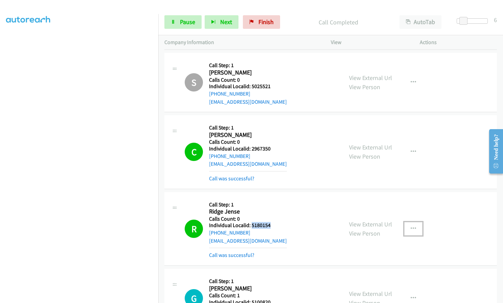
click at [415, 222] on button "button" at bounding box center [414, 229] width 18 height 14
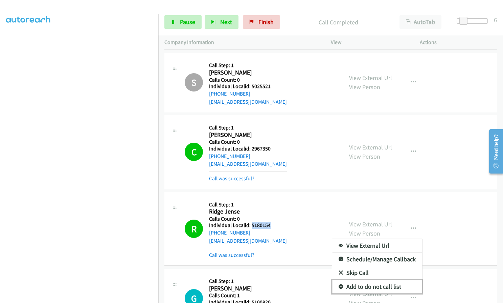
click at [339, 284] on icon at bounding box center [341, 286] width 5 height 5
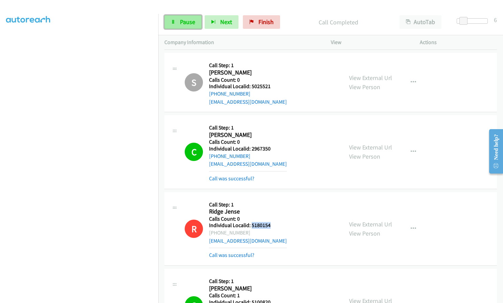
click at [192, 21] on span "Pause" at bounding box center [187, 22] width 15 height 8
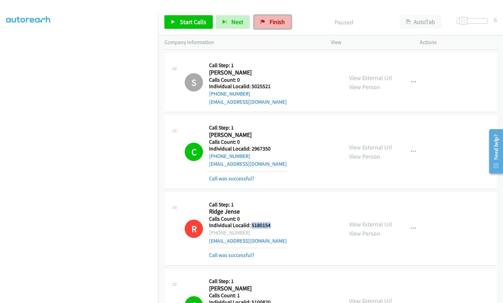
click at [270, 22] on span "Finish" at bounding box center [277, 22] width 15 height 8
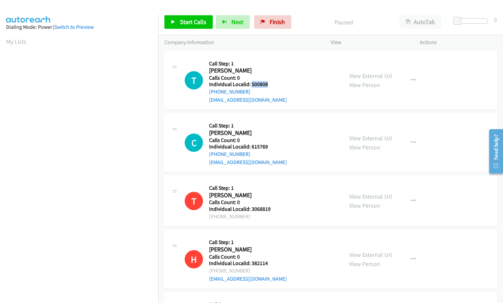
drag, startPoint x: 251, startPoint y: 86, endPoint x: 269, endPoint y: 84, distance: 18.7
click at [269, 84] on h5 "Individual Localid: 500808" at bounding box center [248, 84] width 78 height 7
copy h5 "500808"
drag, startPoint x: 251, startPoint y: 148, endPoint x: 269, endPoint y: 145, distance: 18.5
click at [269, 145] on h5 "Individual Localid: 615769" at bounding box center [248, 146] width 78 height 7
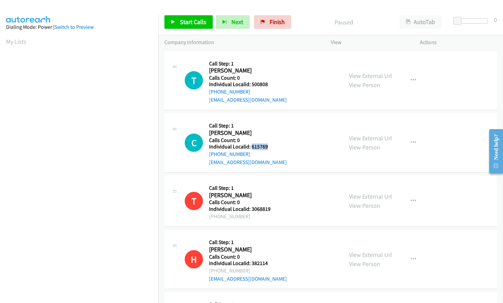
copy h5 "615769"
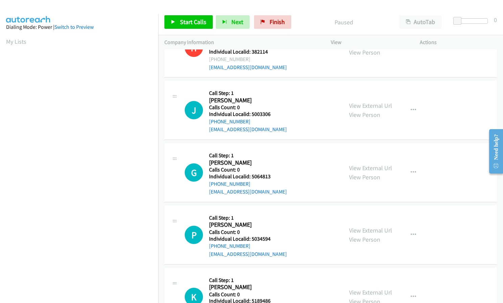
scroll to position [212, 0]
drag, startPoint x: 251, startPoint y: 113, endPoint x: 269, endPoint y: 112, distance: 18.3
click at [269, 112] on h5 "Individual Localid: 5003306" at bounding box center [248, 113] width 78 height 7
copy h5 "5003306"
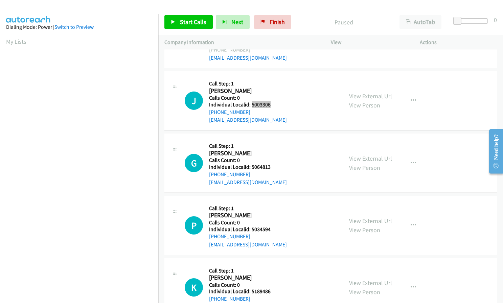
scroll to position [229, 0]
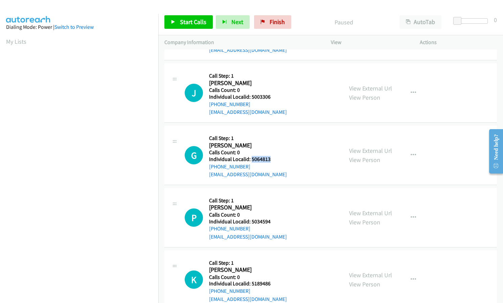
drag, startPoint x: 251, startPoint y: 159, endPoint x: 270, endPoint y: 158, distance: 19.3
click at [270, 158] on h5 "Individual Localid: 5064813" at bounding box center [248, 159] width 78 height 7
copy h5 "5064813"
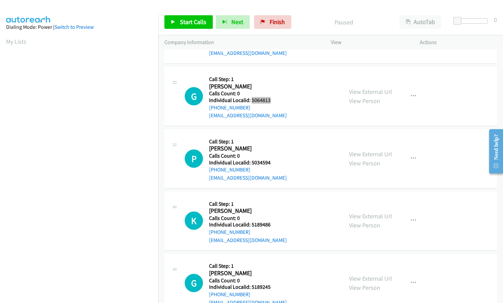
scroll to position [288, 0]
drag, startPoint x: 252, startPoint y: 162, endPoint x: 275, endPoint y: 161, distance: 23.0
click at [277, 161] on h5 "Individual Localid: 5034594" at bounding box center [248, 162] width 78 height 7
copy h5 "5034594"
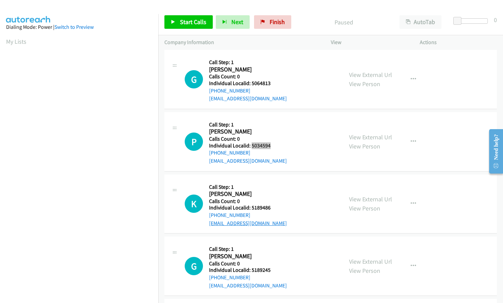
scroll to position [347, 0]
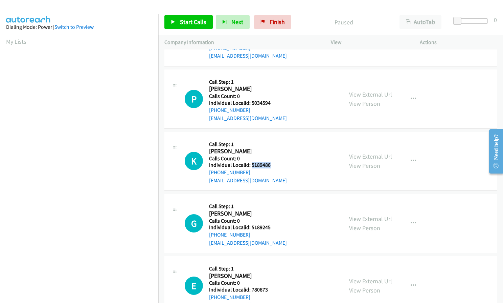
drag, startPoint x: 251, startPoint y: 166, endPoint x: 271, endPoint y: 166, distance: 20.3
click at [271, 166] on h5 "Individual Localid: 5189486" at bounding box center [248, 164] width 78 height 7
copy h5 "5189486"
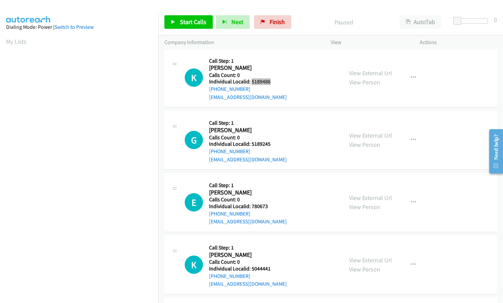
scroll to position [432, 0]
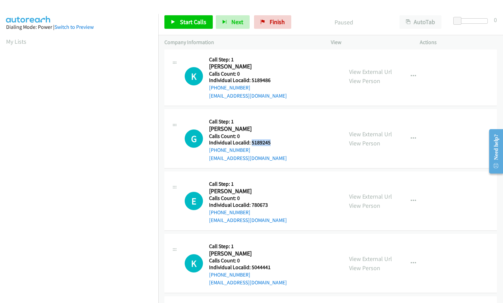
drag, startPoint x: 251, startPoint y: 142, endPoint x: 270, endPoint y: 140, distance: 18.7
click at [270, 140] on h5 "Individual Localid: 5189245" at bounding box center [248, 142] width 78 height 7
copy h5 "5189245"
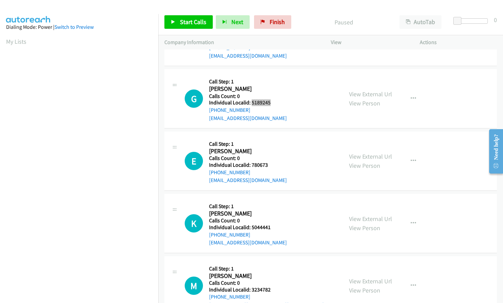
scroll to position [474, 0]
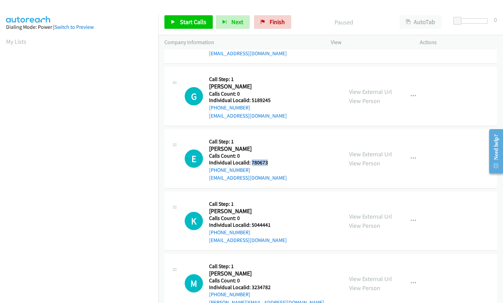
drag, startPoint x: 252, startPoint y: 162, endPoint x: 267, endPoint y: 162, distance: 15.6
click at [267, 162] on h5 "Individual Localid: 780673" at bounding box center [248, 162] width 78 height 7
copy h5 "780673"
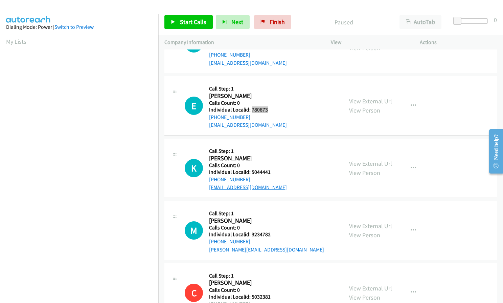
scroll to position [533, 0]
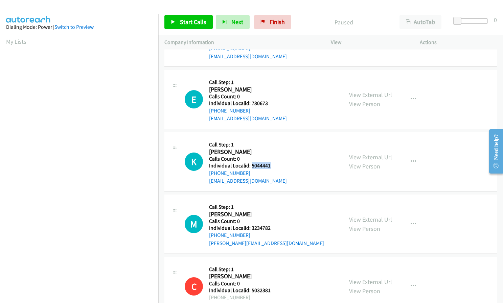
drag, startPoint x: 251, startPoint y: 165, endPoint x: 270, endPoint y: 165, distance: 19.0
click at [270, 165] on h5 "Individual Localid: 5044441" at bounding box center [248, 165] width 78 height 7
copy h5 "5044441"
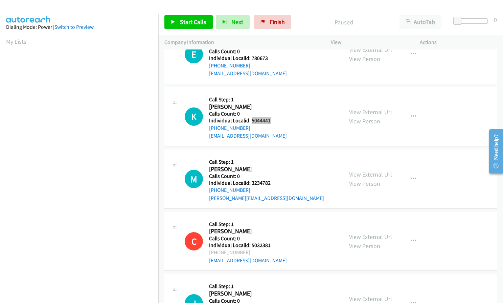
scroll to position [584, 0]
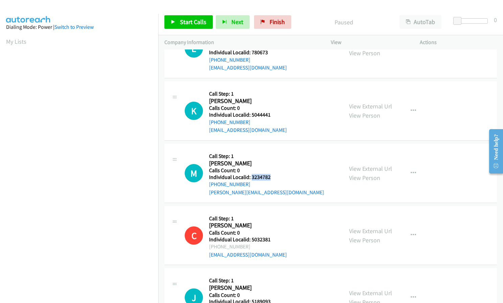
drag, startPoint x: 252, startPoint y: 176, endPoint x: 272, endPoint y: 176, distance: 20.3
click at [272, 176] on h5 "Individual Localid: 3234782" at bounding box center [266, 177] width 115 height 7
copy h5 "3234782"
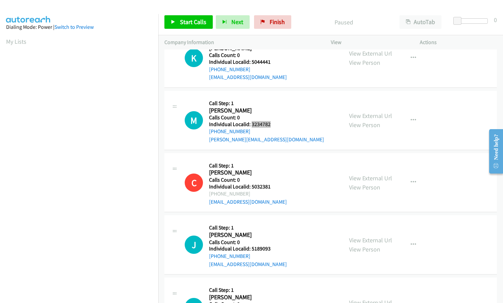
scroll to position [652, 0]
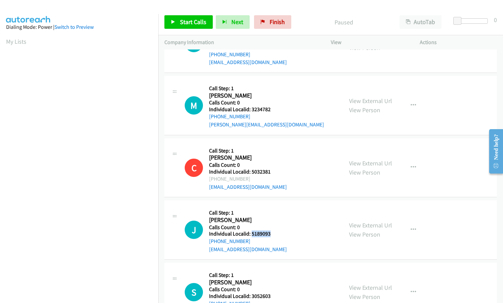
drag, startPoint x: 252, startPoint y: 231, endPoint x: 269, endPoint y: 232, distance: 16.9
click at [269, 232] on h5 "Individual Localid: 5189093" at bounding box center [248, 233] width 78 height 7
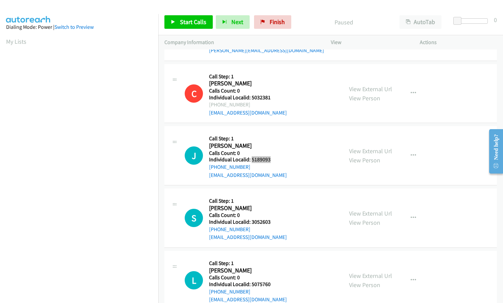
scroll to position [745, 0]
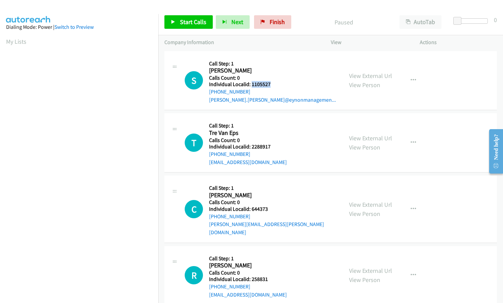
drag, startPoint x: 252, startPoint y: 84, endPoint x: 271, endPoint y: 84, distance: 19.6
click at [271, 84] on h5 "Individual Localid: 1105527" at bounding box center [272, 84] width 127 height 7
copy h5 "1105527"
drag, startPoint x: 250, startPoint y: 145, endPoint x: 270, endPoint y: 145, distance: 20.6
click at [270, 145] on h5 "Individual Localid: 2288917" at bounding box center [248, 146] width 79 height 7
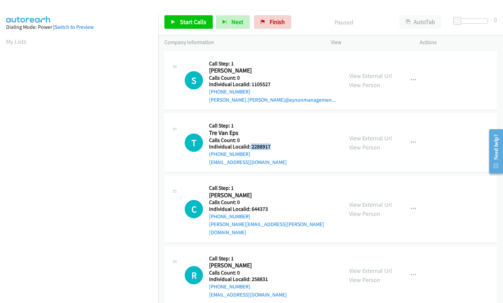
copy h5 "2288917"
drag, startPoint x: 251, startPoint y: 208, endPoint x: 268, endPoint y: 209, distance: 16.6
click at [268, 209] on h5 "Individual Localid: 644373" at bounding box center [273, 208] width 128 height 7
copy h5 "644373"
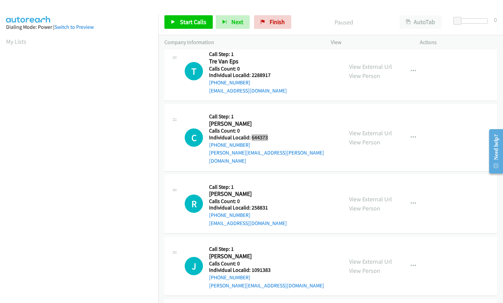
scroll to position [76, 0]
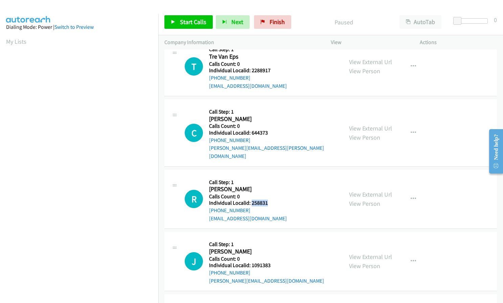
drag, startPoint x: 257, startPoint y: 196, endPoint x: 272, endPoint y: 195, distance: 14.9
click at [272, 199] on h5 "Individual Localid: 258831" at bounding box center [248, 202] width 79 height 7
copy h5 "258831"
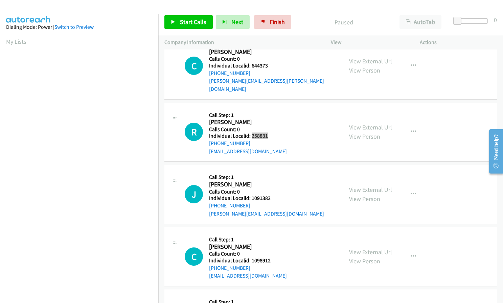
scroll to position [144, 0]
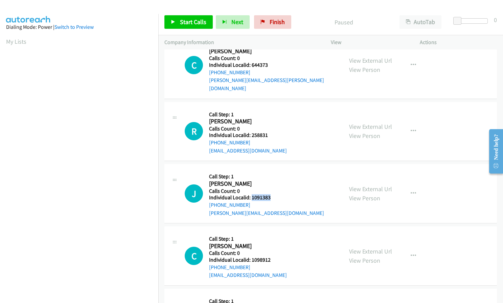
drag, startPoint x: 253, startPoint y: 188, endPoint x: 268, endPoint y: 190, distance: 15.3
click at [268, 194] on h5 "Individual Localid: 1091383" at bounding box center [266, 197] width 115 height 7
copy h5 "1091383"
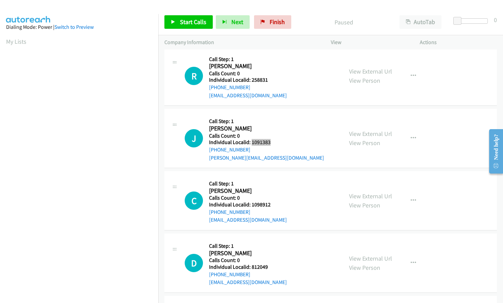
scroll to position [220, 0]
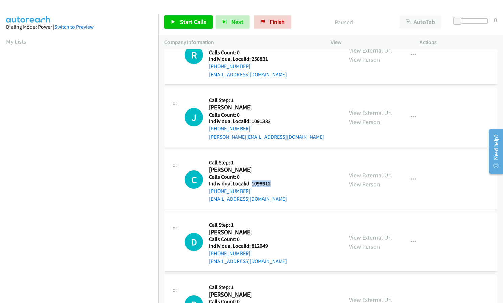
drag, startPoint x: 251, startPoint y: 174, endPoint x: 269, endPoint y: 175, distance: 18.3
click at [269, 180] on h5 "Individual Localid: 1098912" at bounding box center [248, 183] width 79 height 7
copy h5 "1098912"
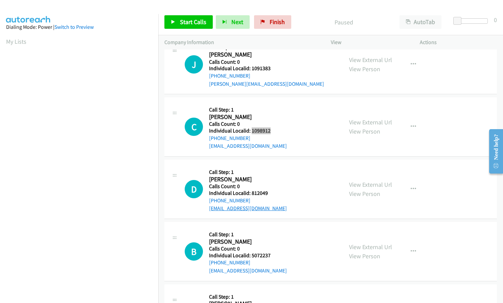
scroll to position [296, 0]
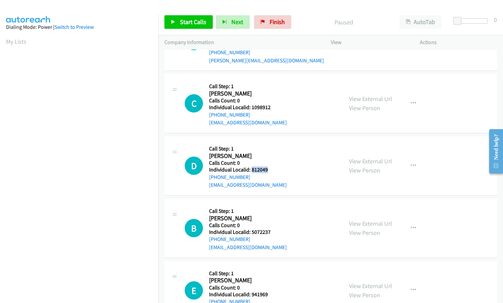
drag, startPoint x: 251, startPoint y: 162, endPoint x: 267, endPoint y: 162, distance: 16.6
click at [267, 166] on h5 "Individual Localid: 812049" at bounding box center [248, 169] width 79 height 7
copy h5 "812049"
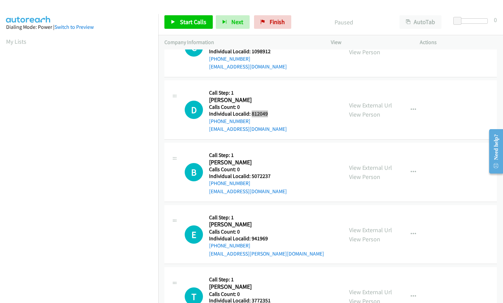
scroll to position [364, 0]
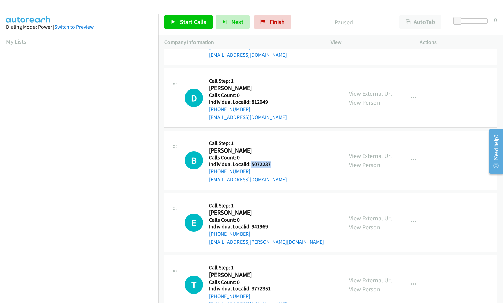
drag, startPoint x: 250, startPoint y: 154, endPoint x: 272, endPoint y: 156, distance: 21.7
click at [272, 161] on h5 "Individual Localid: 5072237" at bounding box center [248, 164] width 79 height 7
copy h5 "5072237"
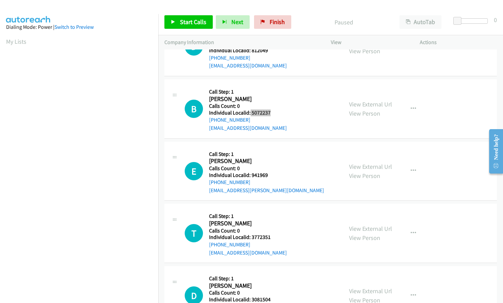
scroll to position [432, 0]
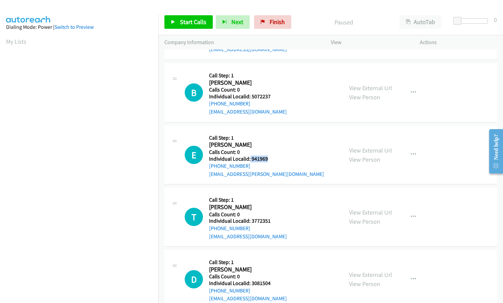
drag, startPoint x: 250, startPoint y: 152, endPoint x: 267, endPoint y: 153, distance: 17.3
click at [267, 155] on h5 "Individual Localid: 941969" at bounding box center [266, 158] width 115 height 7
copy h5 "941969"
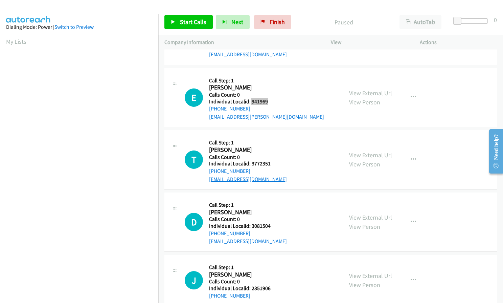
scroll to position [499, 0]
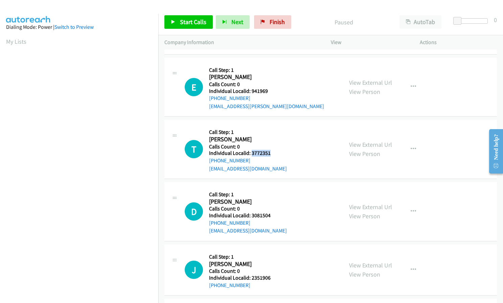
drag, startPoint x: 252, startPoint y: 144, endPoint x: 270, endPoint y: 146, distance: 18.4
click at [270, 150] on h5 "Individual Localid: 3772351" at bounding box center [248, 153] width 79 height 7
copy h5 "3772351"
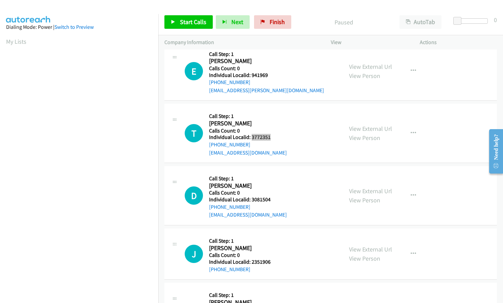
scroll to position [550, 0]
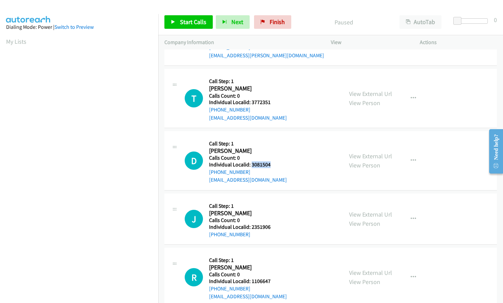
drag, startPoint x: 251, startPoint y: 158, endPoint x: 273, endPoint y: 157, distance: 22.0
click at [273, 161] on h5 "Individual Localid: 3081504" at bounding box center [248, 164] width 79 height 7
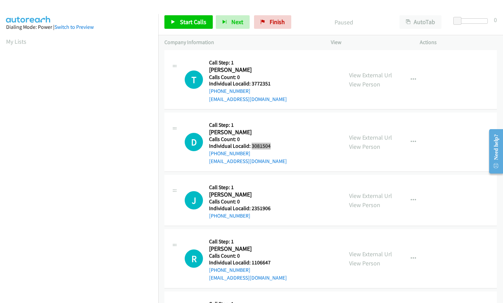
scroll to position [609, 0]
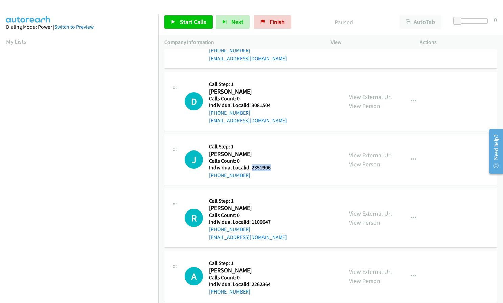
drag, startPoint x: 251, startPoint y: 161, endPoint x: 268, endPoint y: 161, distance: 17.3
click at [268, 164] on h5 "Individual Localid: 2351906" at bounding box center [248, 167] width 79 height 7
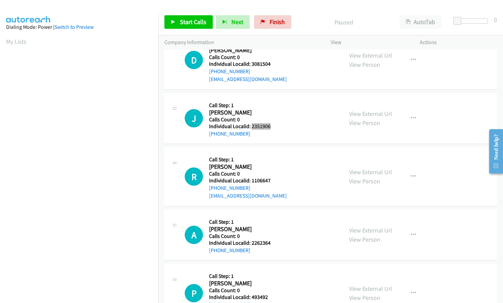
scroll to position [660, 0]
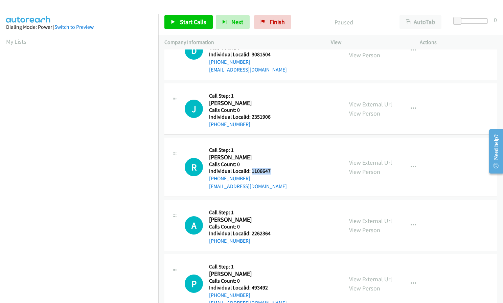
drag, startPoint x: 252, startPoint y: 164, endPoint x: 272, endPoint y: 163, distance: 20.3
click at [272, 168] on h5 "Individual Localid: 1106647" at bounding box center [248, 171] width 79 height 7
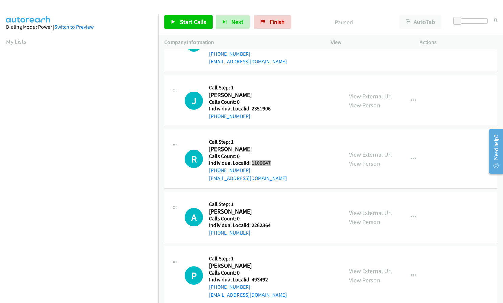
scroll to position [673, 0]
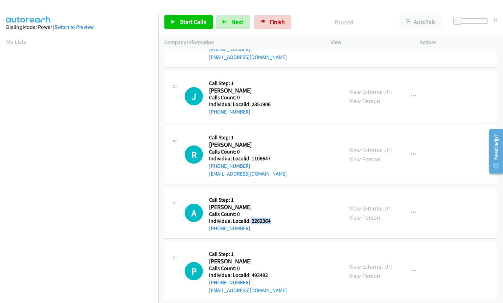
drag, startPoint x: 250, startPoint y: 214, endPoint x: 277, endPoint y: 214, distance: 27.1
click at [277, 217] on h5 "Individual Localid: 2262364" at bounding box center [248, 220] width 79 height 7
drag, startPoint x: 257, startPoint y: 268, endPoint x: 270, endPoint y: 268, distance: 12.9
click at [270, 271] on h5 "Individual Localid: 493492" at bounding box center [248, 274] width 79 height 7
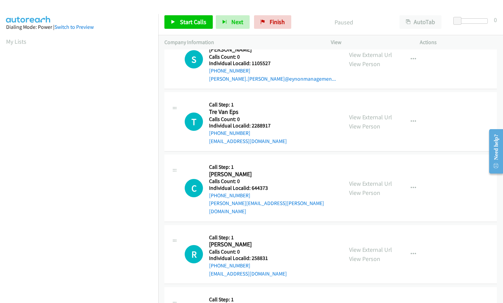
scroll to position [0, 0]
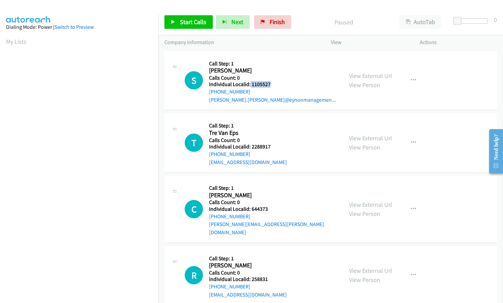
drag, startPoint x: 250, startPoint y: 84, endPoint x: 270, endPoint y: 84, distance: 20.3
click at [270, 84] on h5 "Individual Localid: 1105527" at bounding box center [272, 84] width 127 height 7
drag, startPoint x: 250, startPoint y: 147, endPoint x: 270, endPoint y: 146, distance: 20.0
click at [270, 146] on h5 "Individual Localid: 2288917" at bounding box center [248, 146] width 79 height 7
click at [177, 25] on link "Start Calls" at bounding box center [189, 22] width 48 height 14
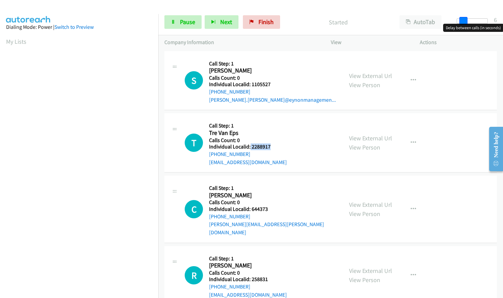
drag, startPoint x: 457, startPoint y: 17, endPoint x: 462, endPoint y: 17, distance: 5.4
click at [462, 17] on span at bounding box center [464, 21] width 8 height 8
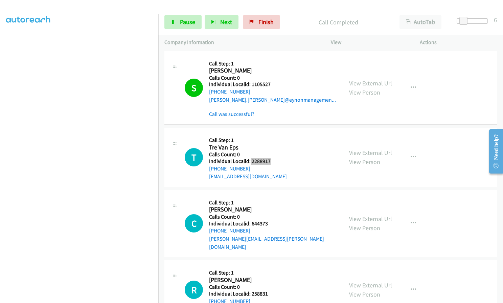
scroll to position [63, 0]
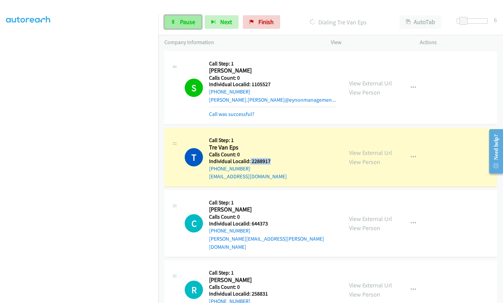
click at [184, 25] on span "Pause" at bounding box center [187, 22] width 15 height 8
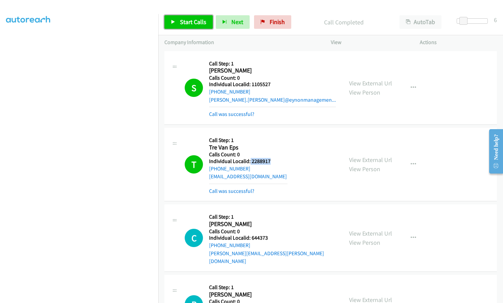
click at [189, 19] on span "Start Calls" at bounding box center [193, 22] width 26 height 8
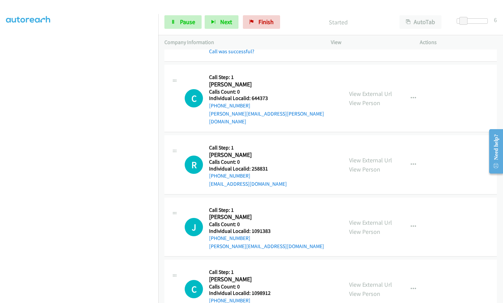
scroll to position [135, 0]
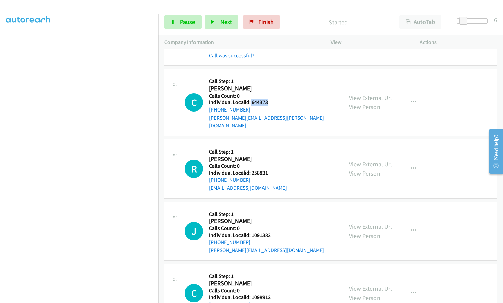
drag, startPoint x: 250, startPoint y: 102, endPoint x: 269, endPoint y: 102, distance: 19.3
click at [269, 102] on h5 "Individual Localid: 644373" at bounding box center [273, 102] width 128 height 7
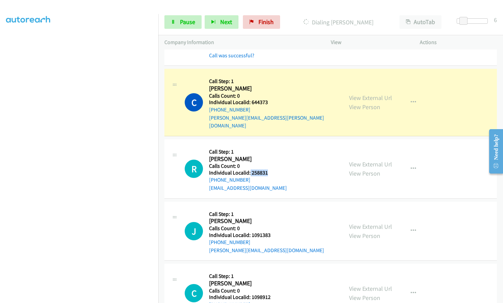
drag, startPoint x: 249, startPoint y: 165, endPoint x: 268, endPoint y: 164, distance: 19.0
click at [268, 169] on h5 "Individual Localid: 258831" at bounding box center [248, 172] width 79 height 7
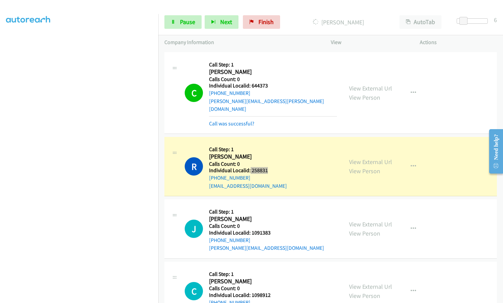
scroll to position [152, 0]
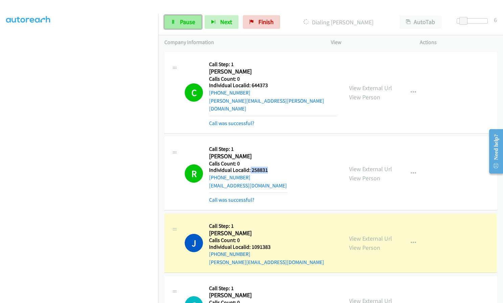
click at [172, 18] on link "Pause" at bounding box center [183, 22] width 37 height 14
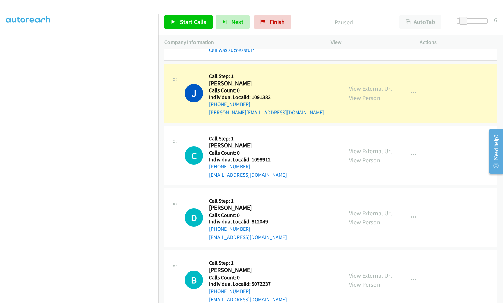
scroll to position [313, 0]
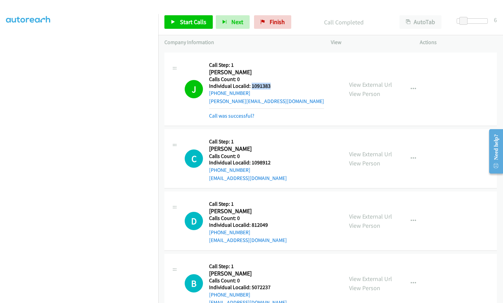
drag, startPoint x: 252, startPoint y: 77, endPoint x: 272, endPoint y: 76, distance: 20.3
click at [272, 83] on h5 "Individual Localid: 1091383" at bounding box center [266, 86] width 115 height 7
drag, startPoint x: 251, startPoint y: 154, endPoint x: 271, endPoint y: 154, distance: 20.7
click at [271, 159] on h5 "Individual Localid: 1098912" at bounding box center [248, 162] width 79 height 7
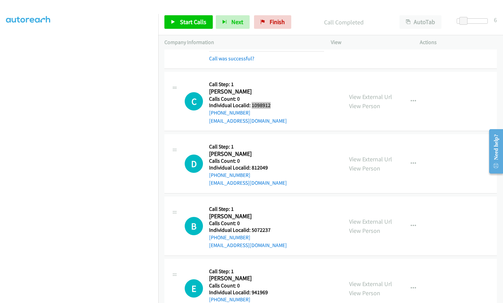
scroll to position [381, 0]
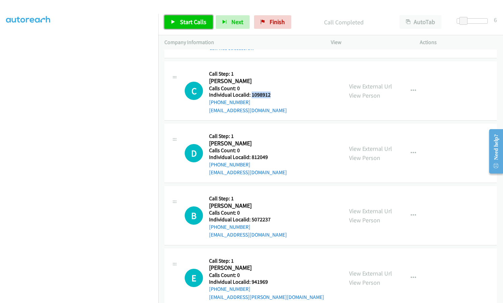
click at [191, 21] on span "Start Calls" at bounding box center [193, 22] width 26 height 8
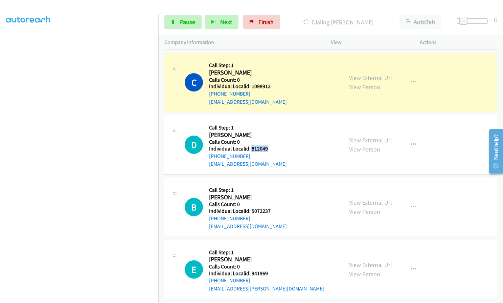
drag, startPoint x: 249, startPoint y: 139, endPoint x: 272, endPoint y: 139, distance: 22.3
click at [272, 145] on h5 "Individual Localid: 812049" at bounding box center [248, 148] width 79 height 7
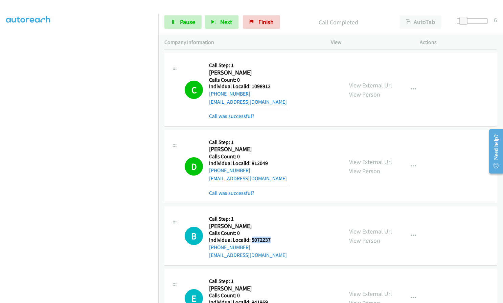
drag, startPoint x: 251, startPoint y: 233, endPoint x: 266, endPoint y: 232, distance: 15.6
click at [271, 236] on h5 "Individual Localid: 5072237" at bounding box center [248, 239] width 79 height 7
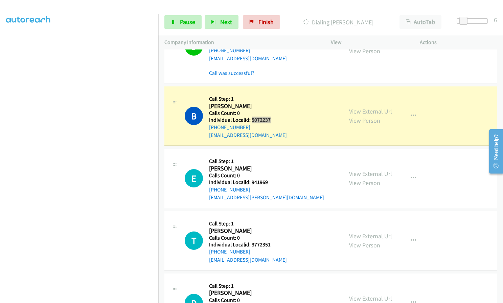
scroll to position [525, 0]
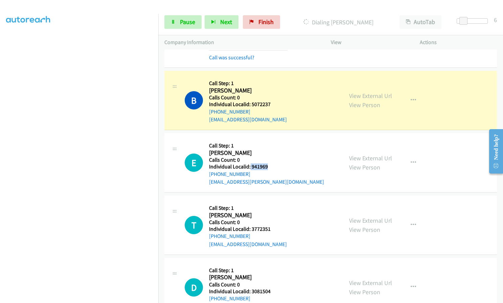
drag, startPoint x: 253, startPoint y: 158, endPoint x: 271, endPoint y: 158, distance: 18.3
click at [271, 163] on h5 "Individual Localid: 941969" at bounding box center [266, 166] width 115 height 7
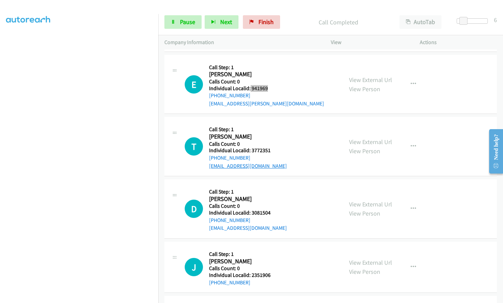
scroll to position [618, 0]
drag, startPoint x: 251, startPoint y: 141, endPoint x: 275, endPoint y: 141, distance: 24.0
click at [275, 147] on h5 "Individual Localid: 3772351" at bounding box center [248, 150] width 79 height 7
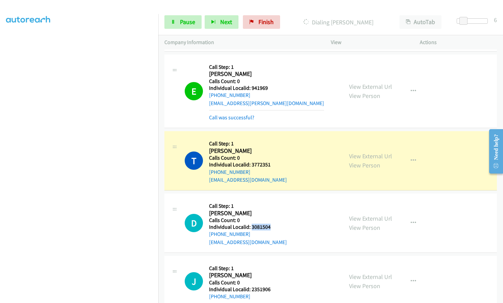
drag, startPoint x: 251, startPoint y: 219, endPoint x: 273, endPoint y: 219, distance: 22.0
click at [273, 223] on h5 "Individual Localid: 3081504" at bounding box center [248, 226] width 79 height 7
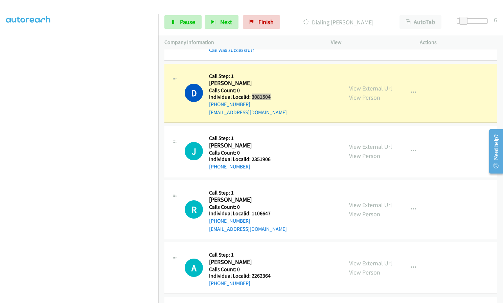
scroll to position [762, 0]
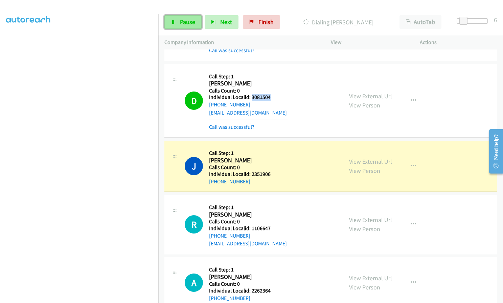
click at [187, 21] on span "Pause" at bounding box center [187, 22] width 15 height 8
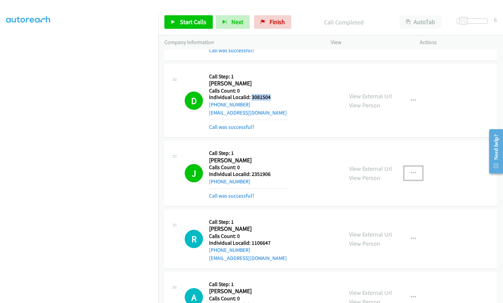
click at [411, 170] on icon "button" at bounding box center [413, 172] width 5 height 5
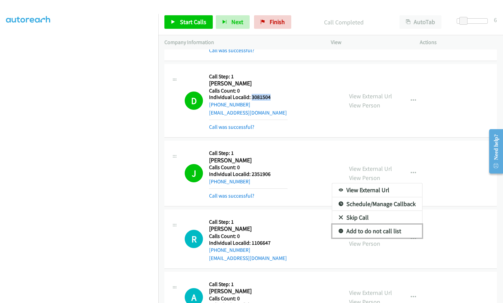
click at [339, 229] on icon at bounding box center [341, 231] width 5 height 5
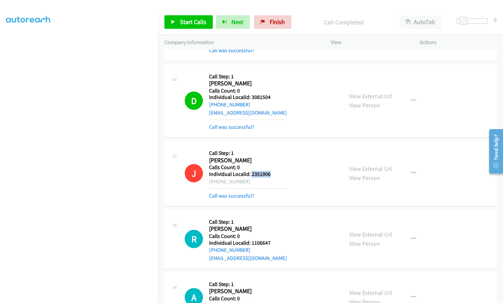
drag, startPoint x: 251, startPoint y: 166, endPoint x: 270, endPoint y: 166, distance: 18.6
click at [270, 171] on h5 "Individual Localid: 2351906" at bounding box center [248, 174] width 79 height 7
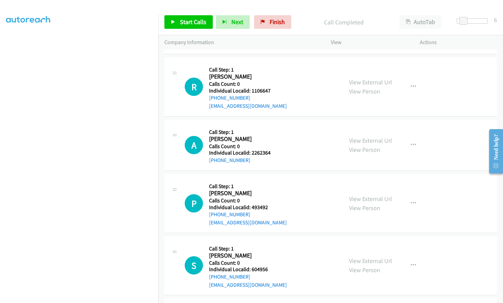
scroll to position [922, 0]
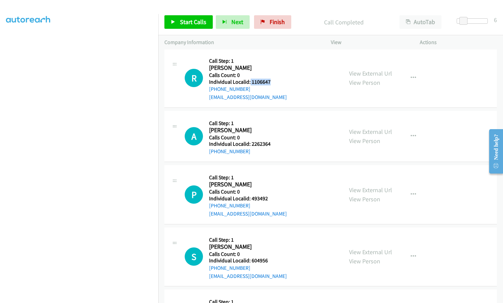
drag, startPoint x: 250, startPoint y: 73, endPoint x: 274, endPoint y: 73, distance: 23.7
click at [274, 79] on h5 "Individual Localid: 1106647" at bounding box center [248, 82] width 79 height 7
drag, startPoint x: 251, startPoint y: 136, endPoint x: 272, endPoint y: 135, distance: 21.7
click at [272, 140] on h5 "Individual Localid: 2262364" at bounding box center [248, 143] width 79 height 7
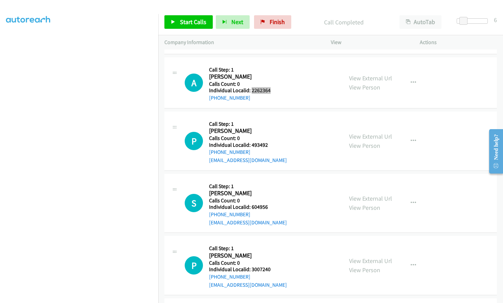
scroll to position [982, 0]
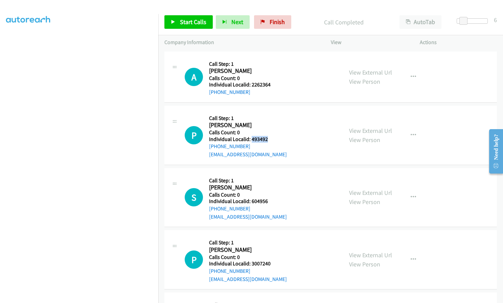
drag, startPoint x: 251, startPoint y: 133, endPoint x: 270, endPoint y: 132, distance: 19.7
click at [270, 136] on h5 "Individual Localid: 493492" at bounding box center [248, 139] width 79 height 7
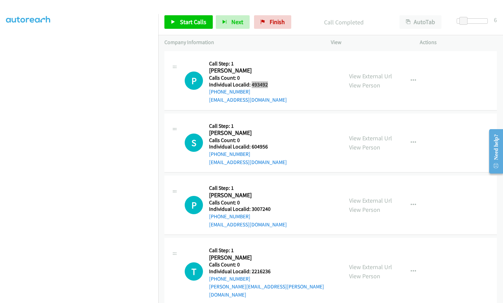
scroll to position [1041, 0]
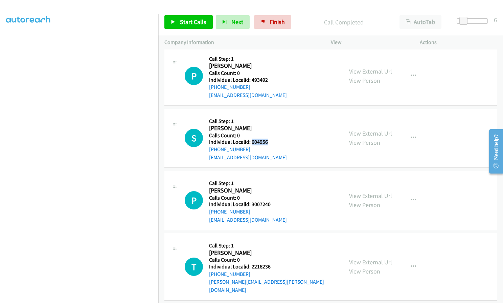
drag, startPoint x: 251, startPoint y: 134, endPoint x: 268, endPoint y: 133, distance: 16.6
click at [268, 133] on div "S Callback Scheduled Call Step: 1 Sam Moore America/Los_Angeles Calls Count: 0 …" at bounding box center [261, 138] width 152 height 47
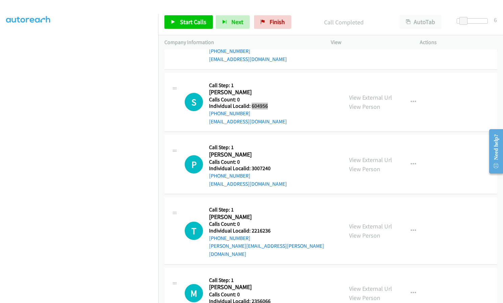
scroll to position [1083, 0]
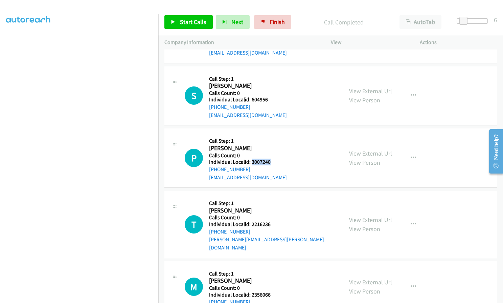
drag, startPoint x: 252, startPoint y: 155, endPoint x: 273, endPoint y: 154, distance: 21.7
click at [274, 154] on div "P Callback Scheduled Call Step: 1 Pete Folan America/New_York Calls Count: 0 In…" at bounding box center [261, 157] width 152 height 47
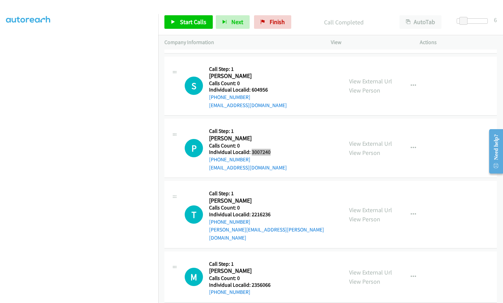
scroll to position [1100, 0]
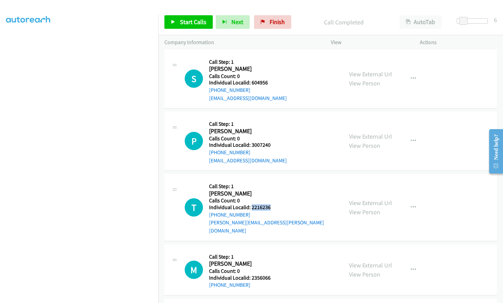
drag, startPoint x: 251, startPoint y: 198, endPoint x: 270, endPoint y: 198, distance: 18.6
click at [270, 198] on div "T Callback Scheduled Call Step: 1 Terry Evans America/Los_Angeles Calls Count: …" at bounding box center [261, 207] width 152 height 55
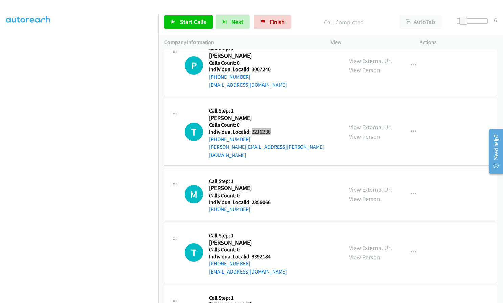
scroll to position [1176, 0]
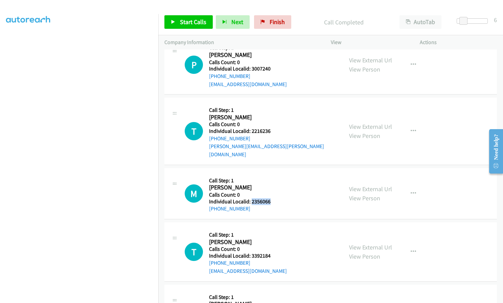
drag, startPoint x: 251, startPoint y: 185, endPoint x: 274, endPoint y: 184, distance: 23.4
click at [274, 184] on div "M Callback Scheduled Call Step: 1 Michael Schroeder America/Los_Angeles Calls C…" at bounding box center [261, 193] width 152 height 39
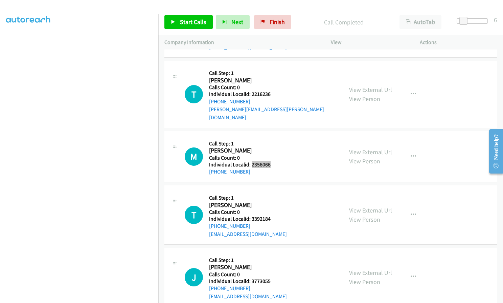
scroll to position [1227, 0]
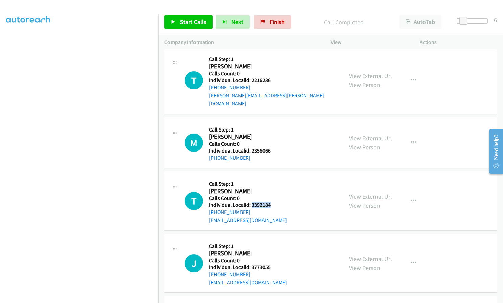
drag, startPoint x: 252, startPoint y: 187, endPoint x: 269, endPoint y: 187, distance: 17.3
click at [269, 201] on h5 "Individual Localid: 3392184" at bounding box center [248, 204] width 78 height 7
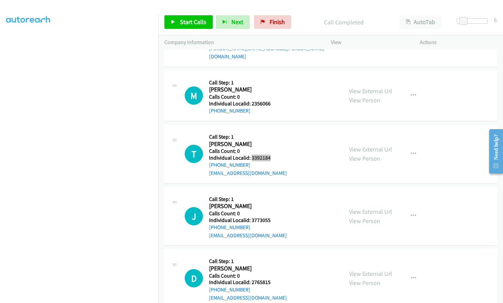
scroll to position [1286, 0]
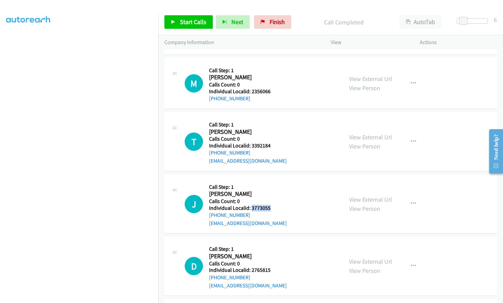
drag, startPoint x: 251, startPoint y: 189, endPoint x: 262, endPoint y: 191, distance: 11.8
click at [272, 191] on div "J Callback Scheduled Call Step: 1 Jennie Dederick America/New_York Calls Count:…" at bounding box center [261, 203] width 152 height 47
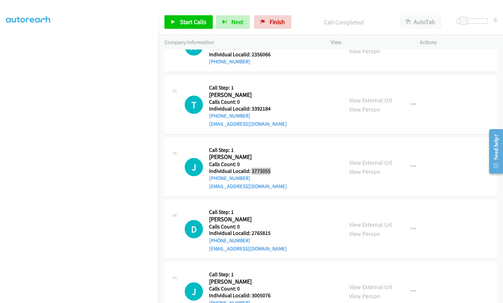
scroll to position [1335, 0]
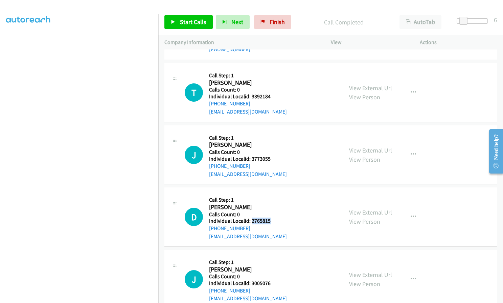
drag, startPoint x: 251, startPoint y: 203, endPoint x: 270, endPoint y: 205, distance: 19.4
click at [271, 205] on div "D Callback Scheduled Call Step: 1 David Retallack America/Denver Calls Count: 0…" at bounding box center [261, 216] width 152 height 47
drag, startPoint x: 252, startPoint y: 266, endPoint x: 273, endPoint y: 267, distance: 21.4
click at [273, 267] on div "J Callback Scheduled Call Step: 1 James Howe America/New_York Calls Count: 0 In…" at bounding box center [261, 279] width 152 height 47
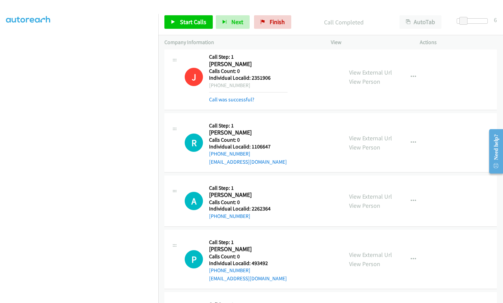
scroll to position [912, 0]
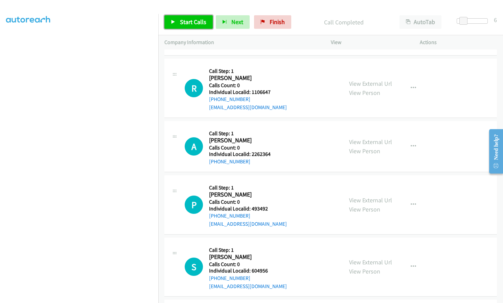
click at [185, 19] on span "Start Calls" at bounding box center [193, 22] width 26 height 8
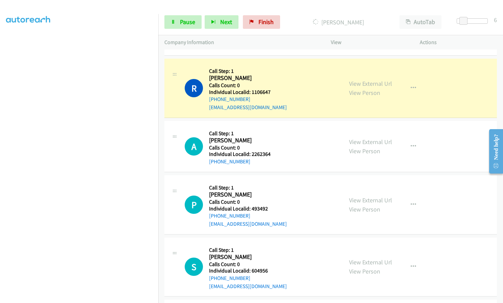
click at [285, 151] on h5 "Individual Localid: 2262364" at bounding box center [248, 154] width 79 height 7
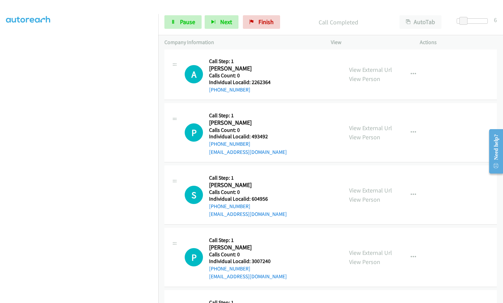
scroll to position [997, 0]
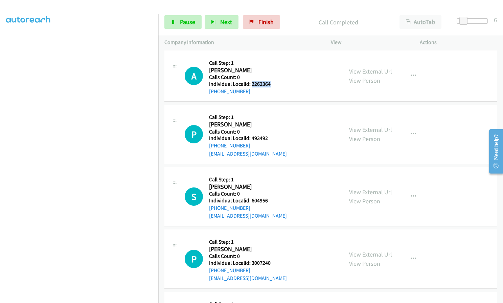
drag, startPoint x: 251, startPoint y: 75, endPoint x: 273, endPoint y: 76, distance: 22.4
click at [273, 81] on h5 "Individual Localid: 2262364" at bounding box center [248, 84] width 79 height 7
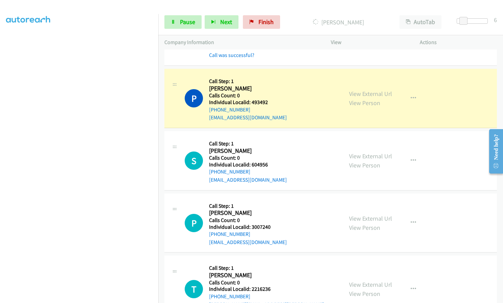
scroll to position [1048, 0]
drag, startPoint x: 251, startPoint y: 156, endPoint x: 270, endPoint y: 156, distance: 19.6
click at [270, 156] on div "S Callback Scheduled Call Step: 1 Sam Moore America/Los_Angeles Calls Count: 0 …" at bounding box center [261, 160] width 152 height 47
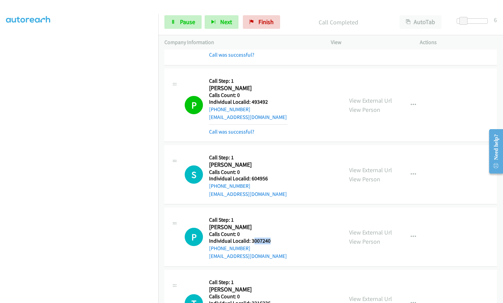
drag, startPoint x: 253, startPoint y: 234, endPoint x: 274, endPoint y: 233, distance: 21.4
click at [274, 233] on div "P Callback Scheduled Call Step: 1 Pete Folan America/New_York Calls Count: 0 In…" at bounding box center [261, 236] width 152 height 47
click at [252, 223] on h2 "Pete Folan" at bounding box center [248, 227] width 78 height 8
drag, startPoint x: 251, startPoint y: 232, endPoint x: 268, endPoint y: 232, distance: 17.3
click at [268, 237] on h5 "Individual Localid: 3007240" at bounding box center [248, 240] width 78 height 7
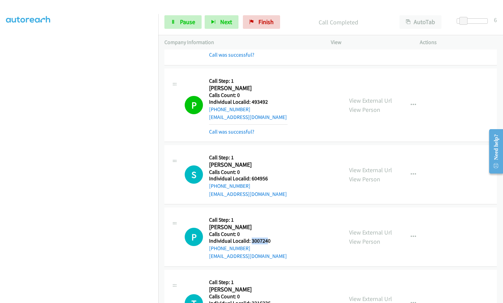
click at [267, 223] on h2 "Pete Folan" at bounding box center [248, 227] width 78 height 8
drag, startPoint x: 252, startPoint y: 232, endPoint x: 273, endPoint y: 232, distance: 21.0
click at [273, 232] on div "P Callback Scheduled Call Step: 1 Pete Folan America/New_York Calls Count: 0 In…" at bounding box center [261, 236] width 152 height 47
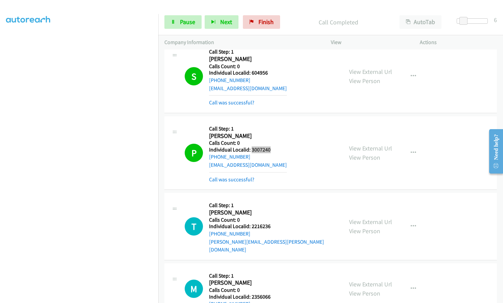
scroll to position [1158, 0]
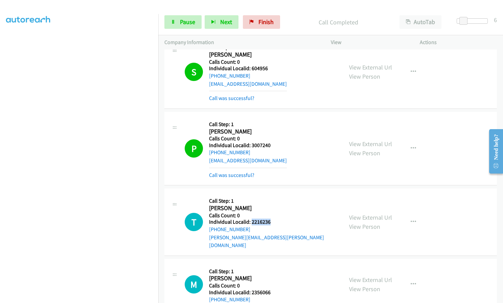
drag, startPoint x: 251, startPoint y: 214, endPoint x: 271, endPoint y: 212, distance: 20.4
click at [271, 212] on div "T Callback Scheduled Call Step: 1 Terry Evans America/Los_Angeles Calls Count: …" at bounding box center [261, 221] width 152 height 55
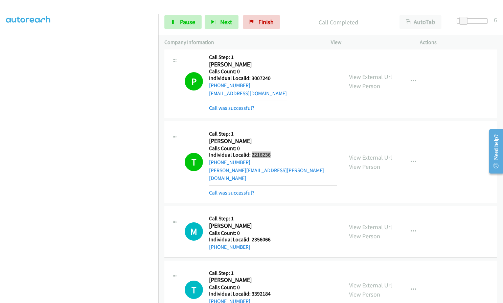
scroll to position [1225, 0]
drag, startPoint x: 252, startPoint y: 224, endPoint x: 273, endPoint y: 223, distance: 20.7
click at [273, 223] on div "M Callback Scheduled Call Step: 1 Michael Schroeder America/Los_Angeles Calls C…" at bounding box center [261, 230] width 152 height 39
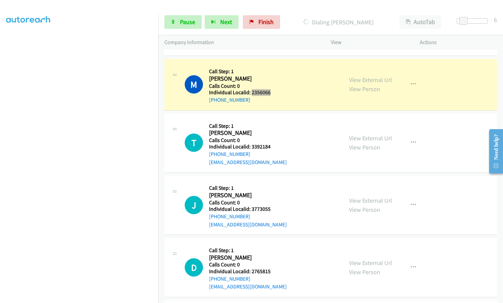
scroll to position [1372, 0]
click at [275, 126] on div "T Callback Scheduled Call Step: 1 Talia Freedman America/New_York Calls Count: …" at bounding box center [261, 142] width 152 height 47
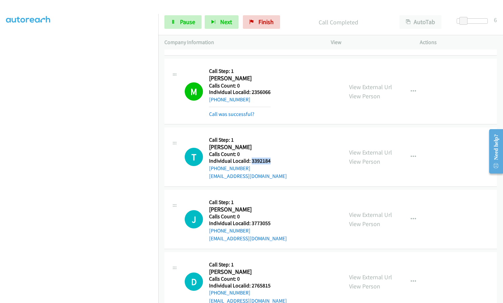
drag, startPoint x: 251, startPoint y: 147, endPoint x: 272, endPoint y: 147, distance: 21.3
click at [272, 147] on div "T Callback Scheduled Call Step: 1 Talia Freedman America/New_York Calls Count: …" at bounding box center [261, 156] width 152 height 47
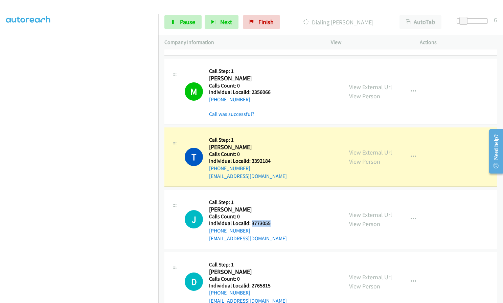
drag, startPoint x: 251, startPoint y: 205, endPoint x: 274, endPoint y: 206, distance: 22.7
click at [274, 206] on div "J Callback Scheduled Call Step: 1 Jennie Dederick America/New_York Calls Count:…" at bounding box center [261, 219] width 152 height 47
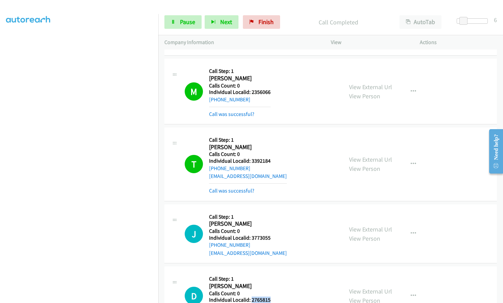
drag, startPoint x: 251, startPoint y: 283, endPoint x: 271, endPoint y: 282, distance: 20.4
click at [271, 282] on div "D Callback Scheduled Call Step: 1 David Retallack America/Denver Calls Count: 0…" at bounding box center [261, 295] width 152 height 47
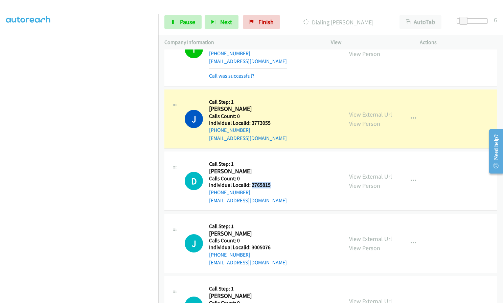
scroll to position [1503, 0]
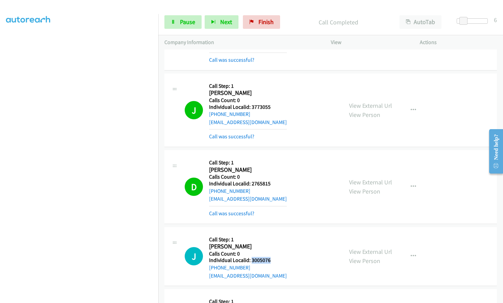
drag, startPoint x: 251, startPoint y: 244, endPoint x: 268, endPoint y: 244, distance: 17.3
click at [268, 257] on h5 "Individual Localid: 3005076" at bounding box center [248, 260] width 78 height 7
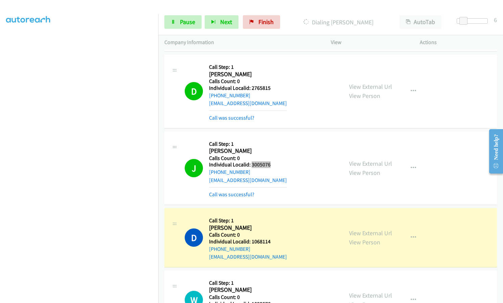
scroll to position [1621, 0]
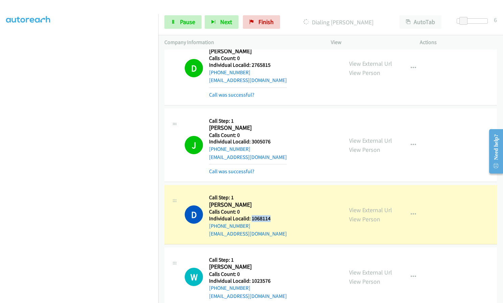
drag, startPoint x: 251, startPoint y: 202, endPoint x: 270, endPoint y: 202, distance: 18.6
click at [270, 202] on div "D Callback Scheduled Call Step: 1 Douglas Gaudiosi America/New_York Calls Count…" at bounding box center [261, 214] width 152 height 47
click at [191, 23] on span "Pause" at bounding box center [187, 22] width 15 height 8
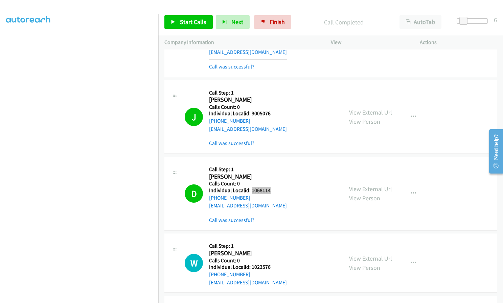
scroll to position [1650, 0]
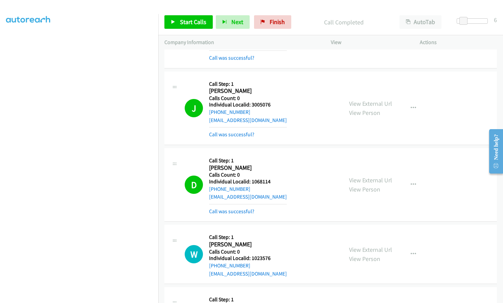
click at [162, 199] on td "D Callback Scheduled Call Step: 1 Douglas Gaudiosi America/New_York Calls Count…" at bounding box center [330, 184] width 345 height 77
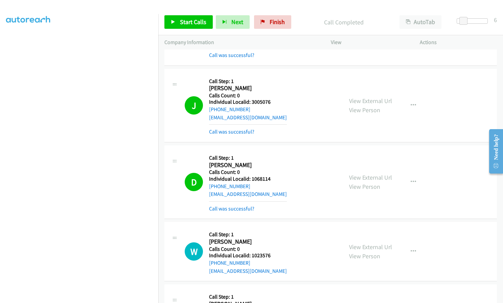
scroll to position [1655, 0]
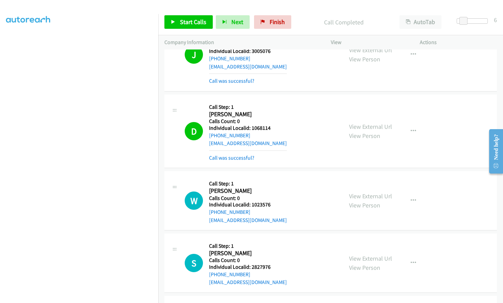
click at [162, 199] on td "W Callback Scheduled Call Step: 1 William Pecchi America/Los_Angeles Calls Coun…" at bounding box center [330, 201] width 345 height 62
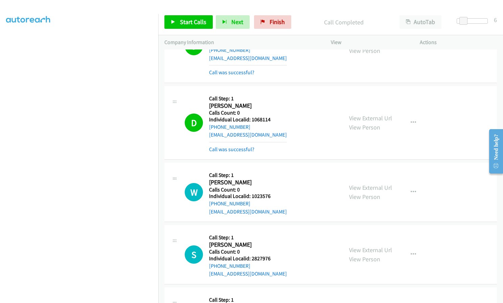
click at [162, 199] on td "W Callback Scheduled Call Step: 1 William Pecchi America/Los_Angeles Calls Coun…" at bounding box center [330, 192] width 345 height 62
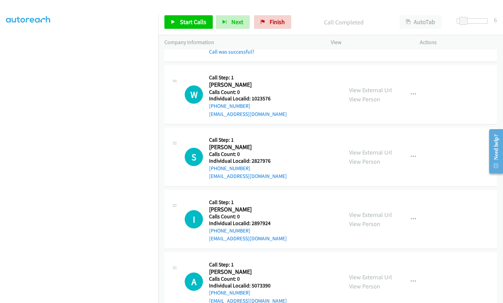
scroll to position [1824, 0]
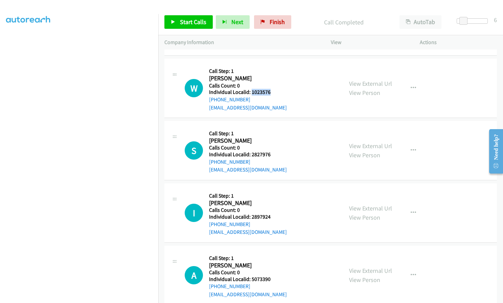
drag, startPoint x: 251, startPoint y: 76, endPoint x: 273, endPoint y: 75, distance: 21.7
click at [273, 75] on div "W Callback Scheduled Call Step: 1 William Pecchi America/Los_Angeles Calls Coun…" at bounding box center [261, 88] width 152 height 47
drag, startPoint x: 252, startPoint y: 137, endPoint x: 273, endPoint y: 138, distance: 21.0
click at [273, 138] on div "S Callback Scheduled Call Step: 1 Scott Oberhouse America/New_York Calls Count:…" at bounding box center [261, 150] width 152 height 47
drag, startPoint x: 251, startPoint y: 199, endPoint x: 272, endPoint y: 199, distance: 21.3
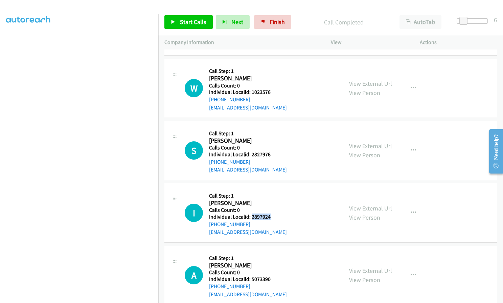
click at [272, 199] on div "I Callback Scheduled Call Step: 1 Ian Howes America/New_York Calls Count: 0 Ind…" at bounding box center [261, 212] width 152 height 47
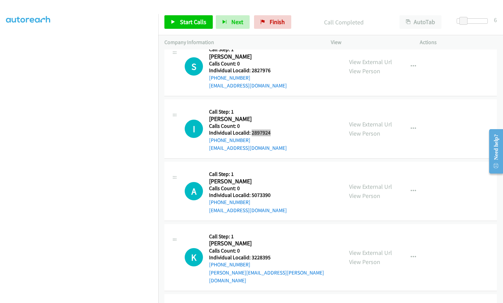
scroll to position [1909, 0]
drag, startPoint x: 252, startPoint y: 178, endPoint x: 273, endPoint y: 177, distance: 21.3
click at [275, 177] on div "A Callback Scheduled Call Step: 1 Anna Rivero America/New_York Calls Count: 0 I…" at bounding box center [261, 190] width 152 height 47
drag, startPoint x: 252, startPoint y: 239, endPoint x: 271, endPoint y: 239, distance: 20.0
click at [271, 253] on h5 "Individual Localid: 3228395" at bounding box center [273, 256] width 128 height 7
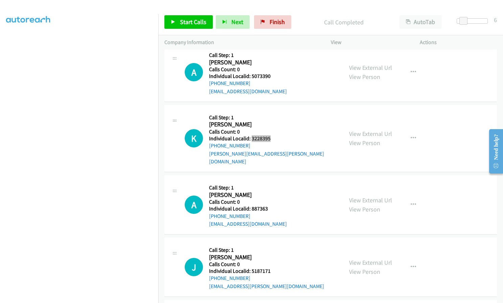
scroll to position [2027, 0]
drag, startPoint x: 253, startPoint y: 183, endPoint x: 266, endPoint y: 184, distance: 13.9
click at [267, 205] on h5 "Individual Localid: 887363" at bounding box center [248, 208] width 78 height 7
click at [254, 198] on h5 "Calls Count: 0" at bounding box center [248, 201] width 78 height 7
drag, startPoint x: 250, startPoint y: 184, endPoint x: 269, endPoint y: 184, distance: 18.6
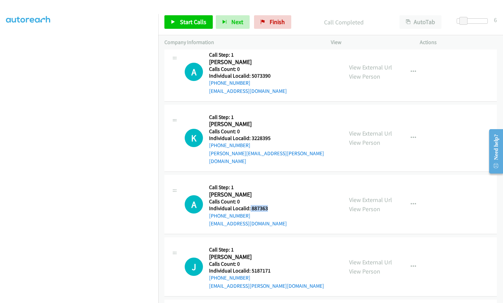
click at [269, 184] on div "A Callback Scheduled Call Step: 1 Albert Allen America/New_York Calls Count: 0 …" at bounding box center [261, 204] width 152 height 47
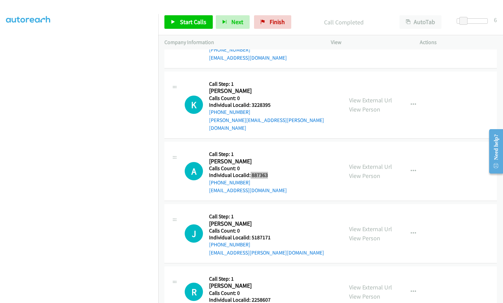
scroll to position [2061, 0]
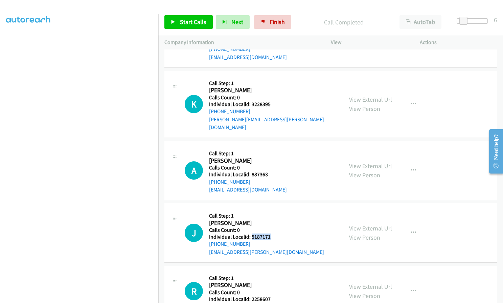
drag, startPoint x: 251, startPoint y: 214, endPoint x: 272, endPoint y: 212, distance: 21.0
click at [272, 212] on div "J Callback Scheduled Call Step: 1 John Norton America/New_York Calls Count: 0 I…" at bounding box center [261, 232] width 152 height 47
drag, startPoint x: 254, startPoint y: 273, endPoint x: 273, endPoint y: 273, distance: 19.0
click at [273, 273] on div "R Callback Scheduled Call Step: 1 Ryan Smith America/New_York Calls Count: 0 In…" at bounding box center [261, 290] width 152 height 39
click at [180, 17] on link "Start Calls" at bounding box center [189, 22] width 48 height 14
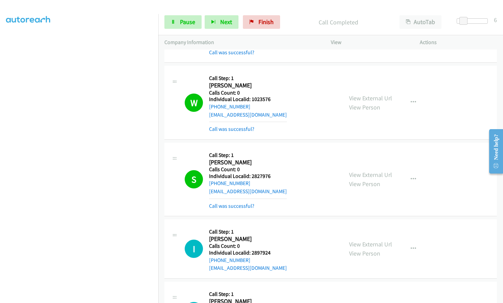
scroll to position [1819, 0]
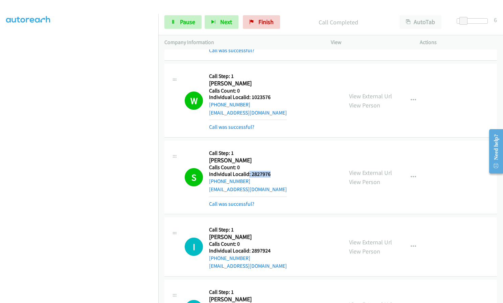
drag, startPoint x: 249, startPoint y: 156, endPoint x: 270, endPoint y: 157, distance: 21.3
click at [270, 171] on h5 "Individual Localid: 2827976" at bounding box center [248, 174] width 78 height 7
click at [261, 156] on h2 "Scott Oberhouse" at bounding box center [248, 160] width 78 height 8
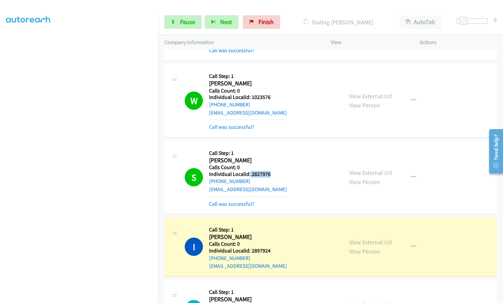
drag, startPoint x: 249, startPoint y: 157, endPoint x: 270, endPoint y: 157, distance: 20.3
click at [270, 171] on h5 "Individual Localid: 2827976" at bounding box center [248, 174] width 78 height 7
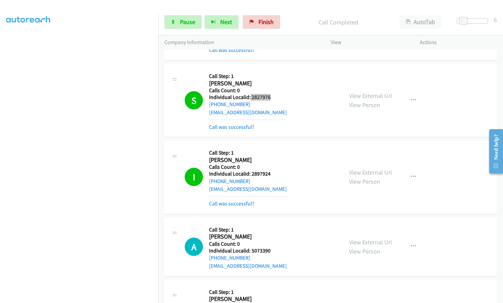
scroll to position [1920, 0]
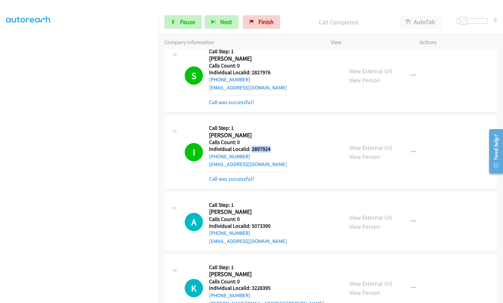
drag, startPoint x: 252, startPoint y: 133, endPoint x: 272, endPoint y: 134, distance: 20.7
click at [273, 134] on div "I Callback Scheduled Call Step: 1 Ian Howes America/New_York Calls Count: 0 Ind…" at bounding box center [261, 152] width 152 height 61
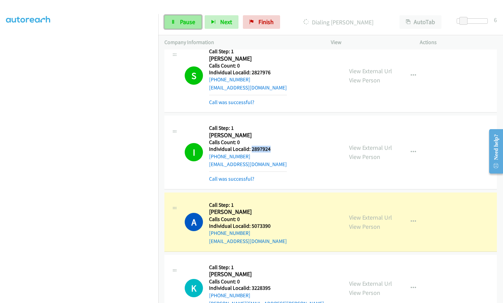
click at [190, 22] on span "Pause" at bounding box center [187, 22] width 15 height 8
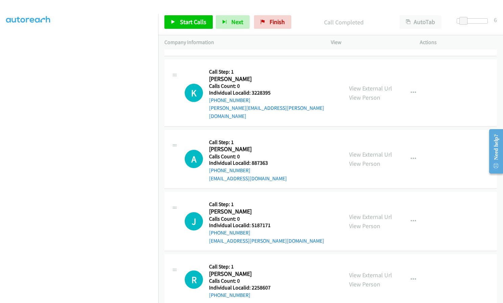
scroll to position [2132, 0]
